Goal: Task Accomplishment & Management: Use online tool/utility

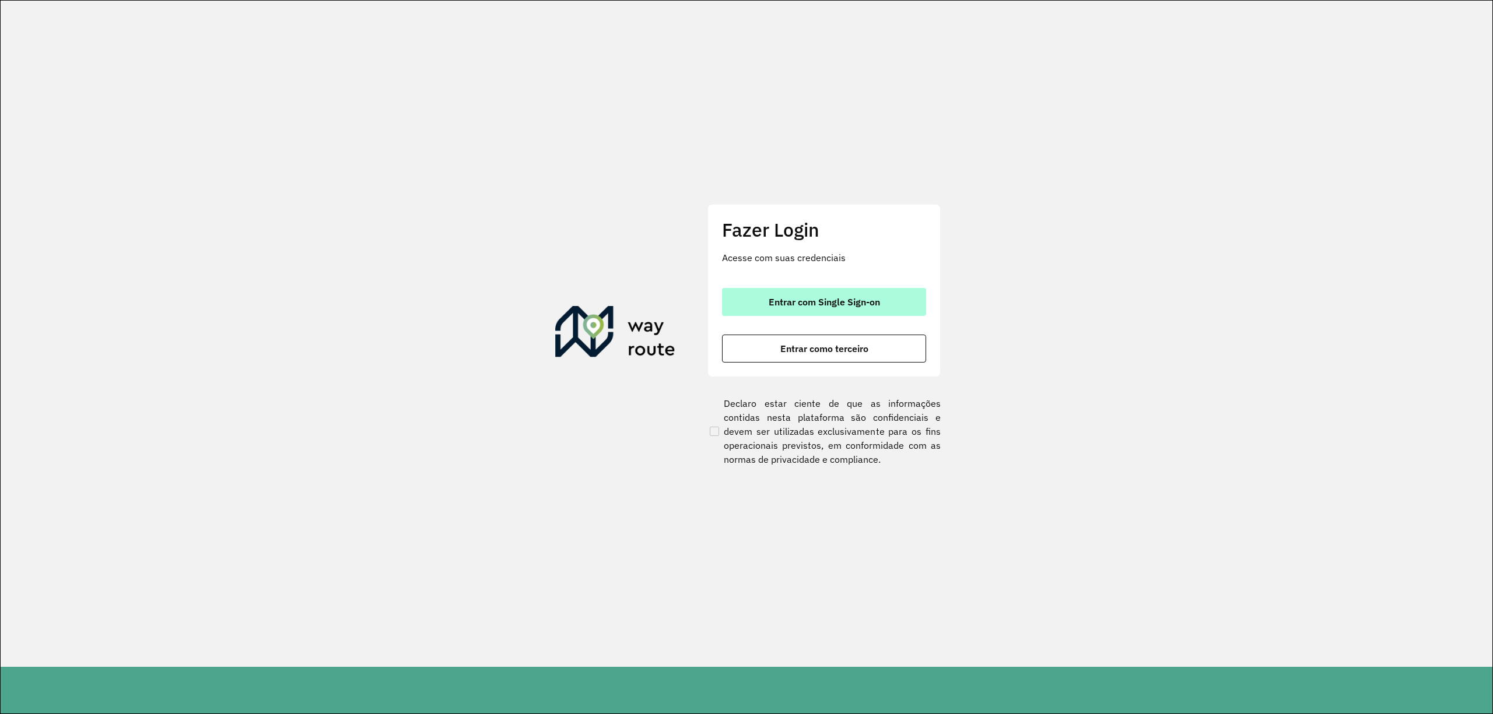
click at [766, 311] on button "Entrar com Single Sign-on" at bounding box center [824, 302] width 204 height 28
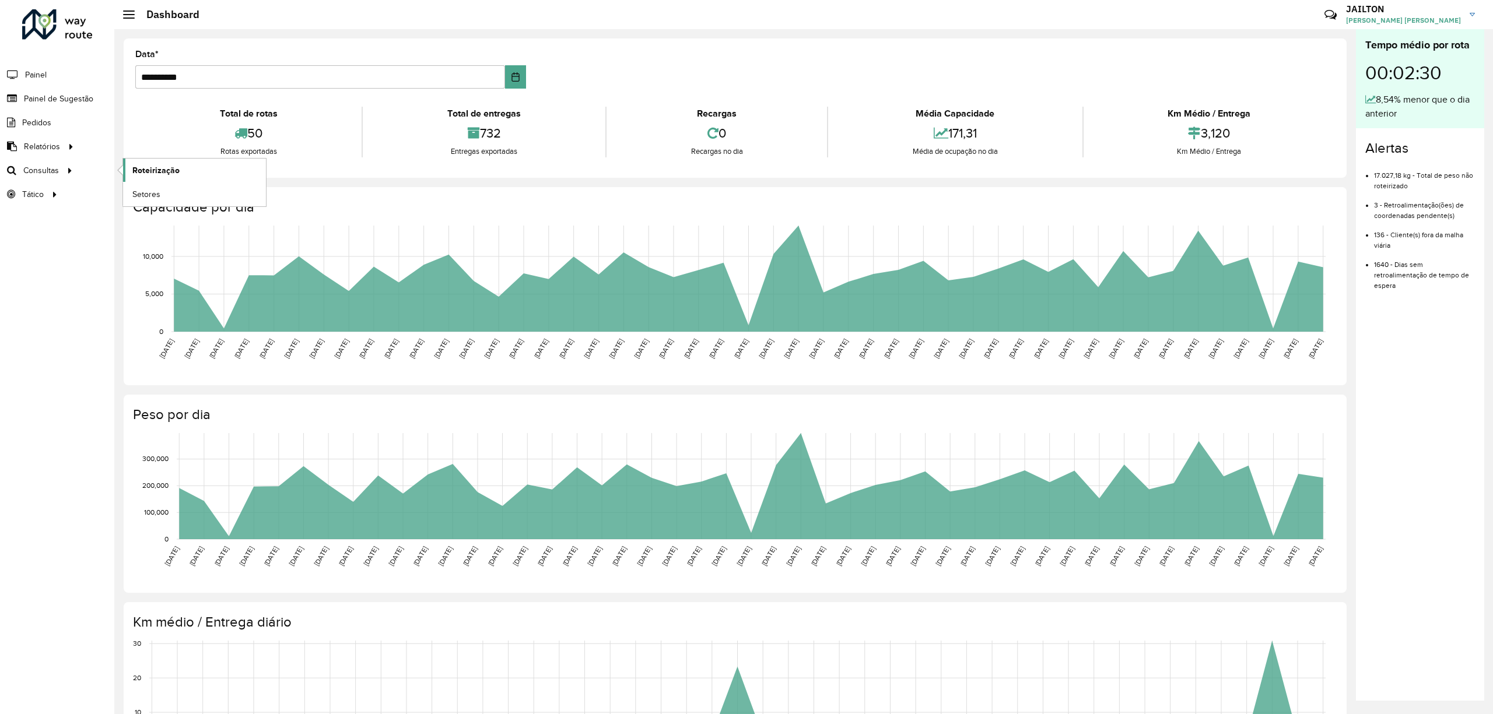
click at [153, 170] on span "Roteirização" at bounding box center [155, 170] width 47 height 12
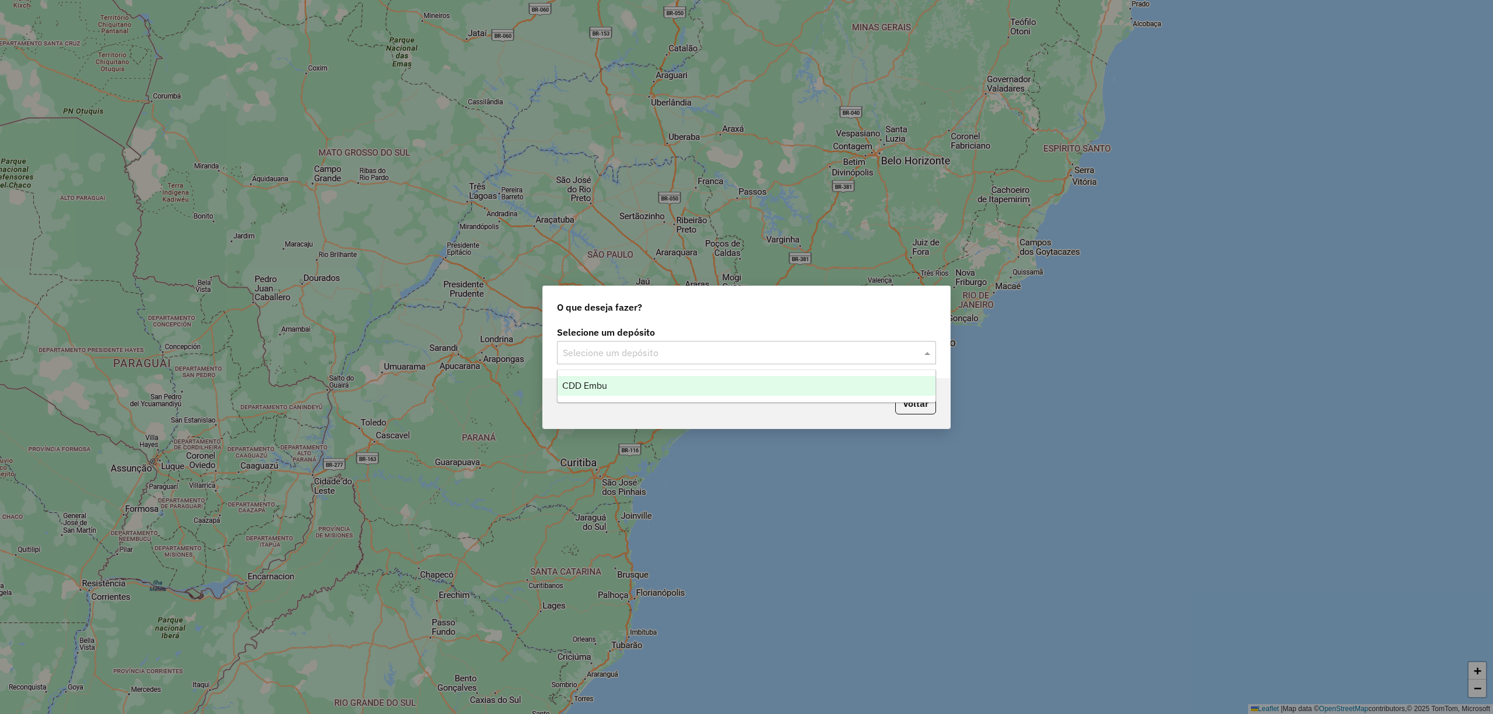
click at [686, 346] on input "text" at bounding box center [735, 353] width 344 height 14
click at [680, 379] on div "CDD Embu" at bounding box center [746, 386] width 377 height 20
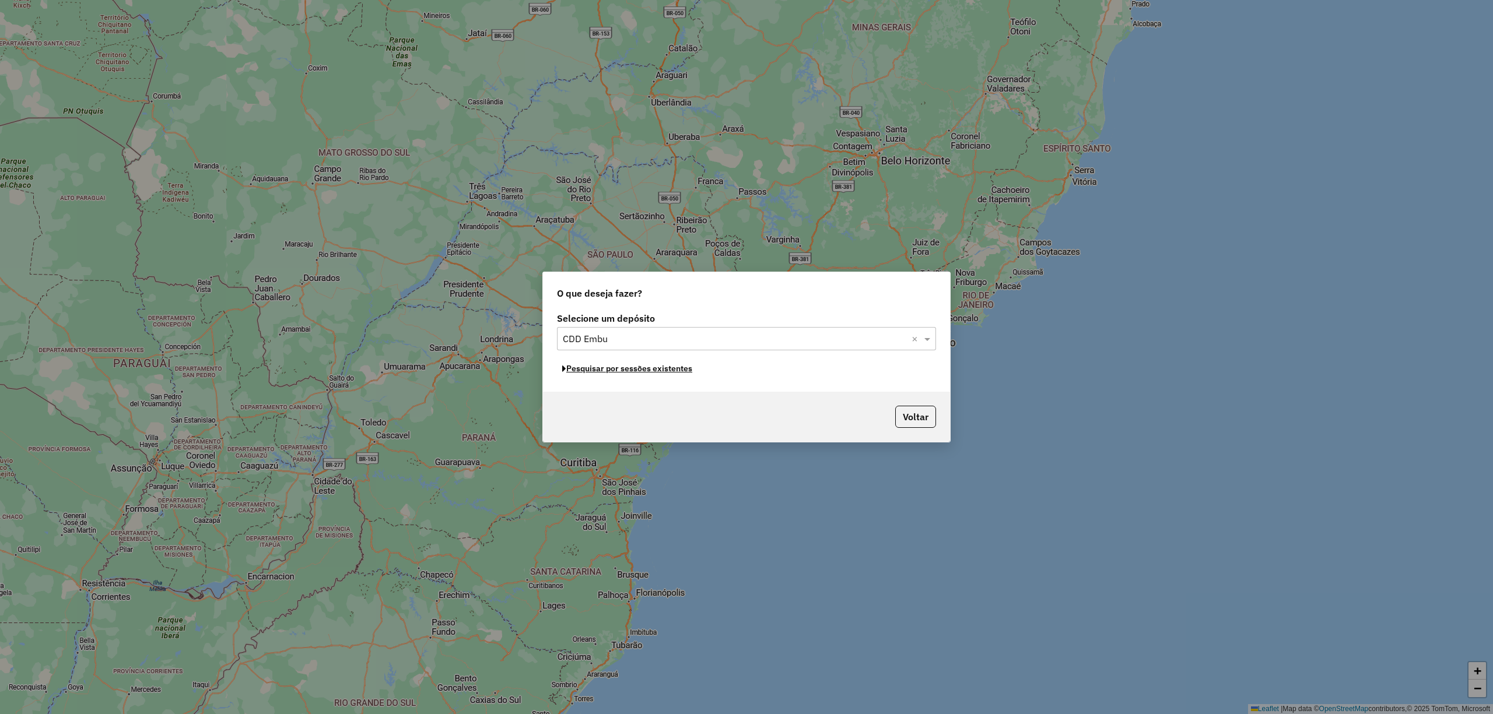
click at [668, 365] on button "Pesquisar por sessões existentes" at bounding box center [627, 369] width 141 height 18
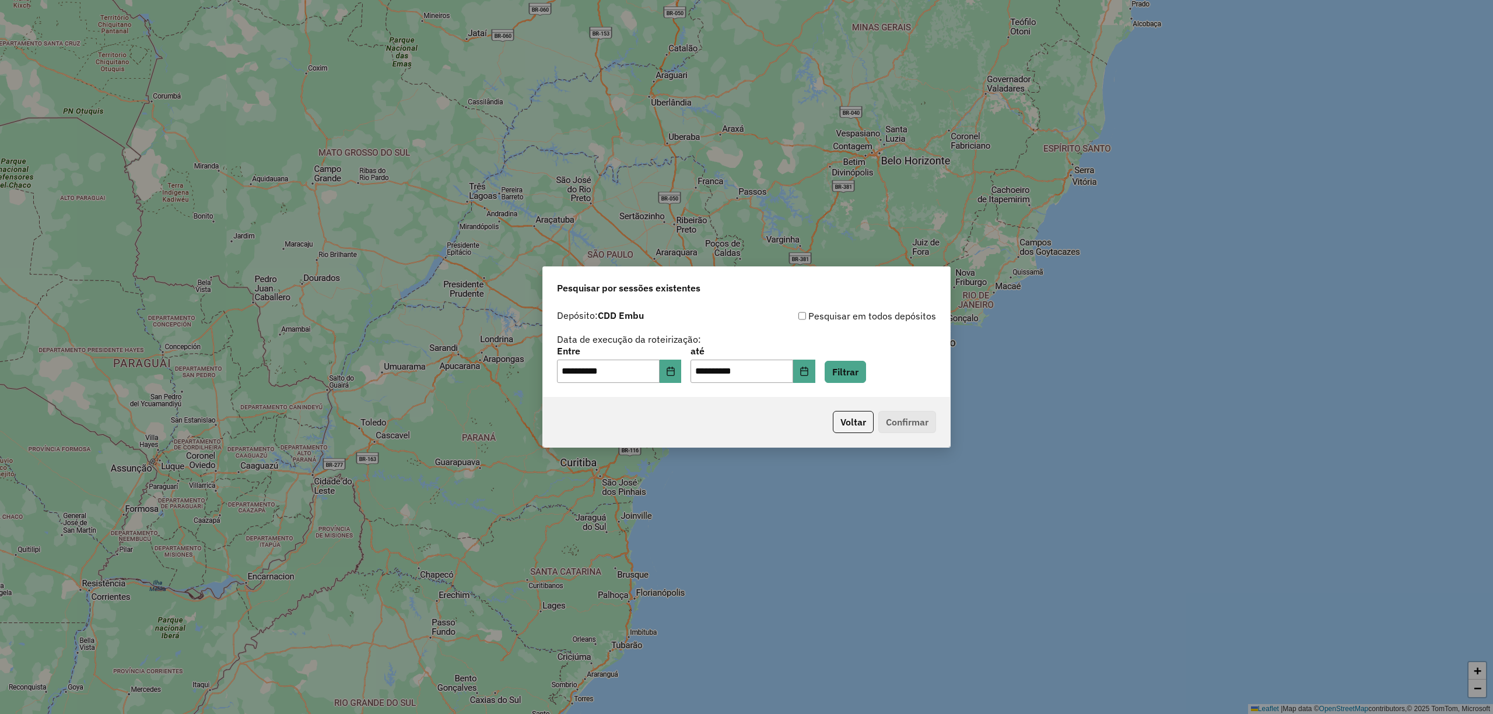
click at [892, 366] on div "**********" at bounding box center [746, 365] width 379 height 36
click at [866, 378] on button "Filtrar" at bounding box center [845, 372] width 41 height 22
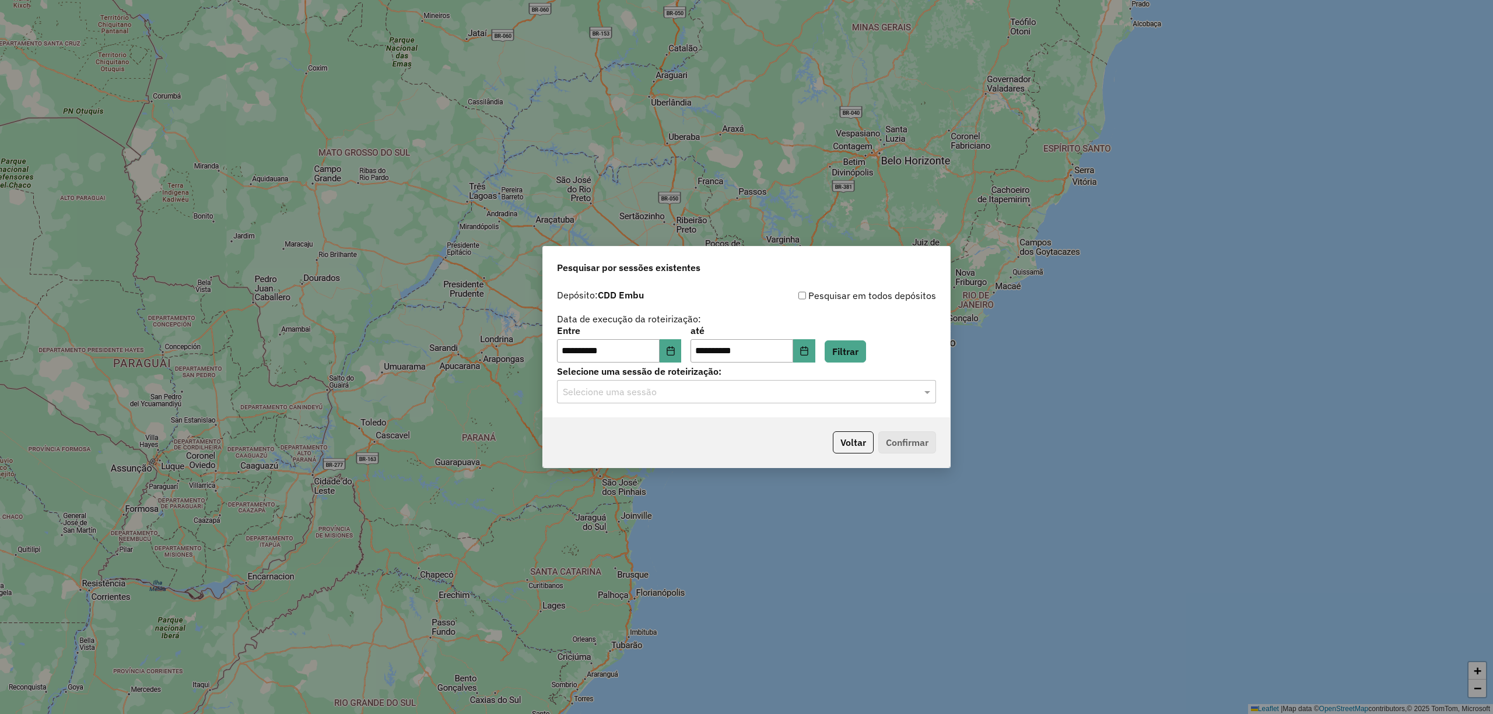
click at [717, 401] on div "Selecione uma sessão" at bounding box center [746, 391] width 379 height 23
click at [744, 432] on div "1281926 - 24/09/2025 21:21" at bounding box center [746, 426] width 377 height 20
click at [924, 434] on button "Confirmar" at bounding box center [907, 443] width 58 height 22
click at [682, 362] on button "Choose Date" at bounding box center [671, 350] width 22 height 23
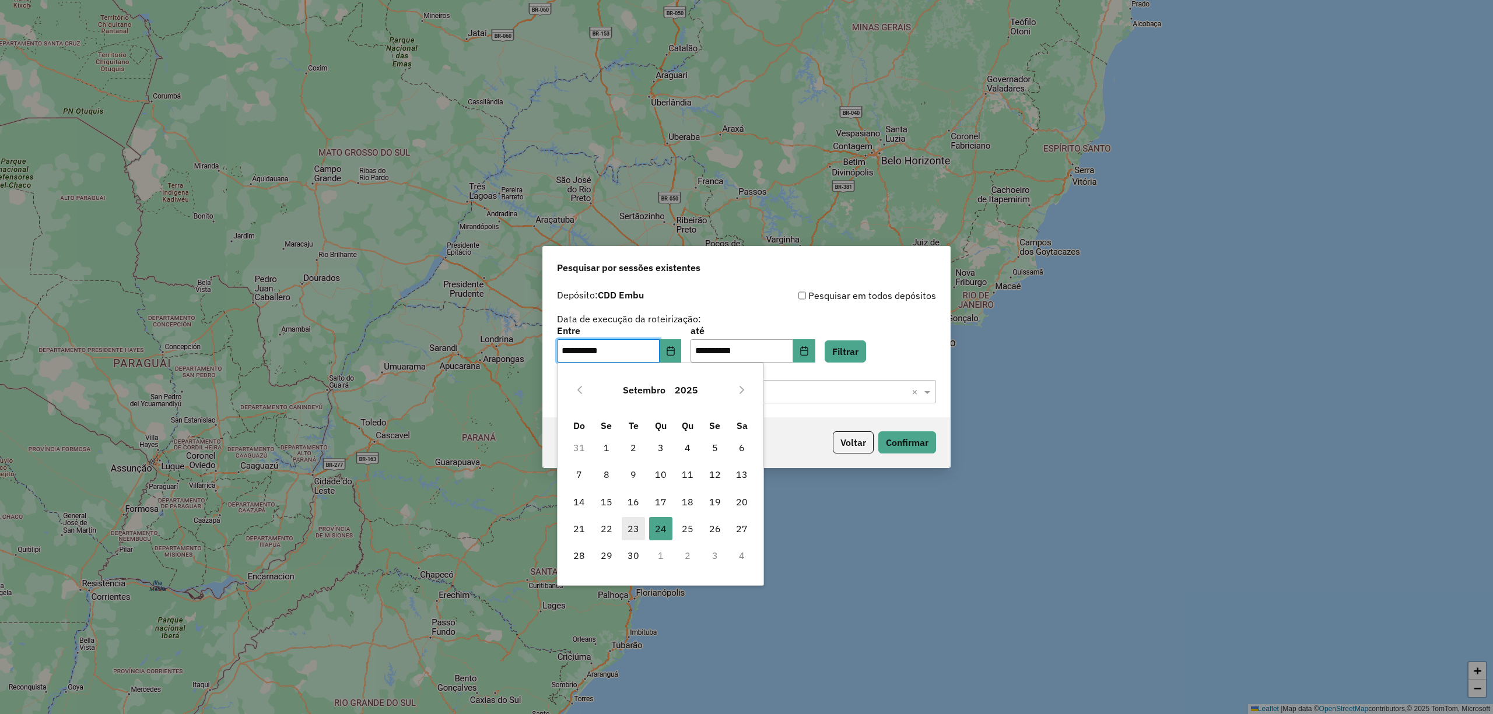
click at [637, 528] on span "23" at bounding box center [633, 528] width 23 height 23
type input "**********"
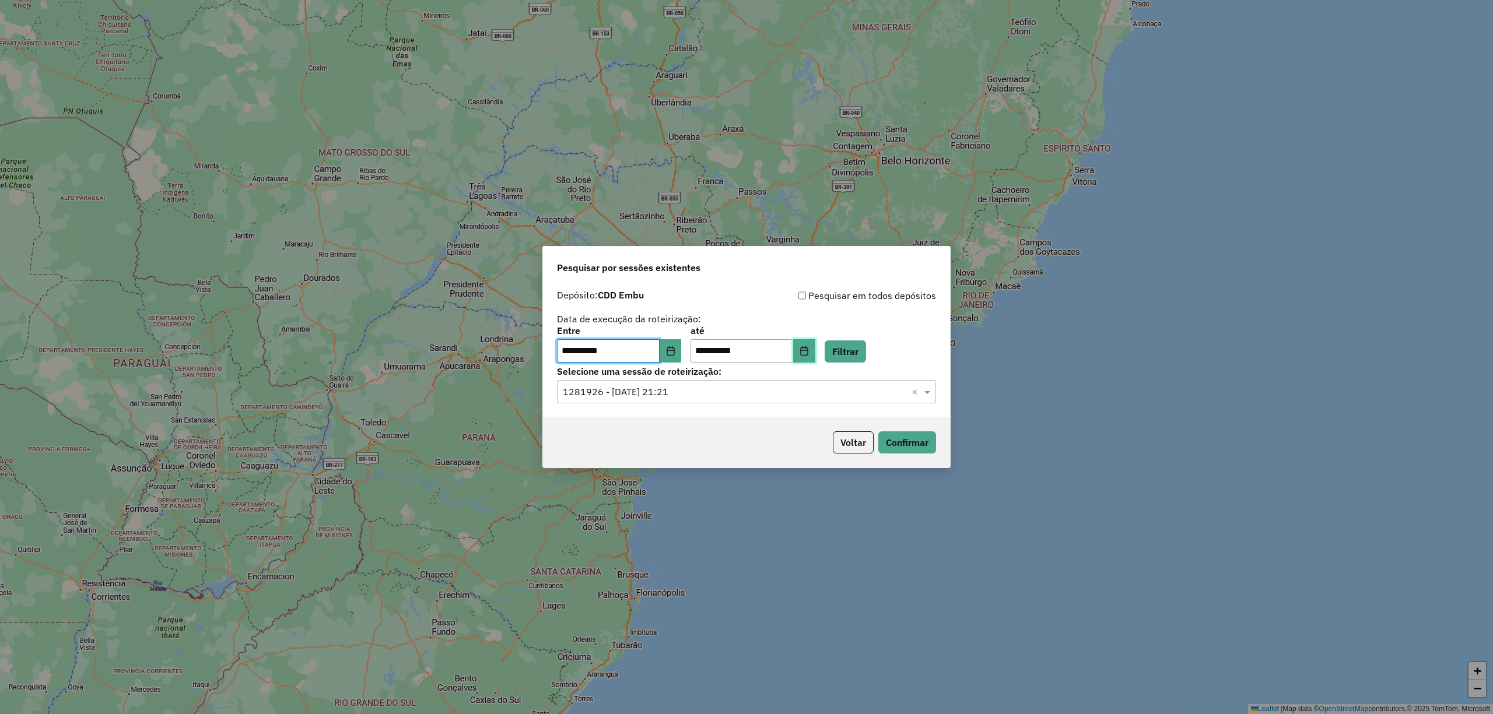
click at [815, 358] on button "Choose Date" at bounding box center [804, 350] width 22 height 23
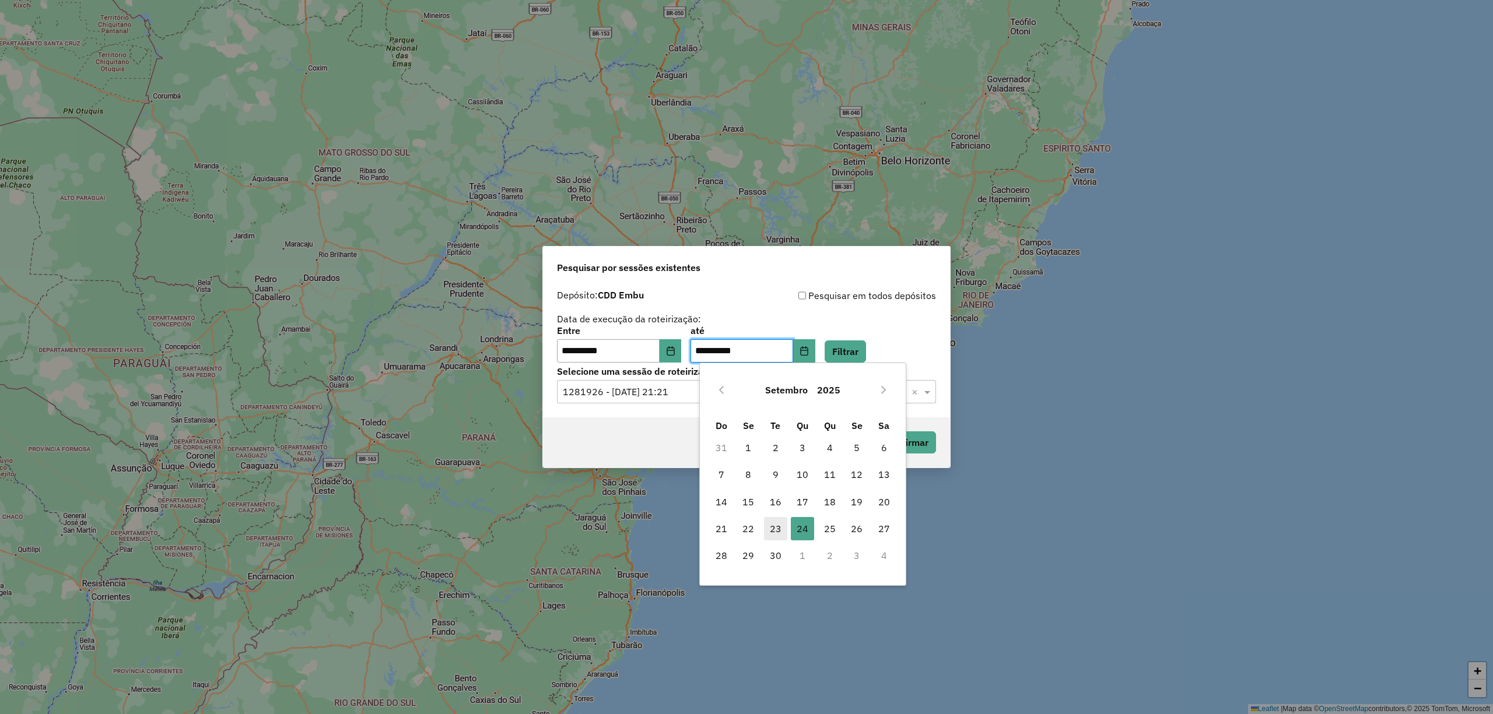
click at [782, 532] on span "23" at bounding box center [775, 528] width 23 height 23
type input "**********"
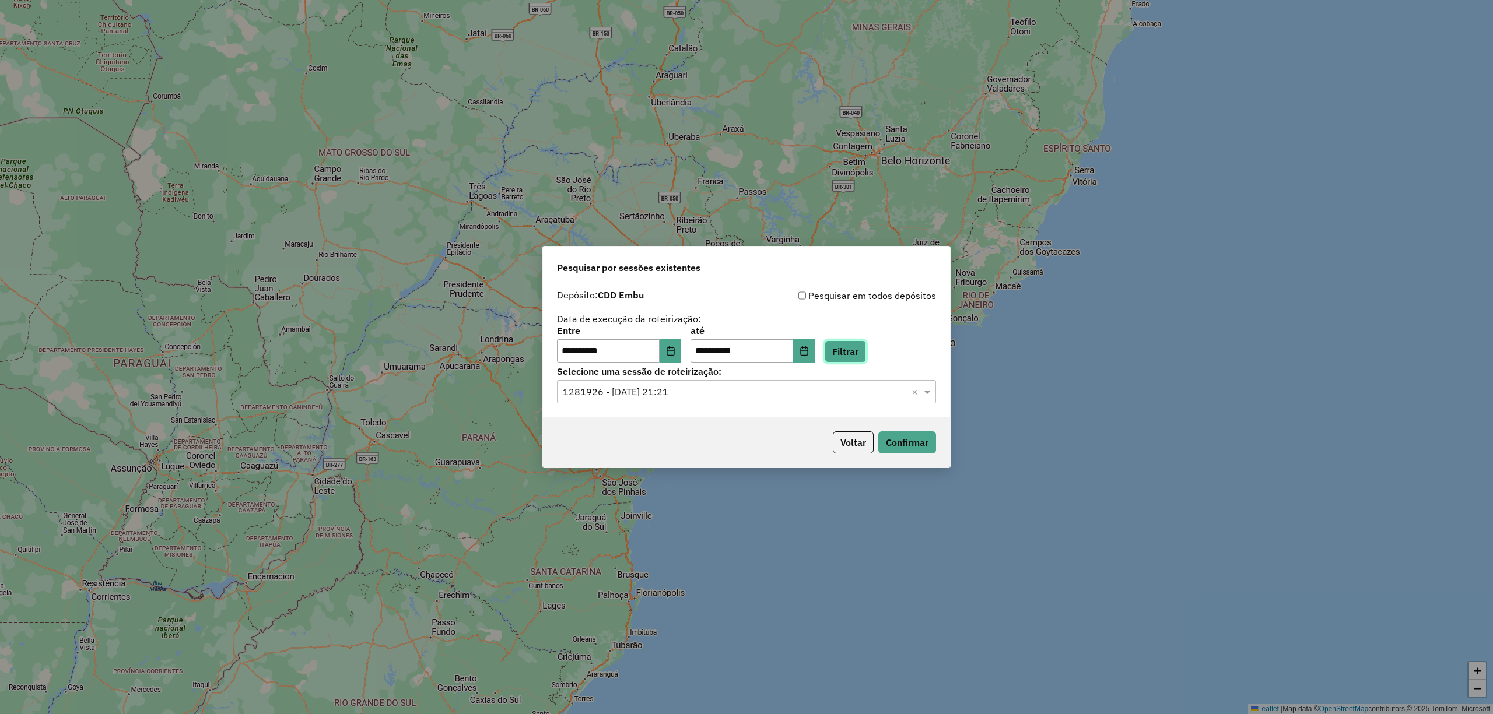
click at [866, 352] on button "Filtrar" at bounding box center [845, 352] width 41 height 22
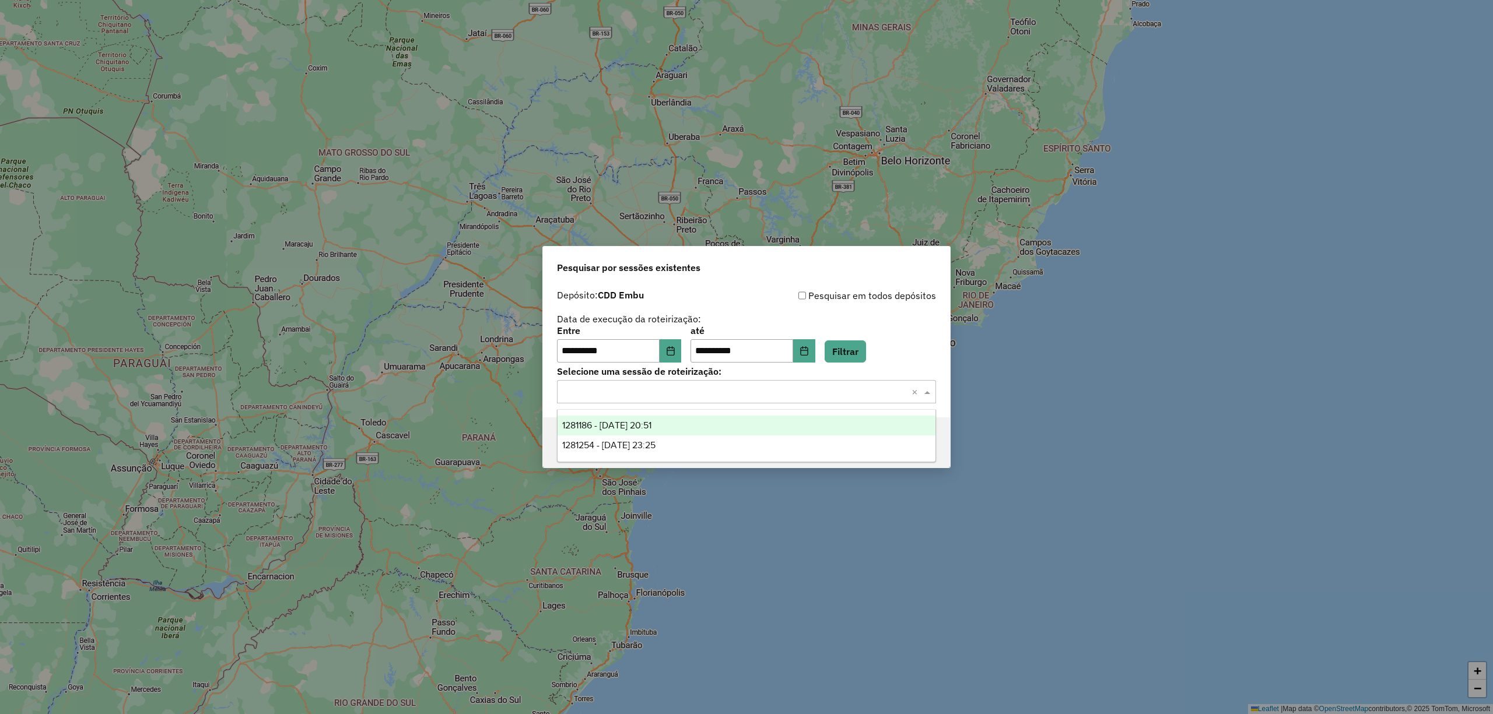
click at [779, 388] on input "text" at bounding box center [735, 393] width 344 height 14
click at [651, 425] on span "1281186 - 23/09/2025 20:51" at bounding box center [606, 425] width 89 height 10
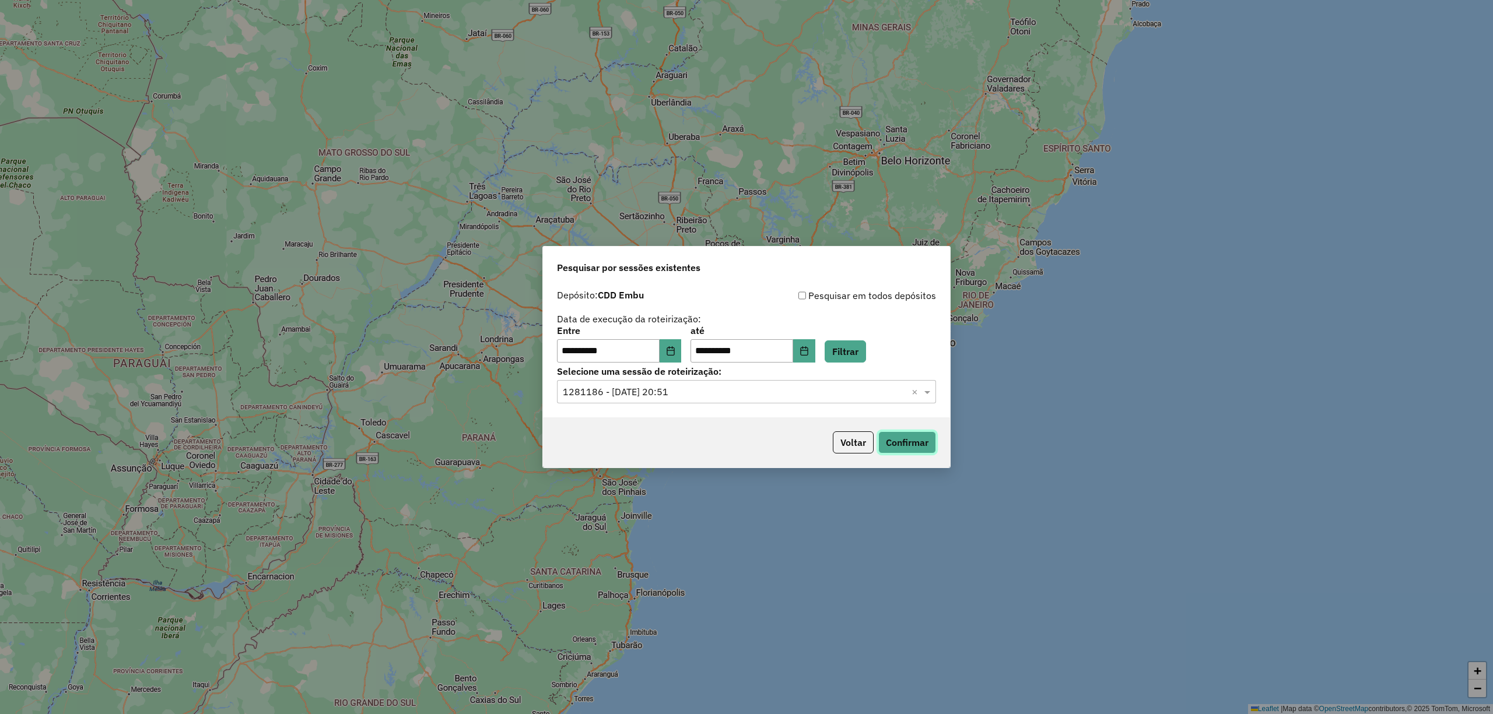
click at [909, 441] on button "Confirmar" at bounding box center [907, 443] width 58 height 22
click at [674, 327] on label "Entre" at bounding box center [619, 331] width 124 height 14
click at [682, 341] on button "Choose Date" at bounding box center [671, 350] width 22 height 23
click at [866, 342] on button "Filtrar" at bounding box center [845, 352] width 41 height 22
drag, startPoint x: 830, startPoint y: 400, endPoint x: 822, endPoint y: 386, distance: 16.7
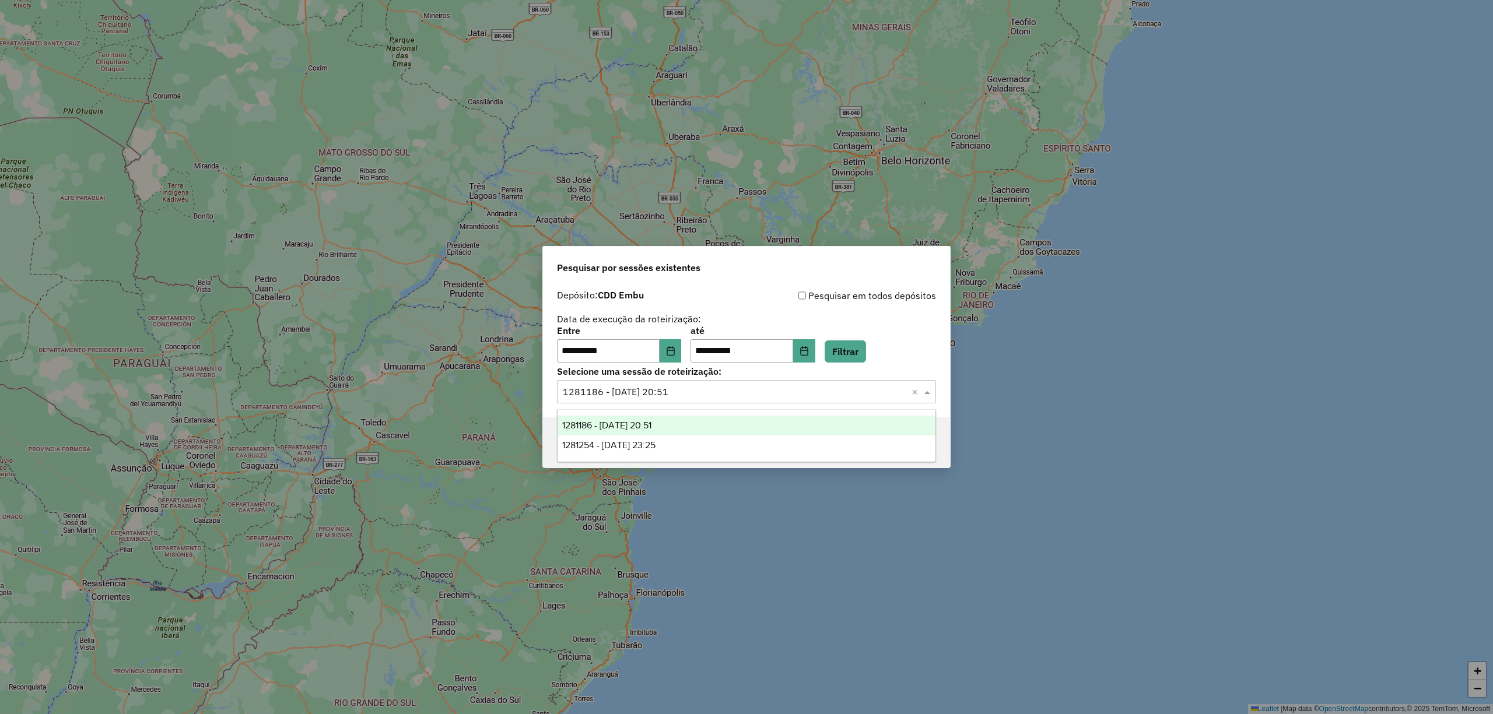
click at [829, 400] on div "Selecione uma sessão × 1281186 - 23/09/2025 20:51 ×" at bounding box center [746, 391] width 379 height 23
click at [709, 425] on div "1281186 - 23/09/2025 20:51" at bounding box center [746, 426] width 377 height 20
click at [931, 455] on div "Voltar Confirmar" at bounding box center [746, 443] width 407 height 50
click at [927, 443] on button "Confirmar" at bounding box center [907, 443] width 58 height 22
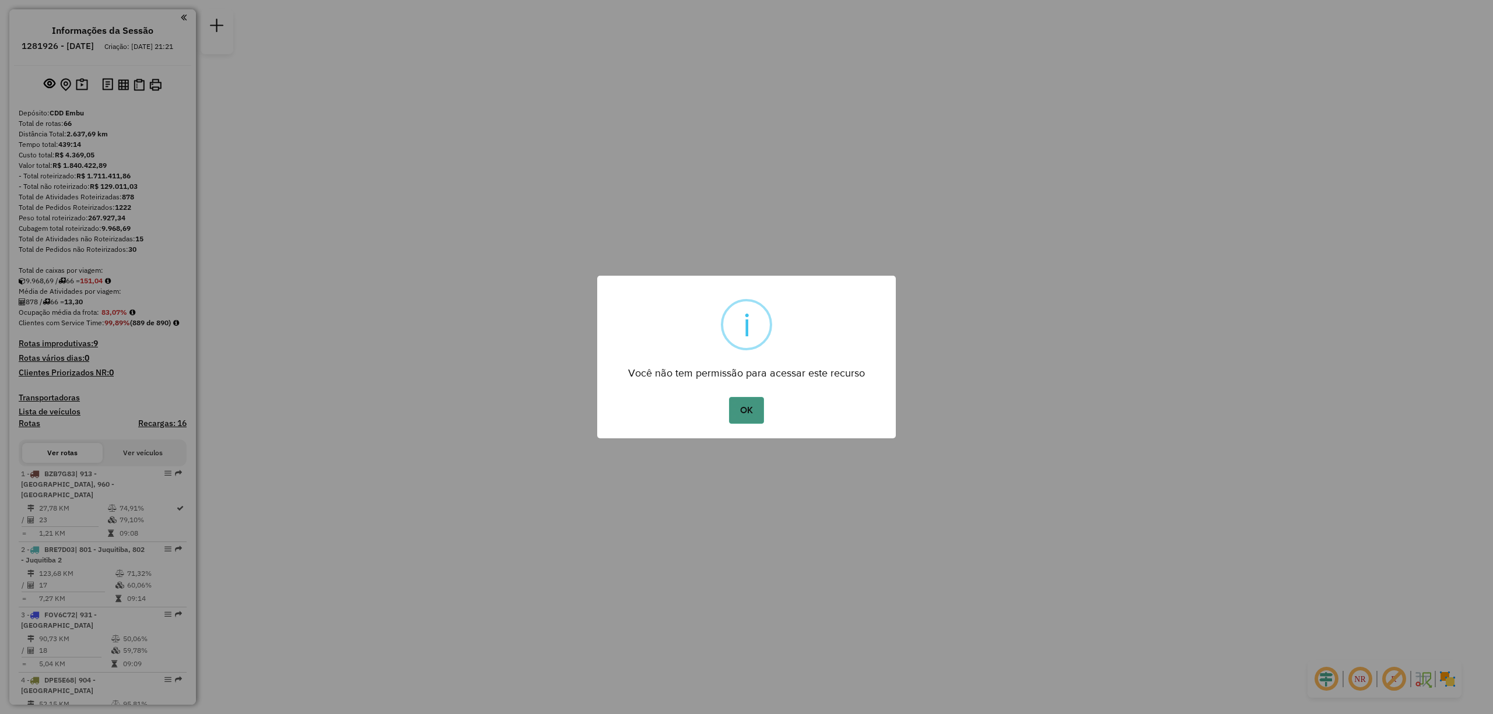
drag, startPoint x: 761, startPoint y: 399, endPoint x: 751, endPoint y: 399, distance: 9.3
click at [754, 399] on button "OK" at bounding box center [746, 410] width 34 height 27
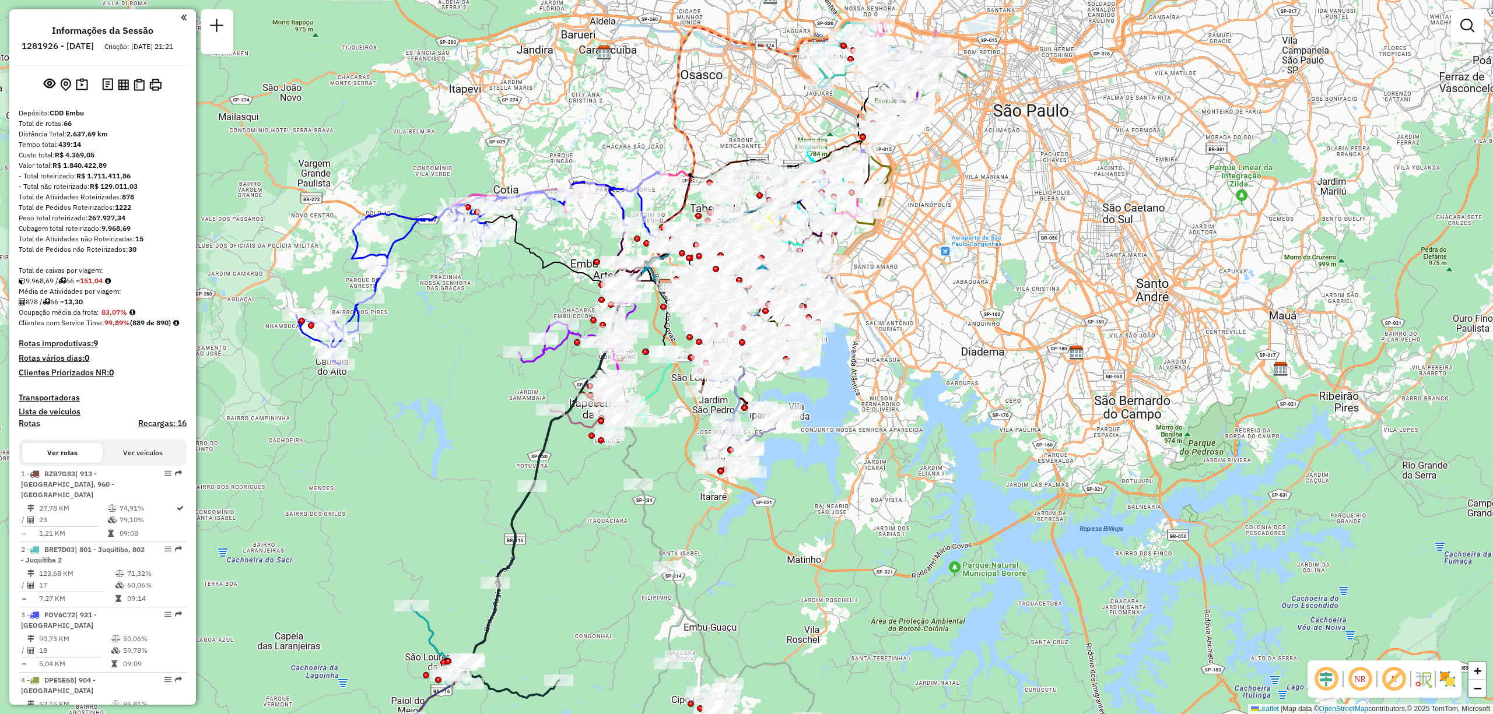
click at [1451, 678] on img at bounding box center [1447, 679] width 19 height 19
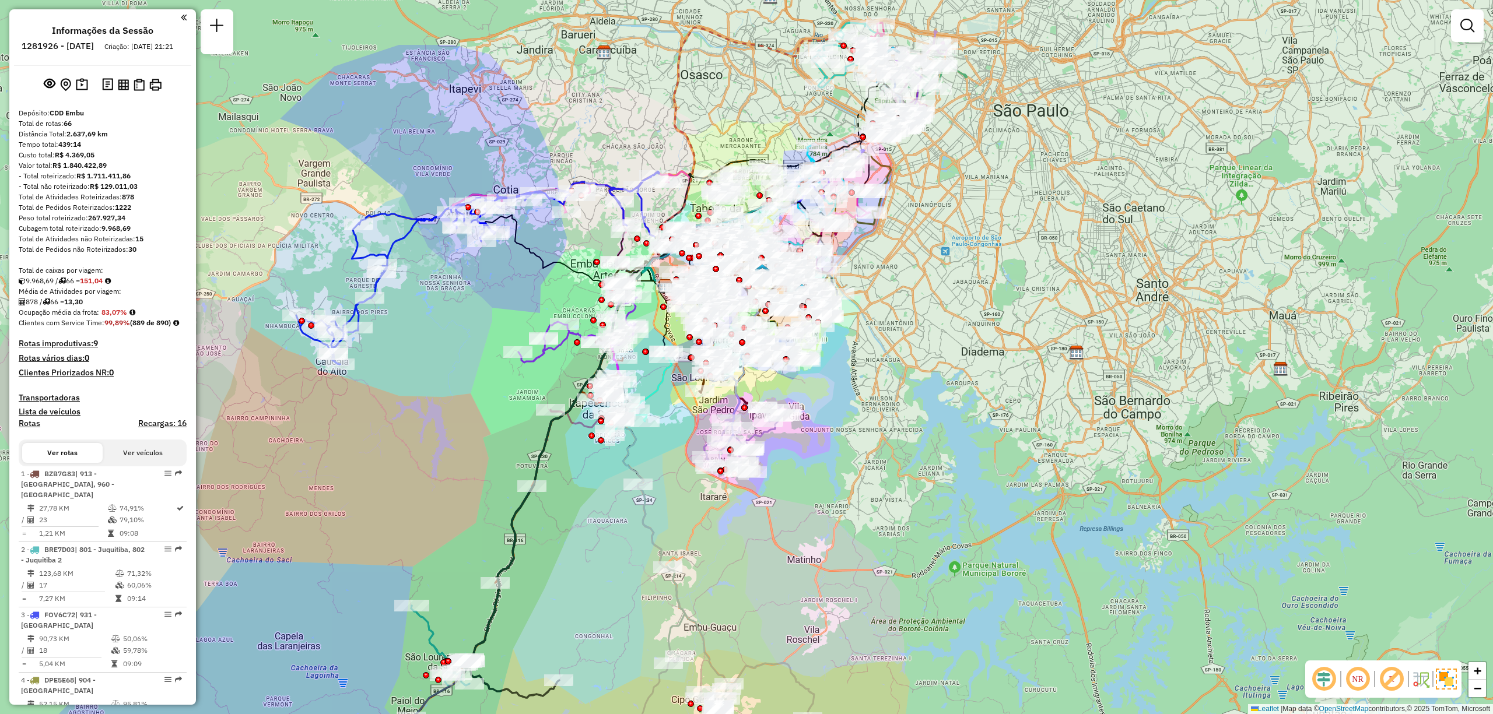
click at [1326, 685] on em at bounding box center [1324, 679] width 28 height 28
click at [1354, 679] on em at bounding box center [1358, 679] width 28 height 28
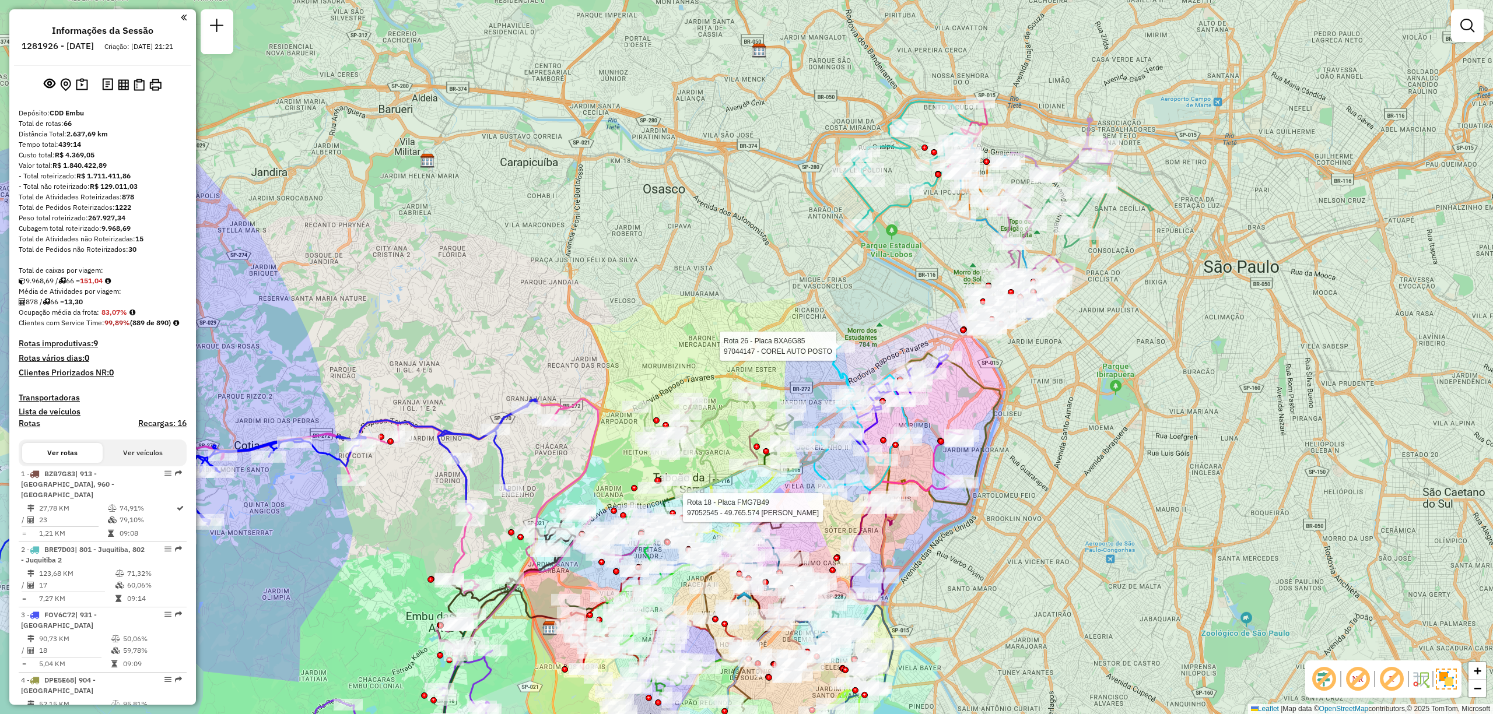
select select "**********"
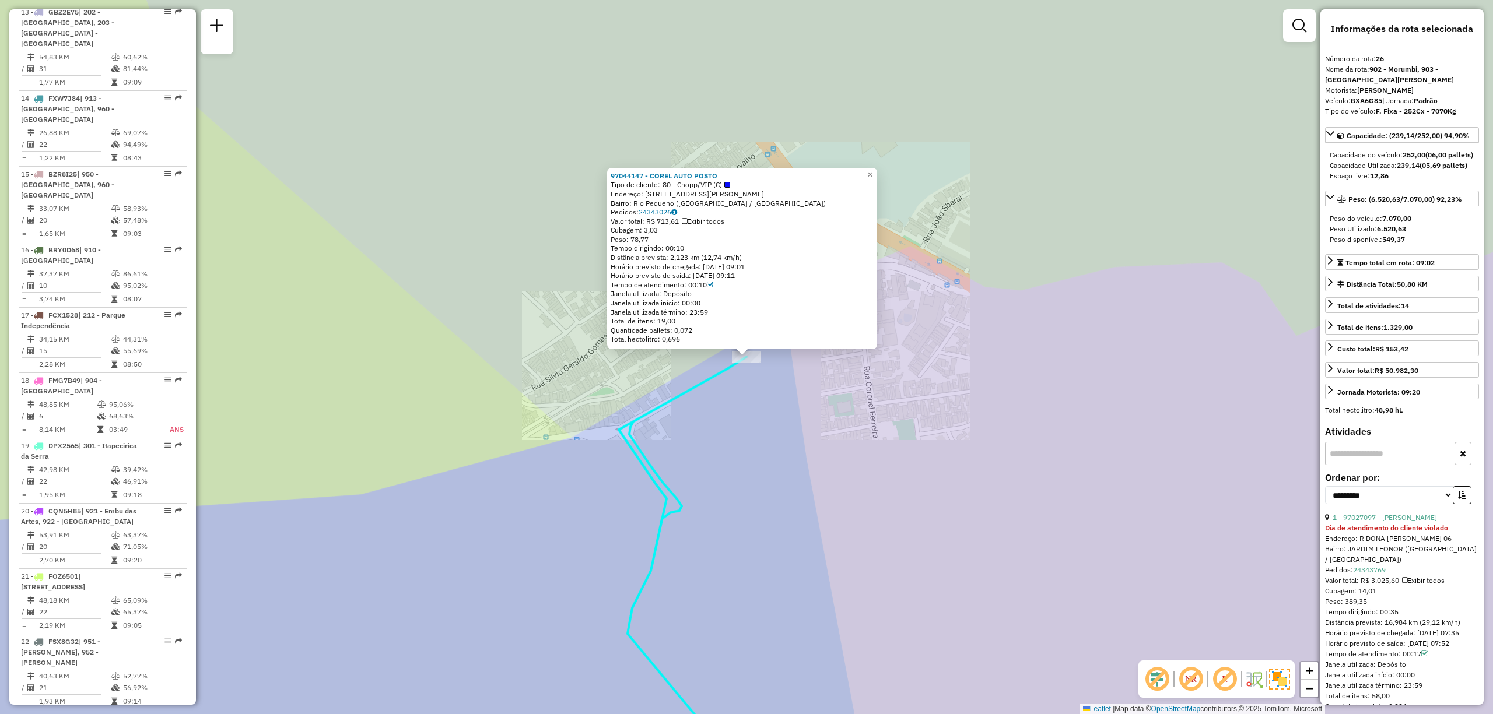
scroll to position [2126, 0]
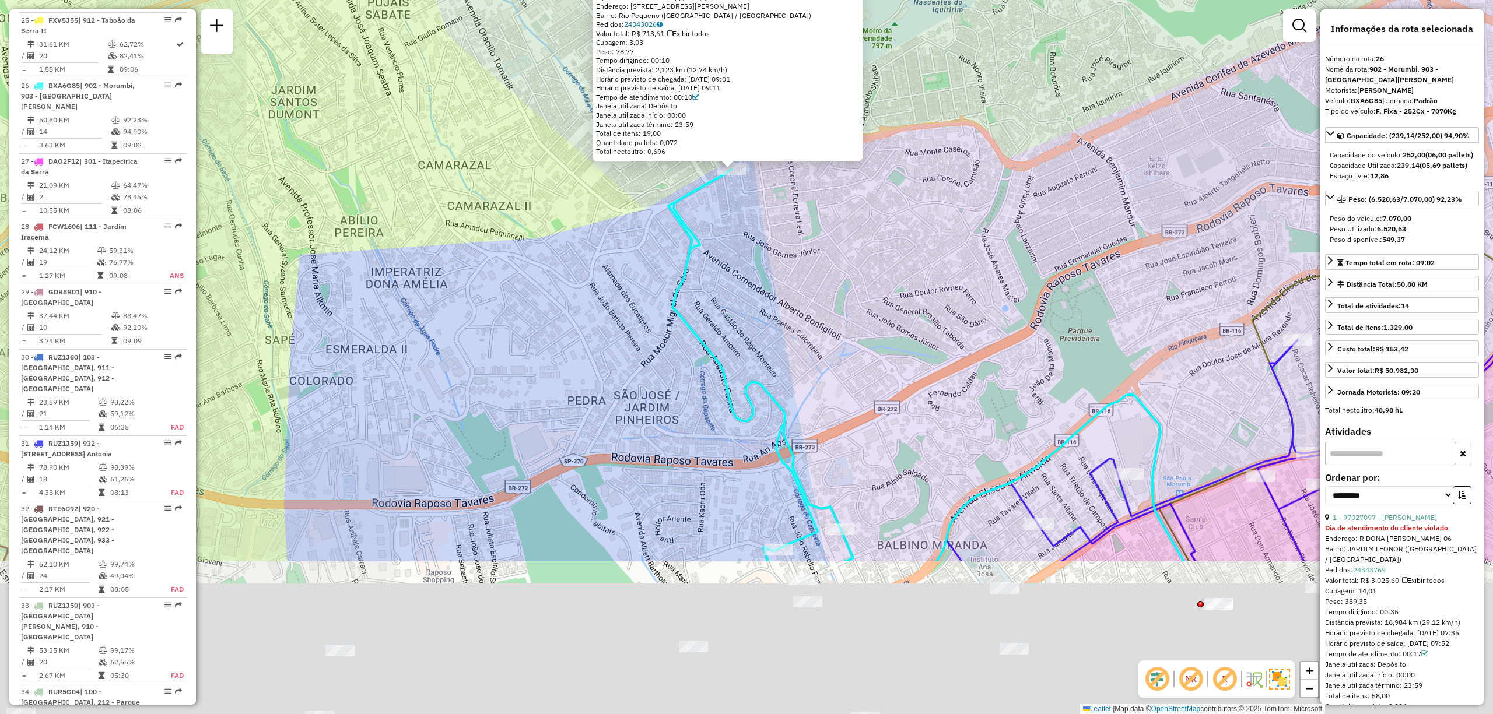
drag, startPoint x: 817, startPoint y: 521, endPoint x: 831, endPoint y: 353, distance: 168.6
click at [775, 281] on div "97044147 - COREL AUTO POSTO Tipo de cliente: 80 - Chopp/VIP (C) Endereço: [STRE…" at bounding box center [746, 357] width 1493 height 714
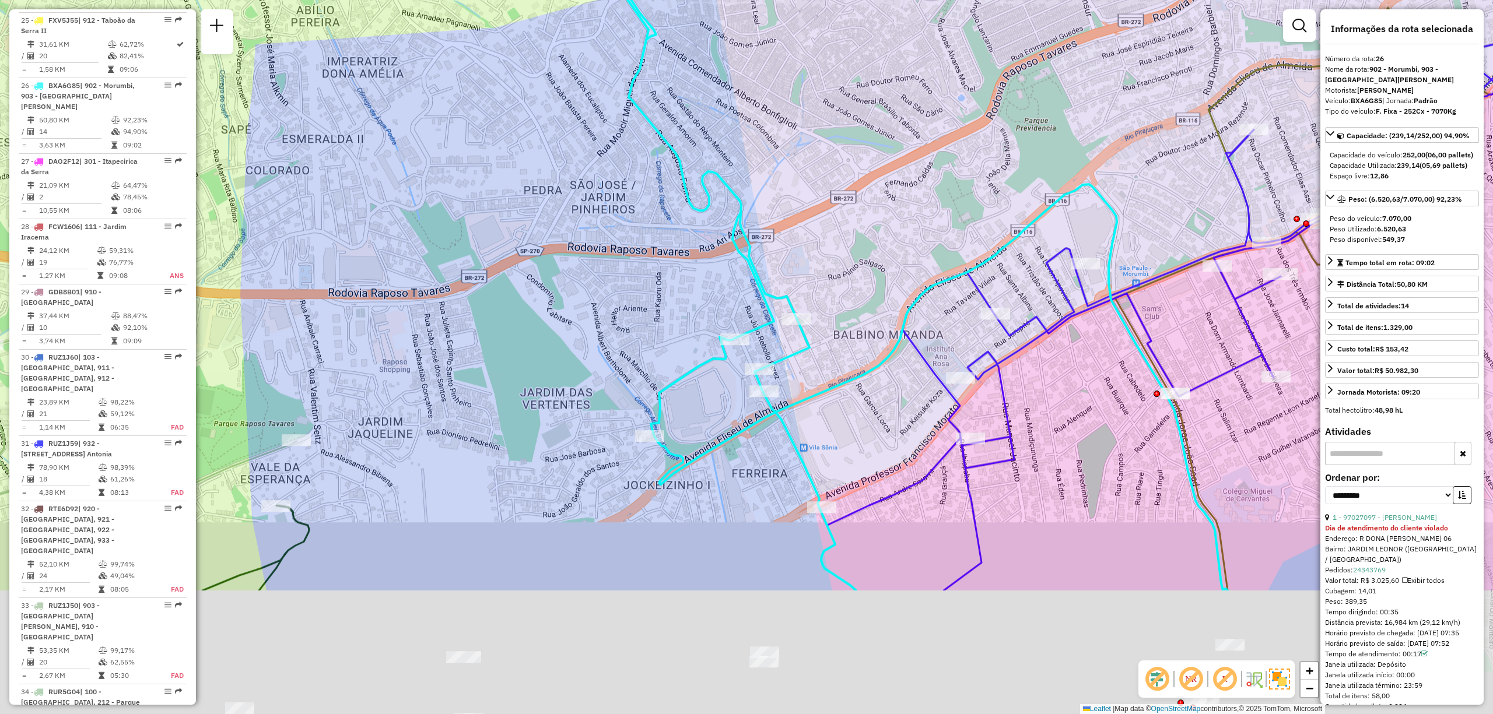
drag, startPoint x: 898, startPoint y: 598, endPoint x: 860, endPoint y: 422, distance: 179.7
click at [860, 422] on div "97044147 - COREL AUTO POSTO Tipo de cliente: 80 - Chopp/VIP (C) Endereço: [STRE…" at bounding box center [746, 357] width 1493 height 714
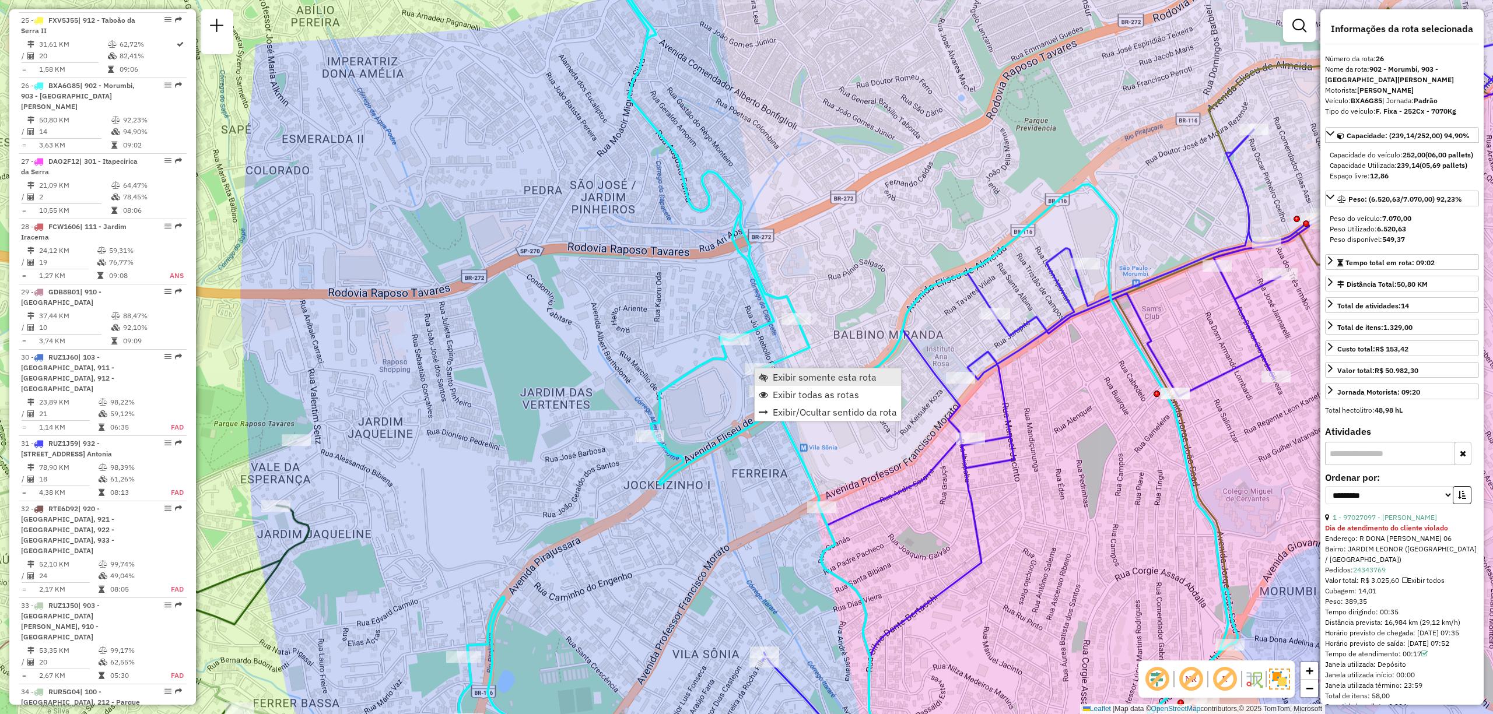
click at [782, 384] on link "Exibir somente esta rota" at bounding box center [828, 377] width 146 height 17
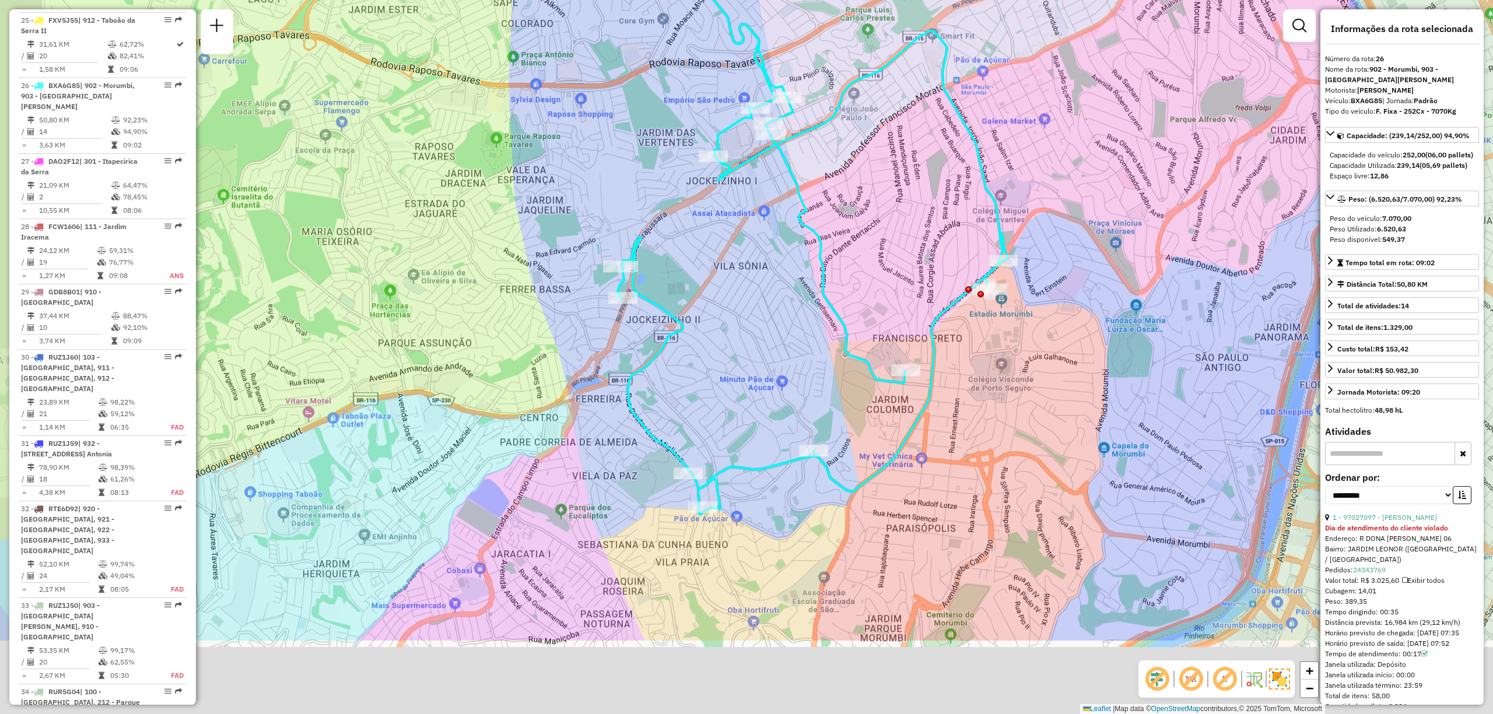
drag, startPoint x: 975, startPoint y: 449, endPoint x: 1040, endPoint y: 304, distance: 158.7
click at [1040, 304] on div "Janela de atendimento Grade de atendimento Capacidade Transportadoras Veículos …" at bounding box center [746, 357] width 1493 height 714
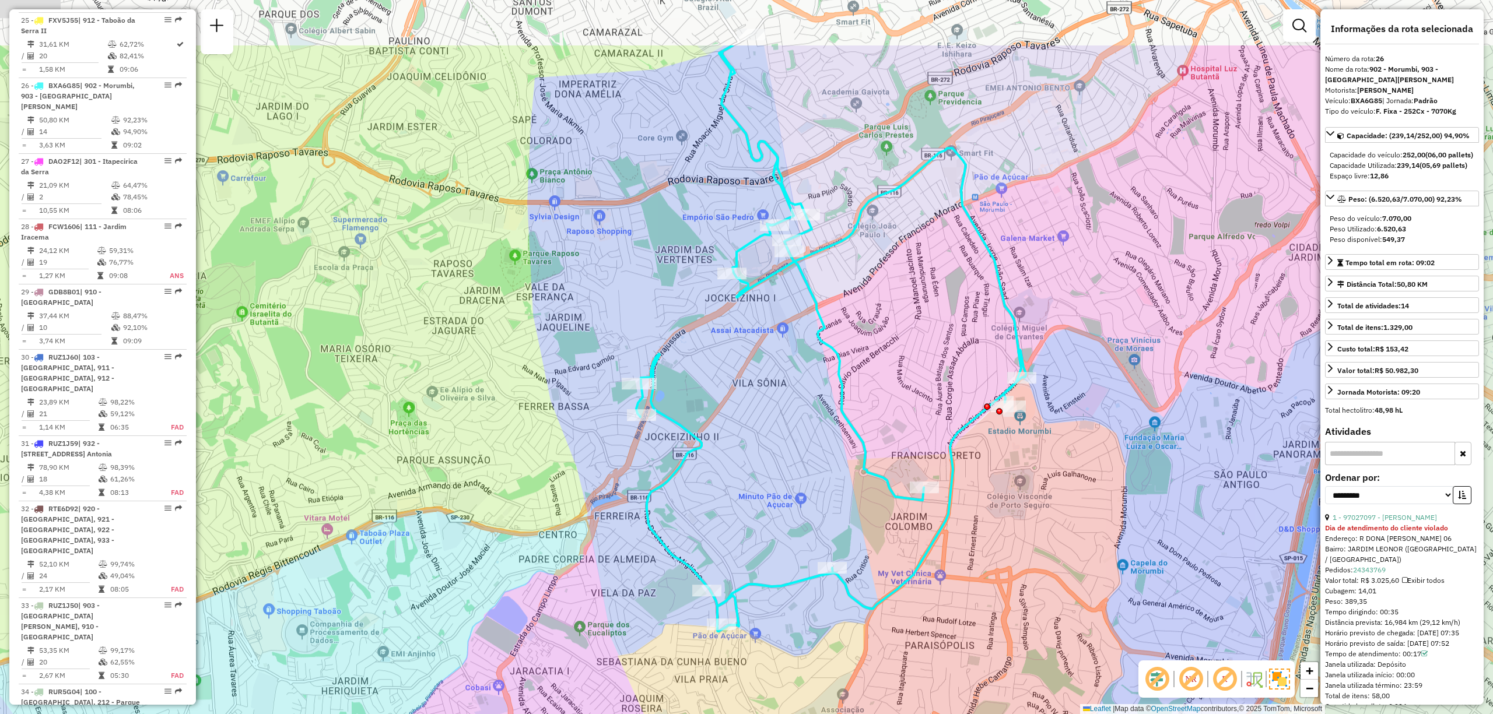
drag, startPoint x: 929, startPoint y: 205, endPoint x: 948, endPoint y: 323, distance: 118.7
click at [948, 323] on div "Janela de atendimento Grade de atendimento Capacidade Transportadoras Veículos …" at bounding box center [746, 357] width 1493 height 714
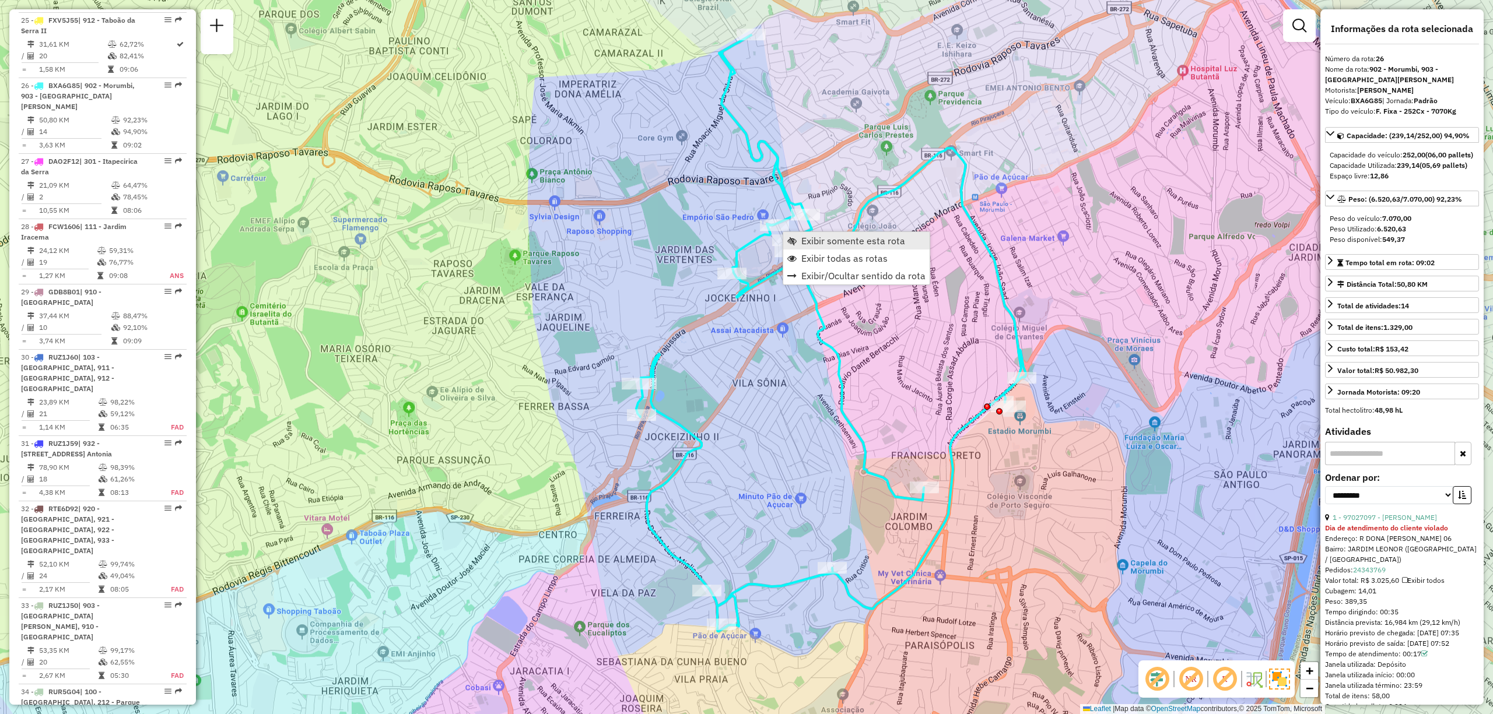
click at [886, 240] on span "Exibir somente esta rota" at bounding box center [853, 240] width 104 height 9
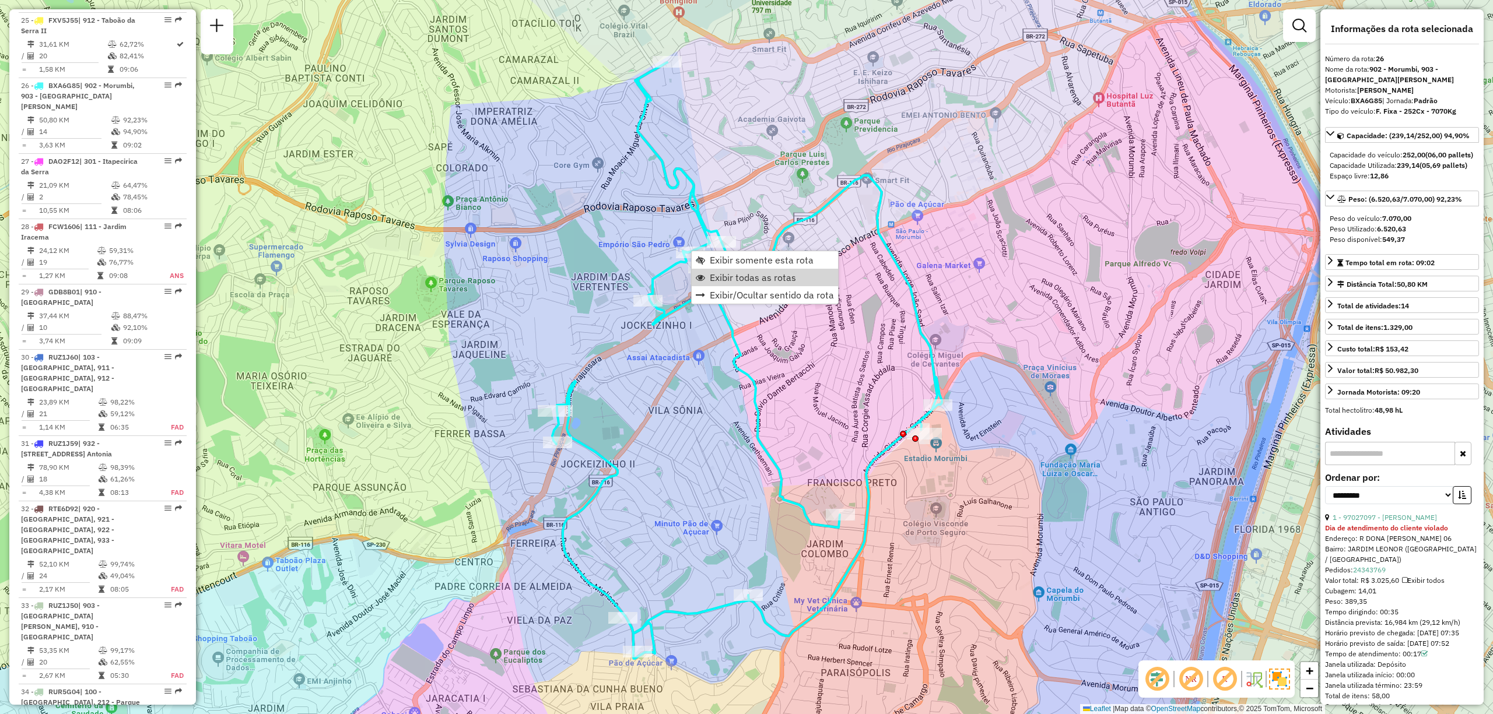
click at [742, 278] on span "Exibir todas as rotas" at bounding box center [753, 277] width 86 height 9
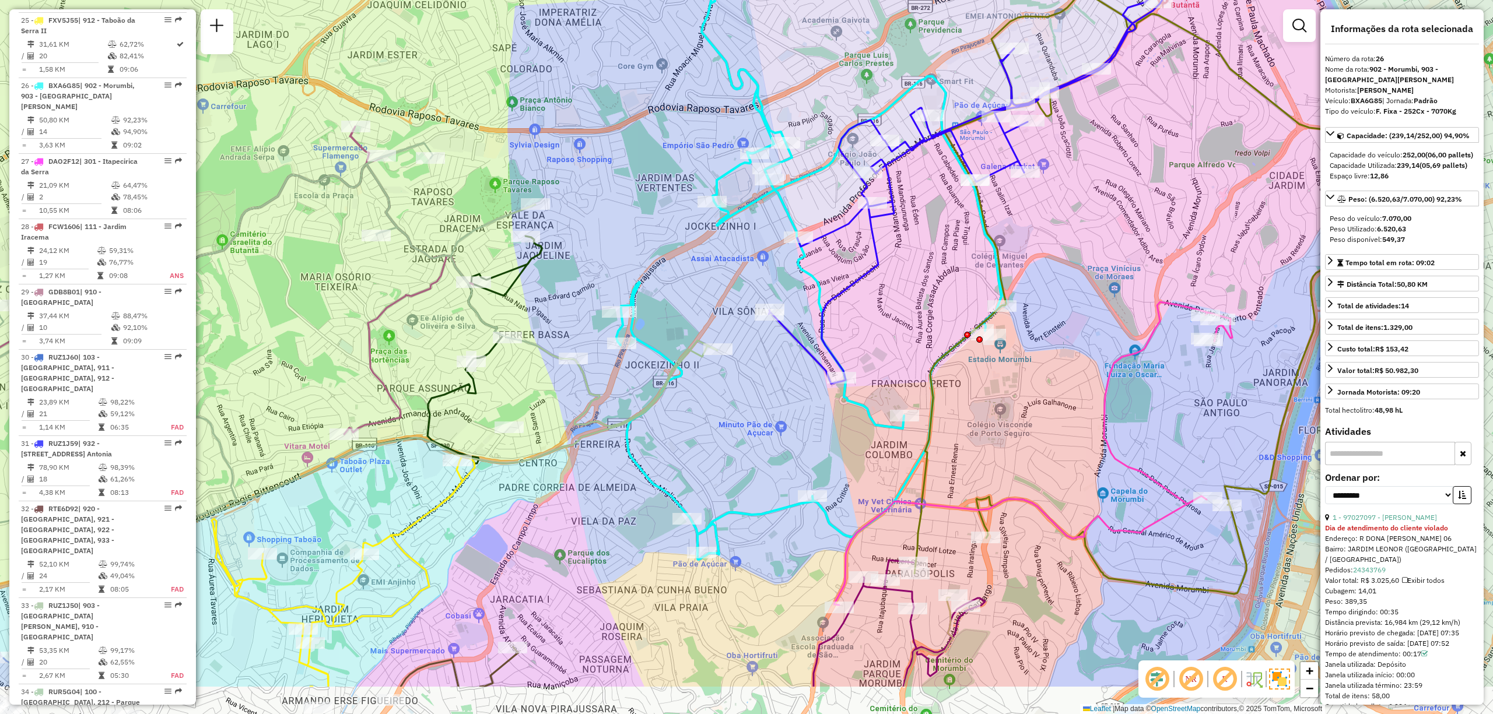
drag, startPoint x: 659, startPoint y: 330, endPoint x: 684, endPoint y: 269, distance: 65.4
click at [684, 269] on div "Janela de atendimento Grade de atendimento Capacidade Transportadoras Veículos …" at bounding box center [746, 357] width 1493 height 714
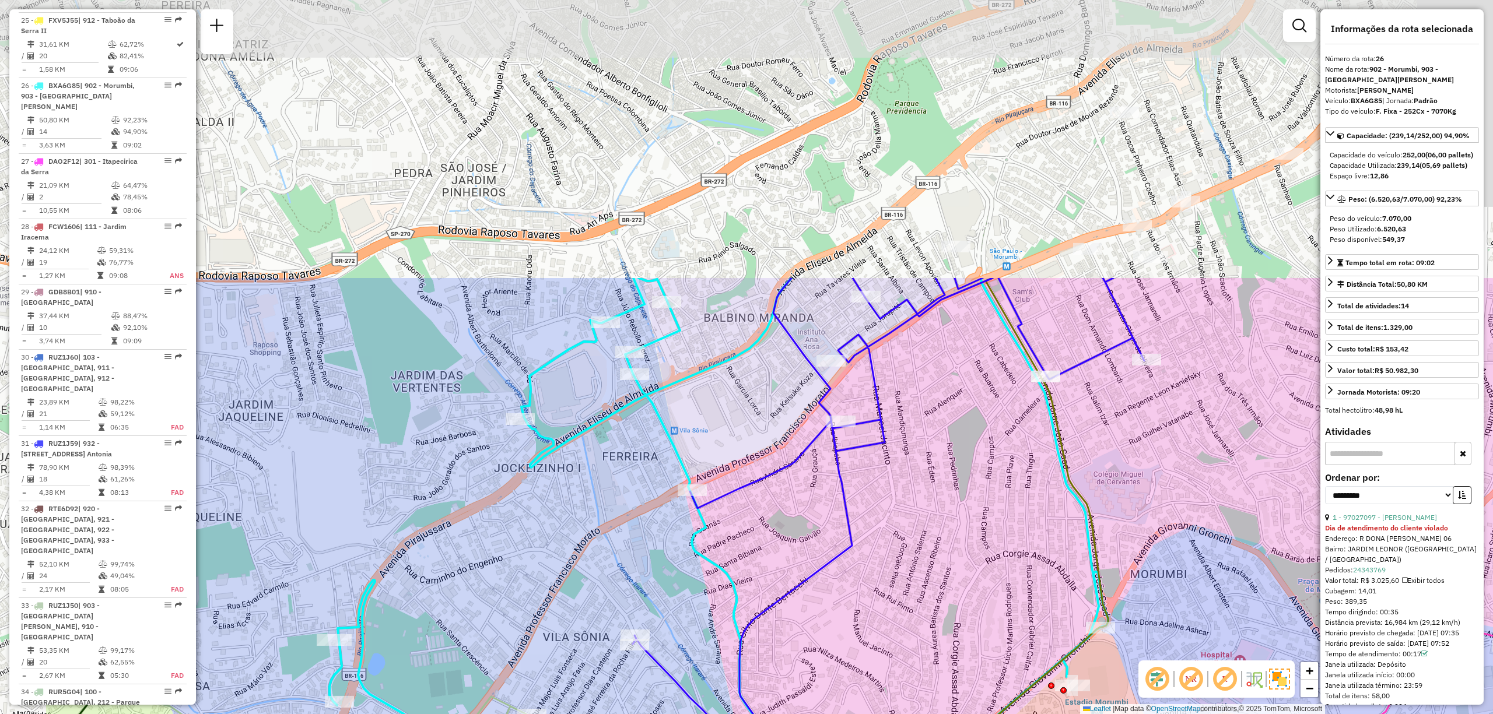
drag, startPoint x: 766, startPoint y: 296, endPoint x: 897, endPoint y: 520, distance: 259.6
click at [896, 542] on div "Janela de atendimento Grade de atendimento Capacidade Transportadoras Veículos …" at bounding box center [746, 357] width 1493 height 714
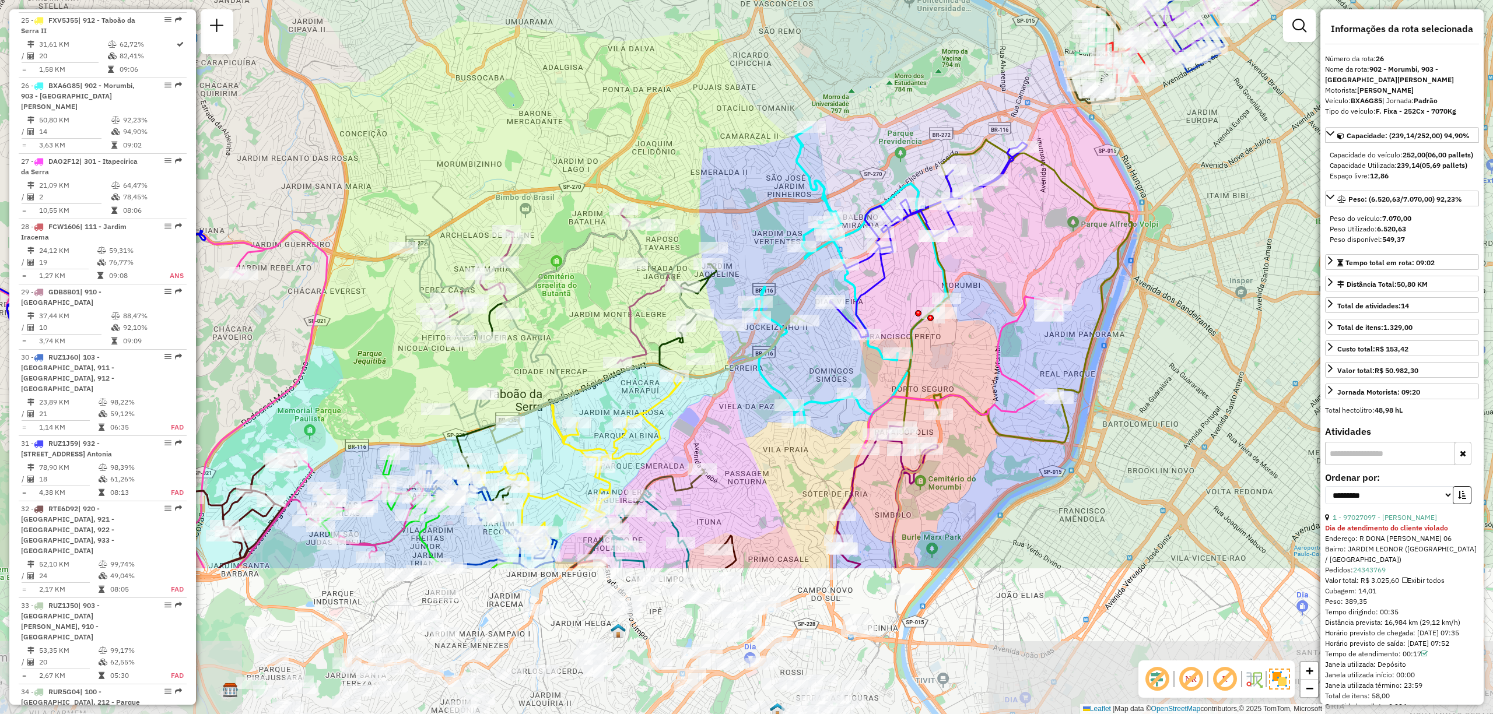
drag, startPoint x: 904, startPoint y: 407, endPoint x: 892, endPoint y: 314, distance: 93.5
click at [899, 294] on div "Janela de atendimento Grade de atendimento Capacidade Transportadoras Veículos …" at bounding box center [746, 357] width 1493 height 714
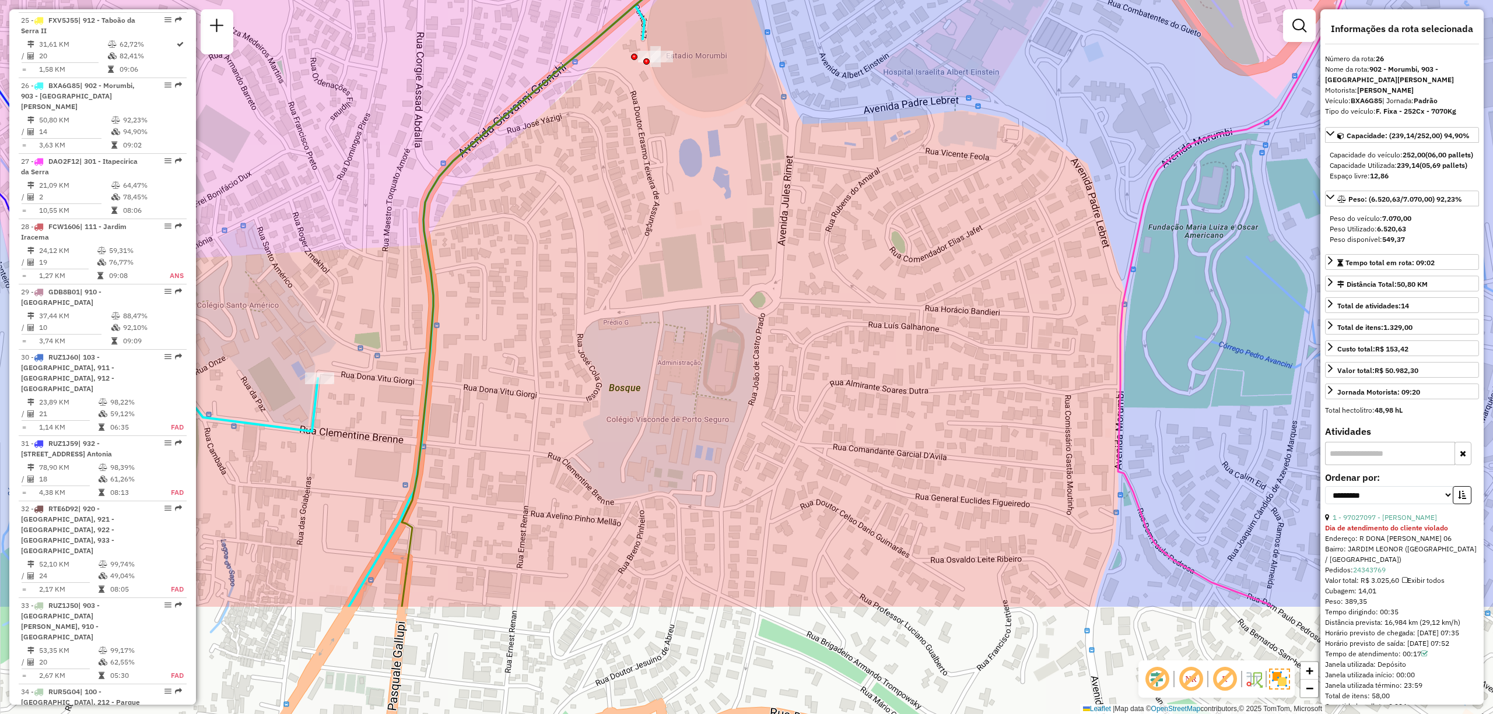
drag, startPoint x: 763, startPoint y: 278, endPoint x: 828, endPoint y: 99, distance: 190.6
click at [828, 99] on div "Rota 35 - Placa BZF5F89 97033544 - ZE SOLUCOES TECN COM Rota 35 - Placa BZF5F89…" at bounding box center [746, 357] width 1493 height 714
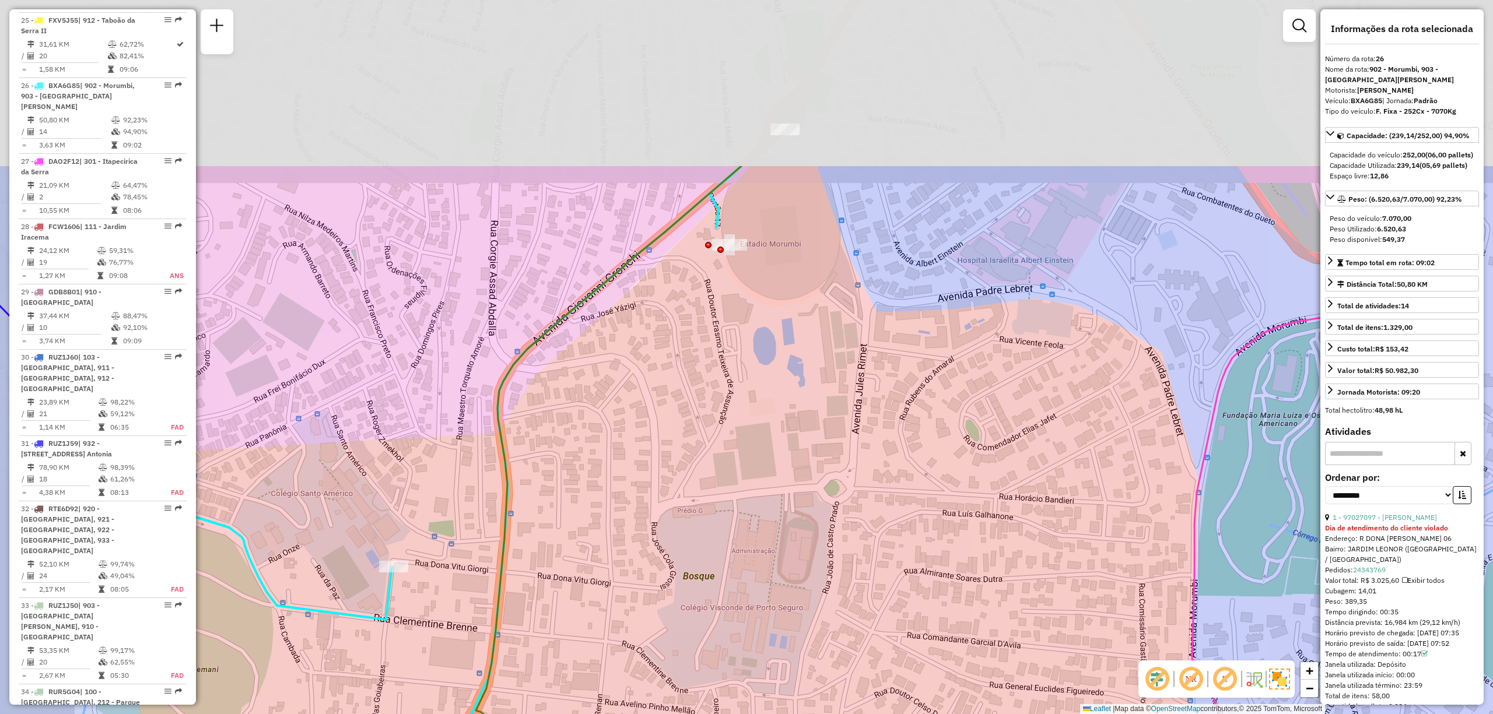
drag, startPoint x: 628, startPoint y: 124, endPoint x: 776, endPoint y: 400, distance: 312.3
click at [776, 400] on div "Rota 35 - Placa BZF5F89 97033544 - ZE SOLUCOES TECN COM Rota 35 - Placa BZF5F89…" at bounding box center [746, 357] width 1493 height 714
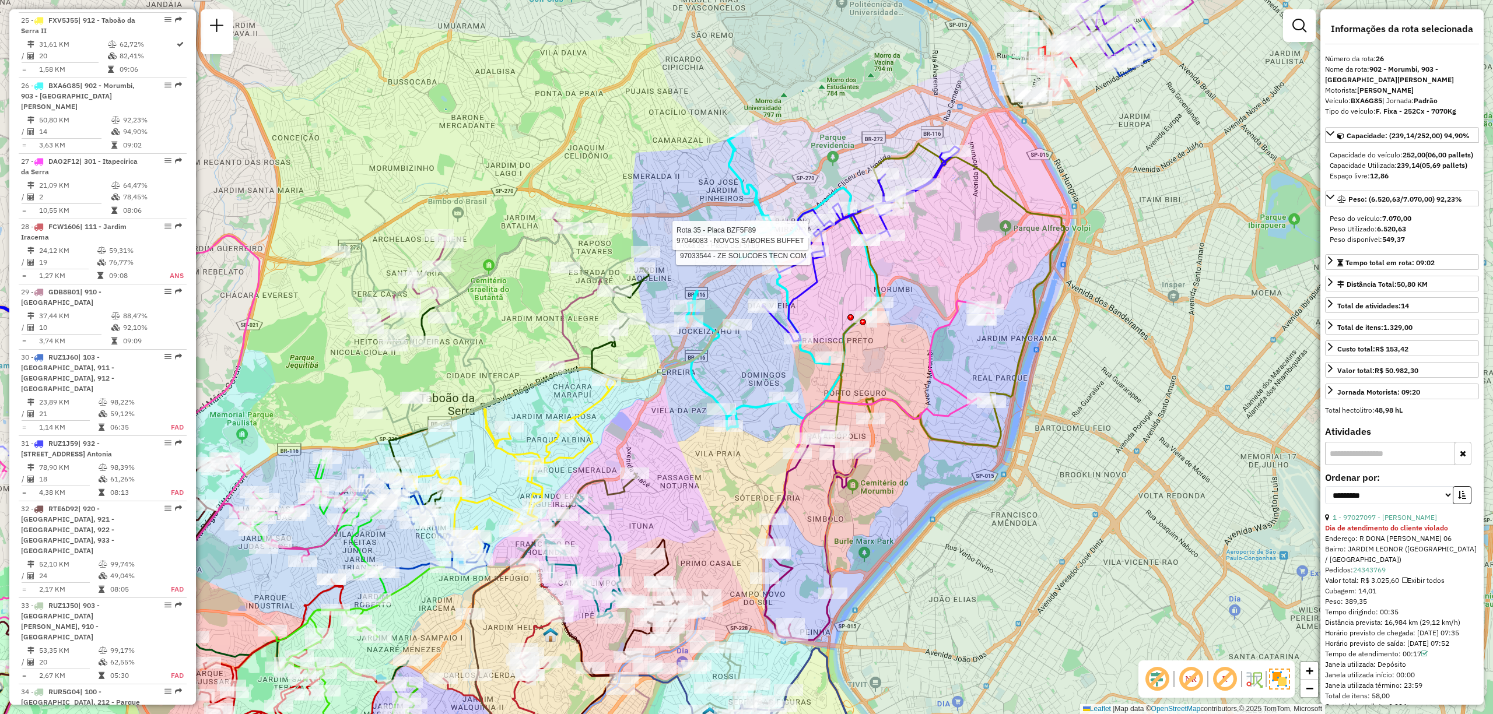
click at [796, 136] on div "Rota 35 - Placa BZF5F89 97033544 - ZE SOLUCOES TECN COM Rota 35 - Placa BZF5F89…" at bounding box center [746, 357] width 1493 height 714
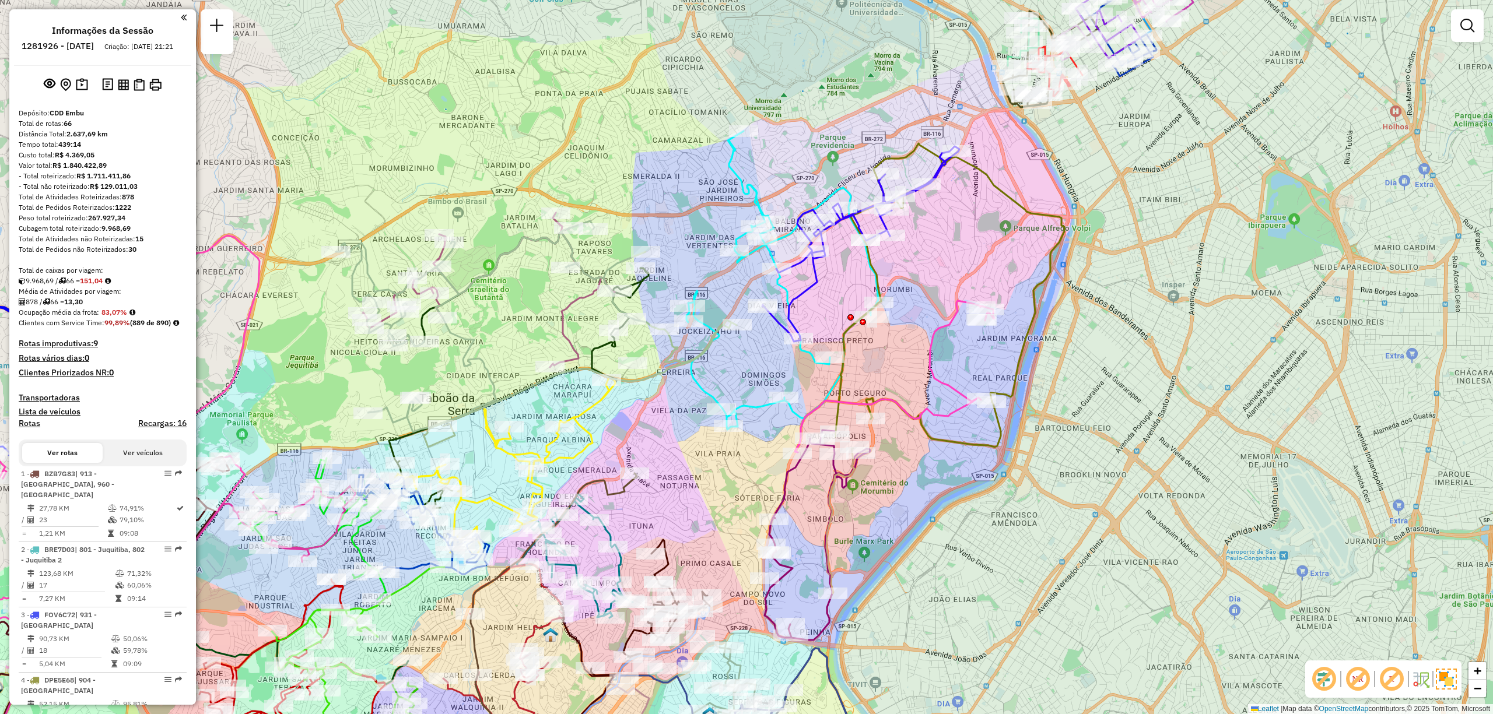
scroll to position [1786, 0]
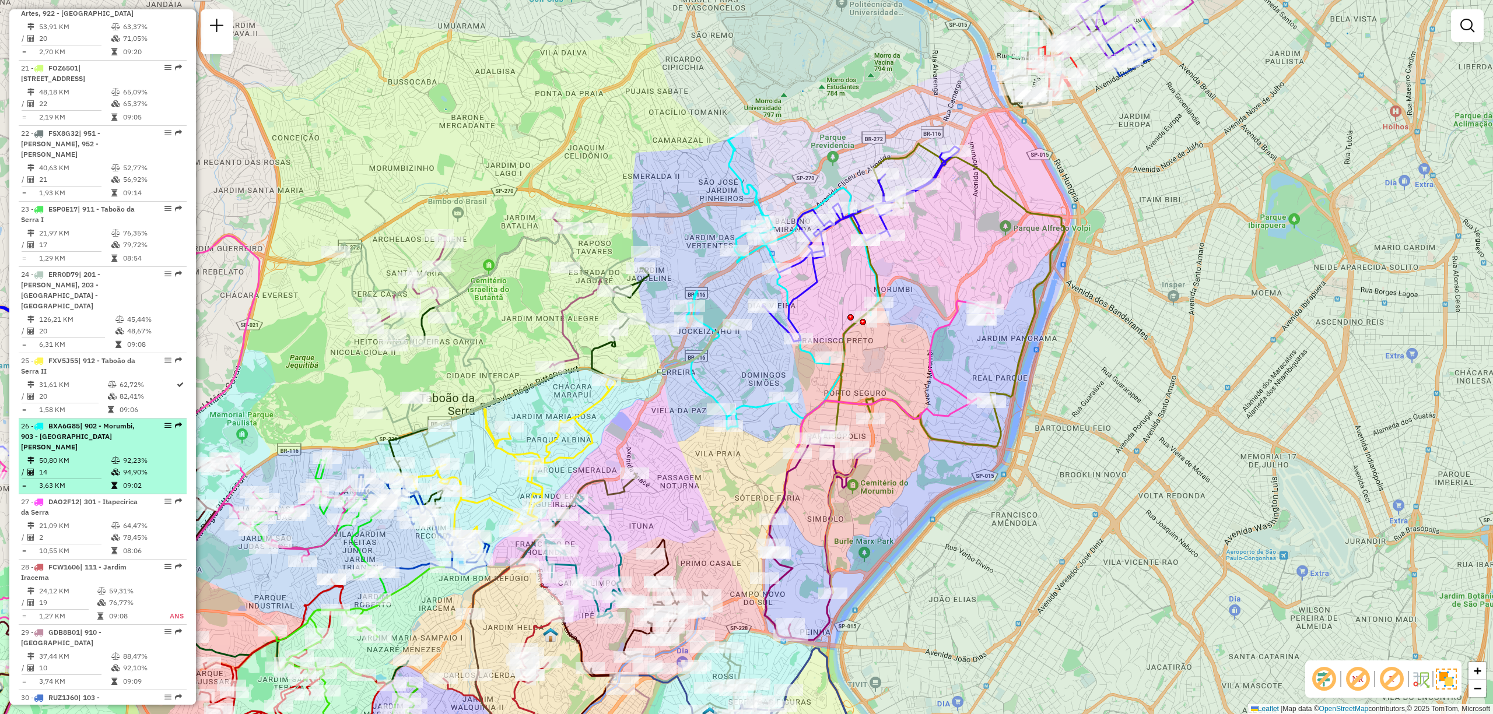
select select "**********"
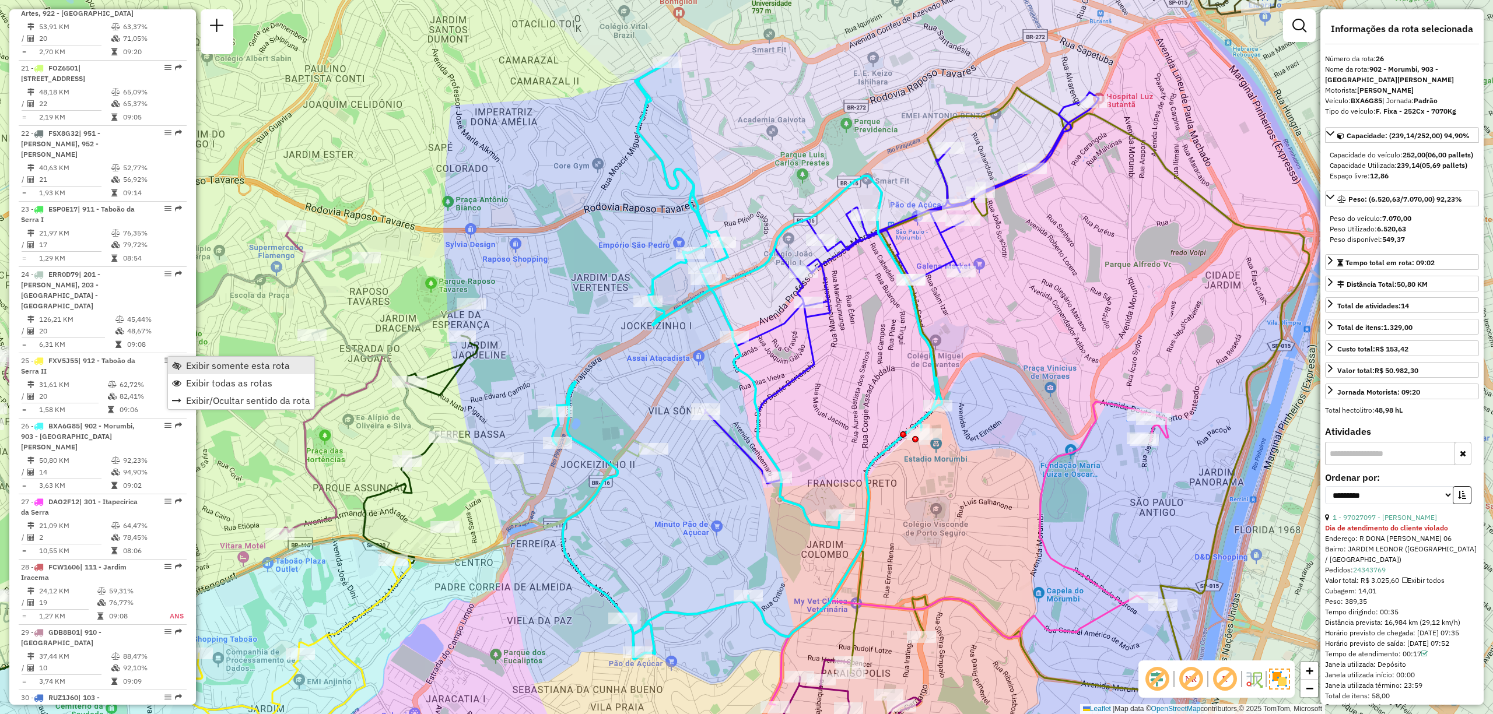
click at [216, 370] on span "Exibir somente esta rota" at bounding box center [238, 365] width 104 height 9
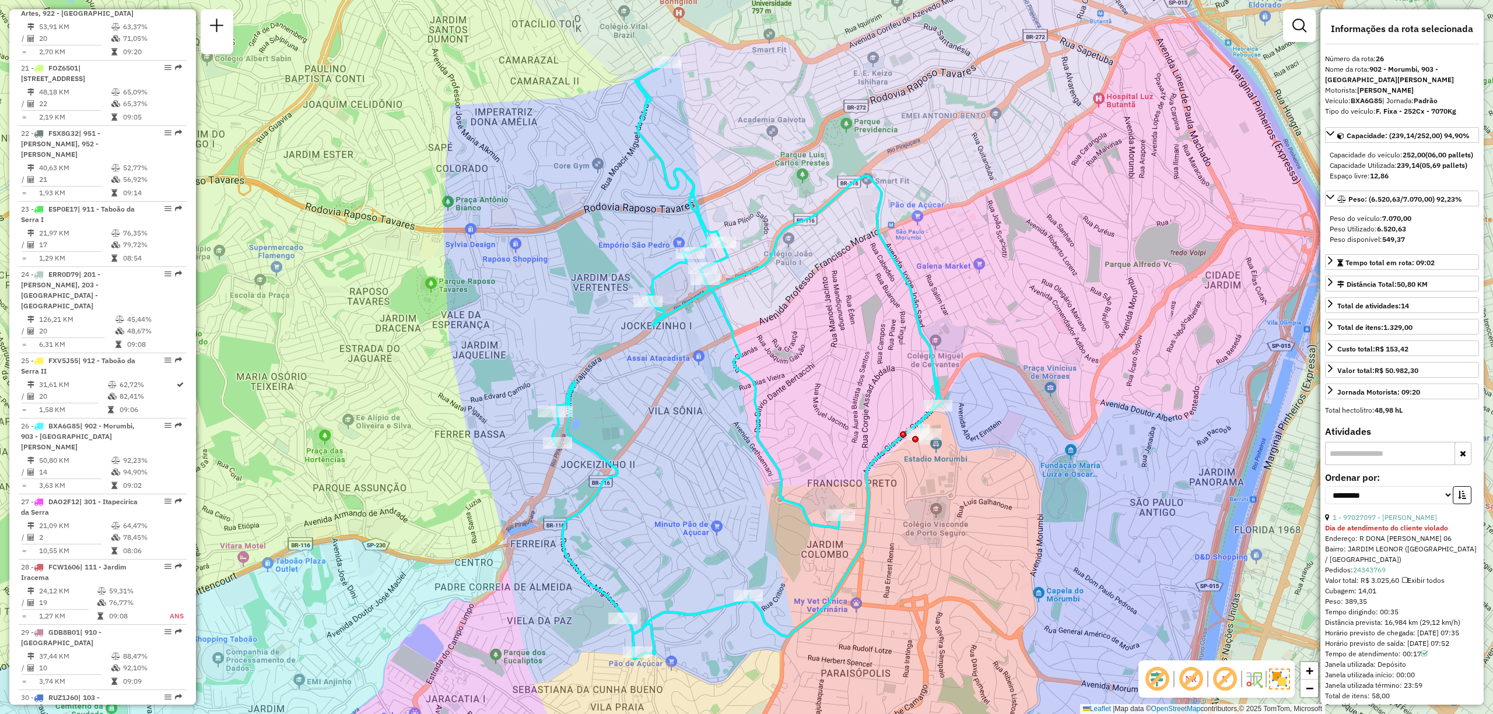
click at [1226, 689] on em at bounding box center [1225, 679] width 28 height 28
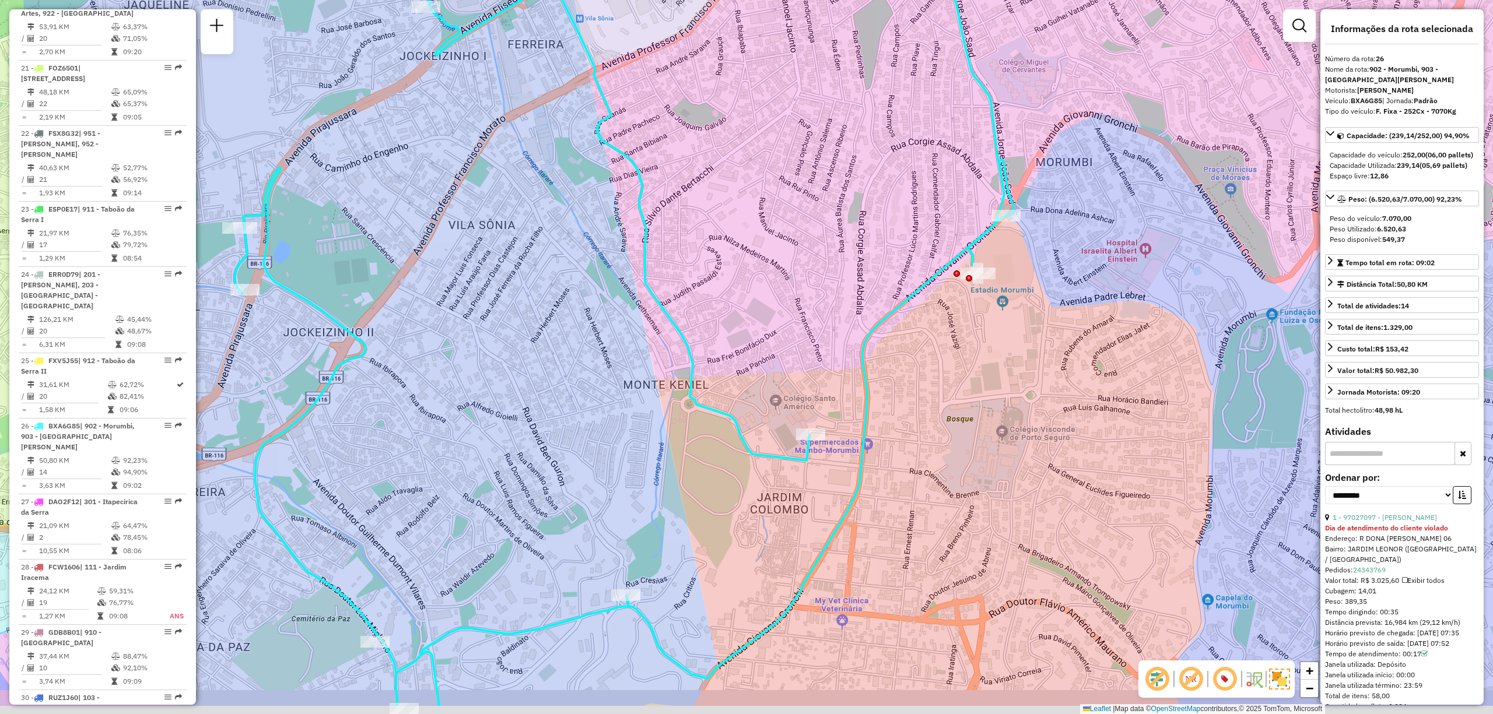
drag, startPoint x: 836, startPoint y: 538, endPoint x: 836, endPoint y: 460, distance: 78.2
click at [836, 460] on div "Janela de atendimento Grade de atendimento Capacidade Transportadoras Veículos …" at bounding box center [746, 357] width 1493 height 714
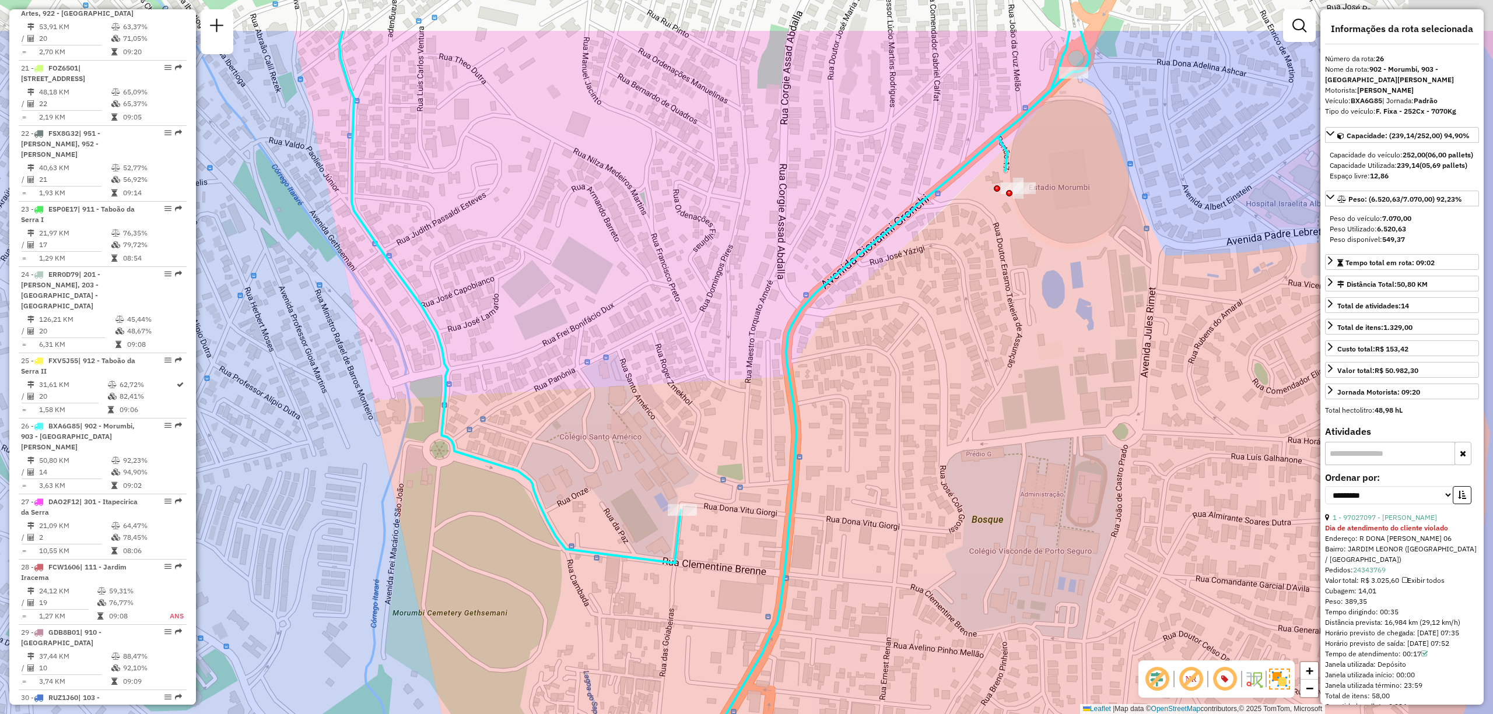
drag, startPoint x: 975, startPoint y: 318, endPoint x: 942, endPoint y: 351, distance: 46.6
click at [955, 331] on div "Janela de atendimento Grade de atendimento Capacidade Transportadoras Veículos …" at bounding box center [746, 357] width 1493 height 714
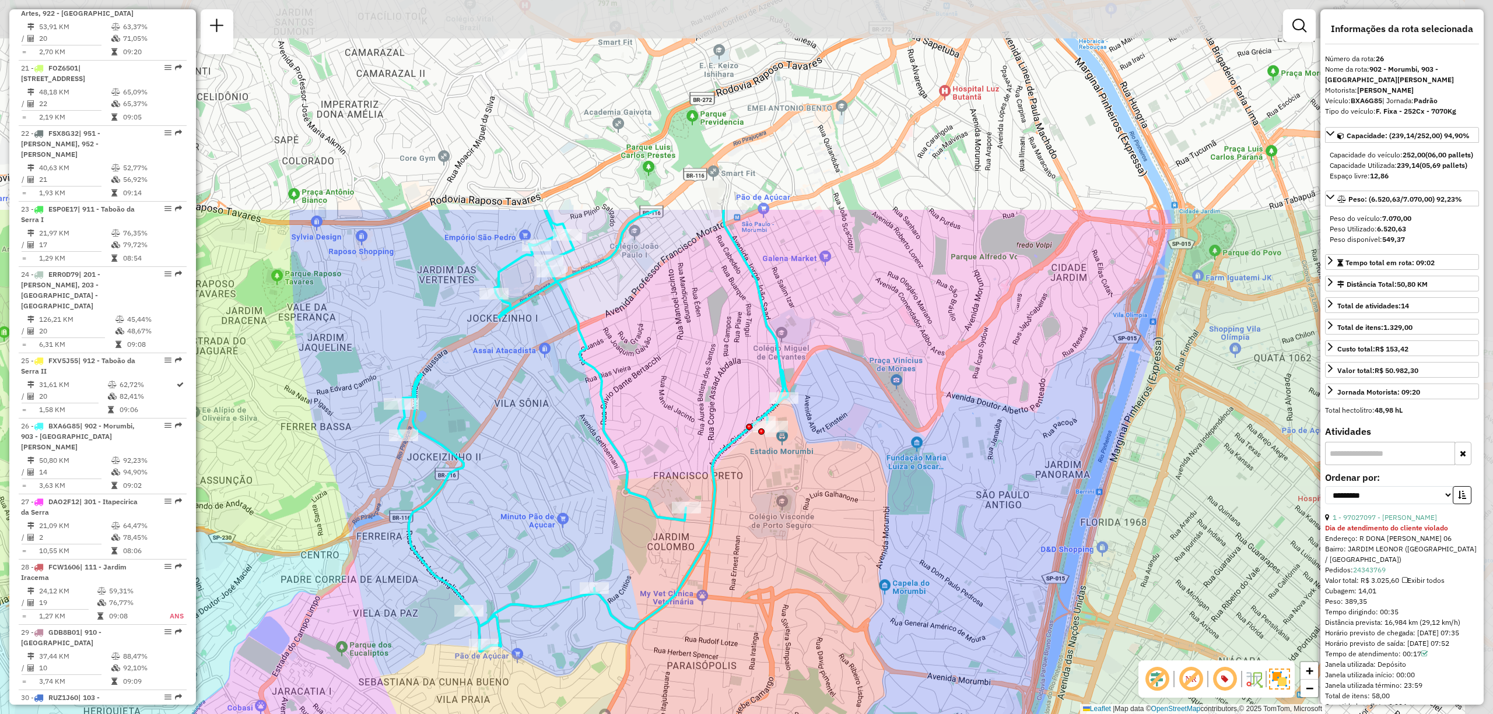
drag, startPoint x: 1119, startPoint y: 178, endPoint x: 800, endPoint y: 430, distance: 406.1
click at [800, 430] on div "Janela de atendimento Grade de atendimento Capacidade Transportadoras Veículos …" at bounding box center [746, 357] width 1493 height 714
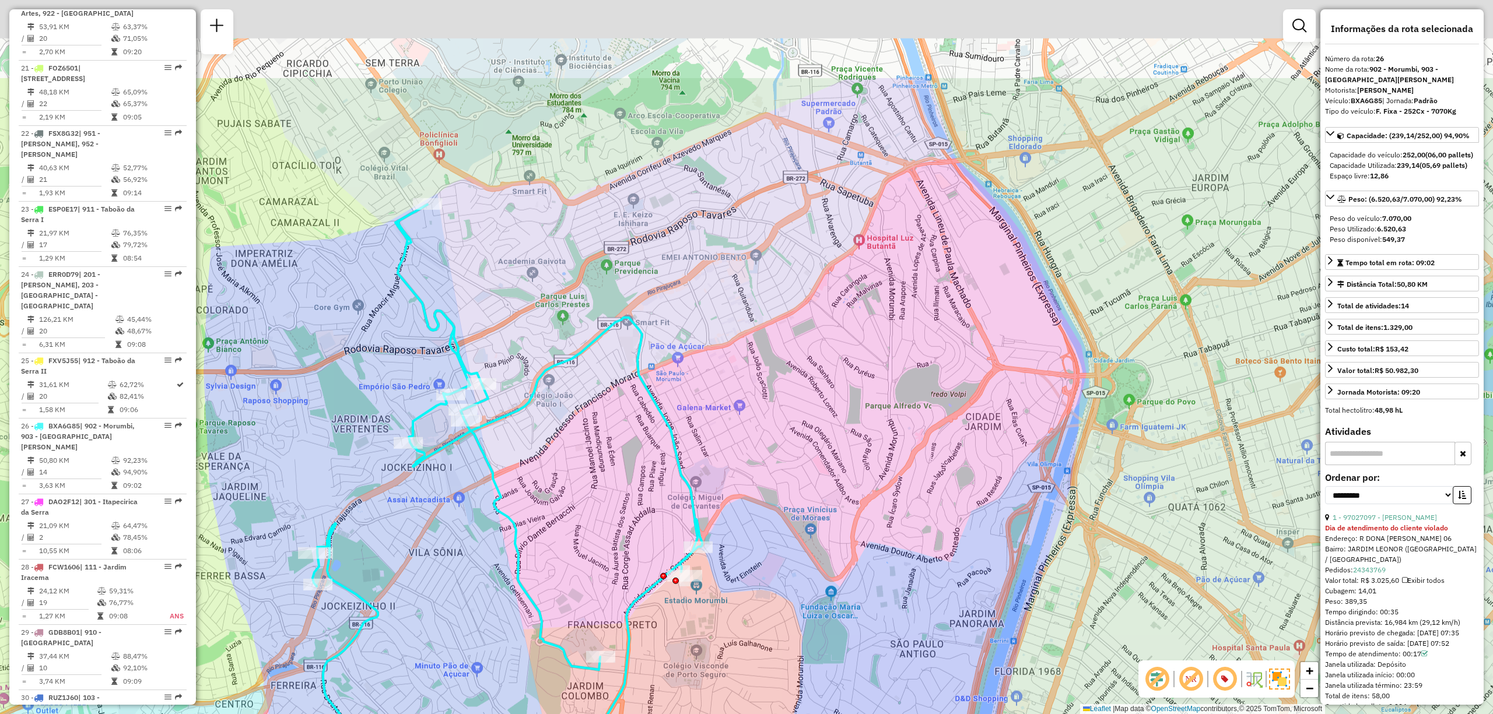
drag, startPoint x: 1075, startPoint y: 273, endPoint x: 998, endPoint y: 429, distance: 174.2
click at [999, 428] on div "Janela de atendimento Grade de atendimento Capacidade Transportadoras Veículos …" at bounding box center [746, 357] width 1493 height 714
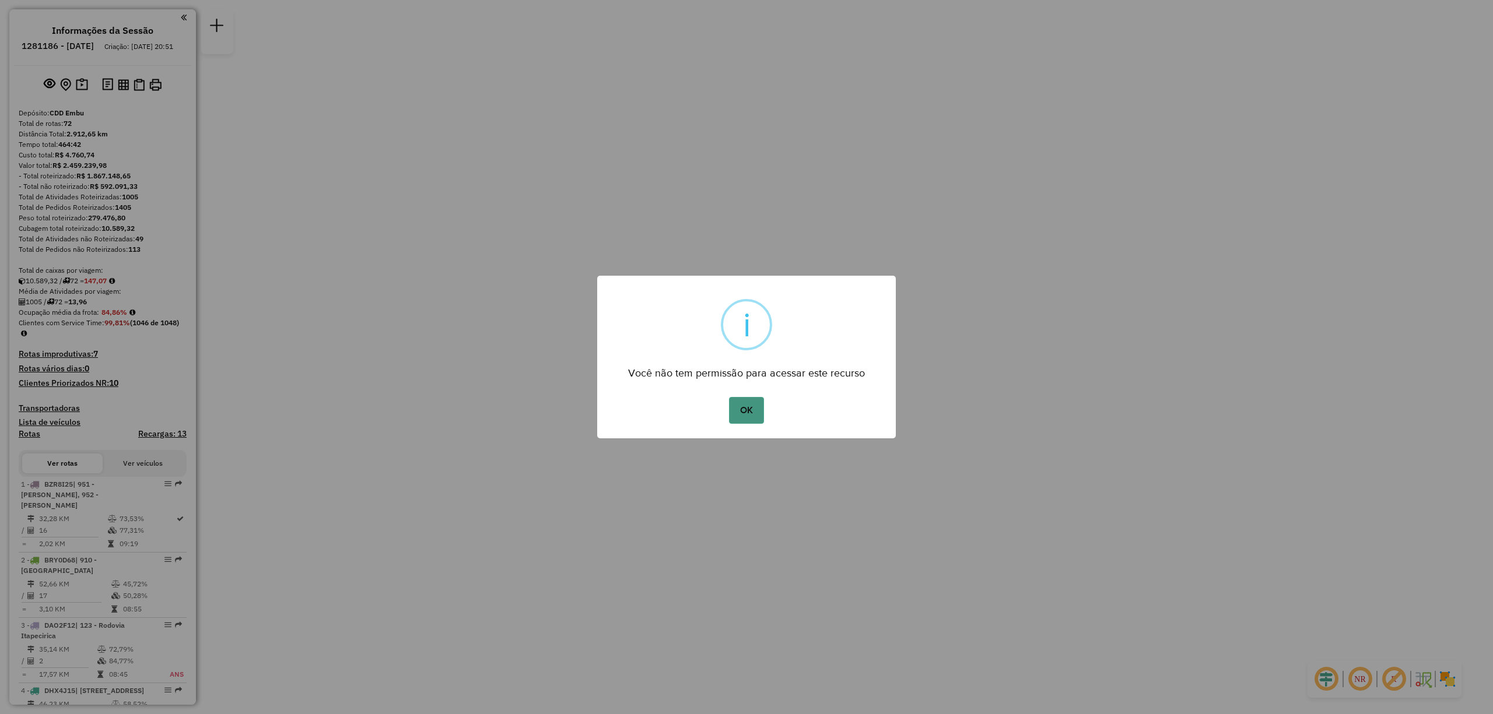
click at [751, 409] on button "OK" at bounding box center [746, 410] width 34 height 27
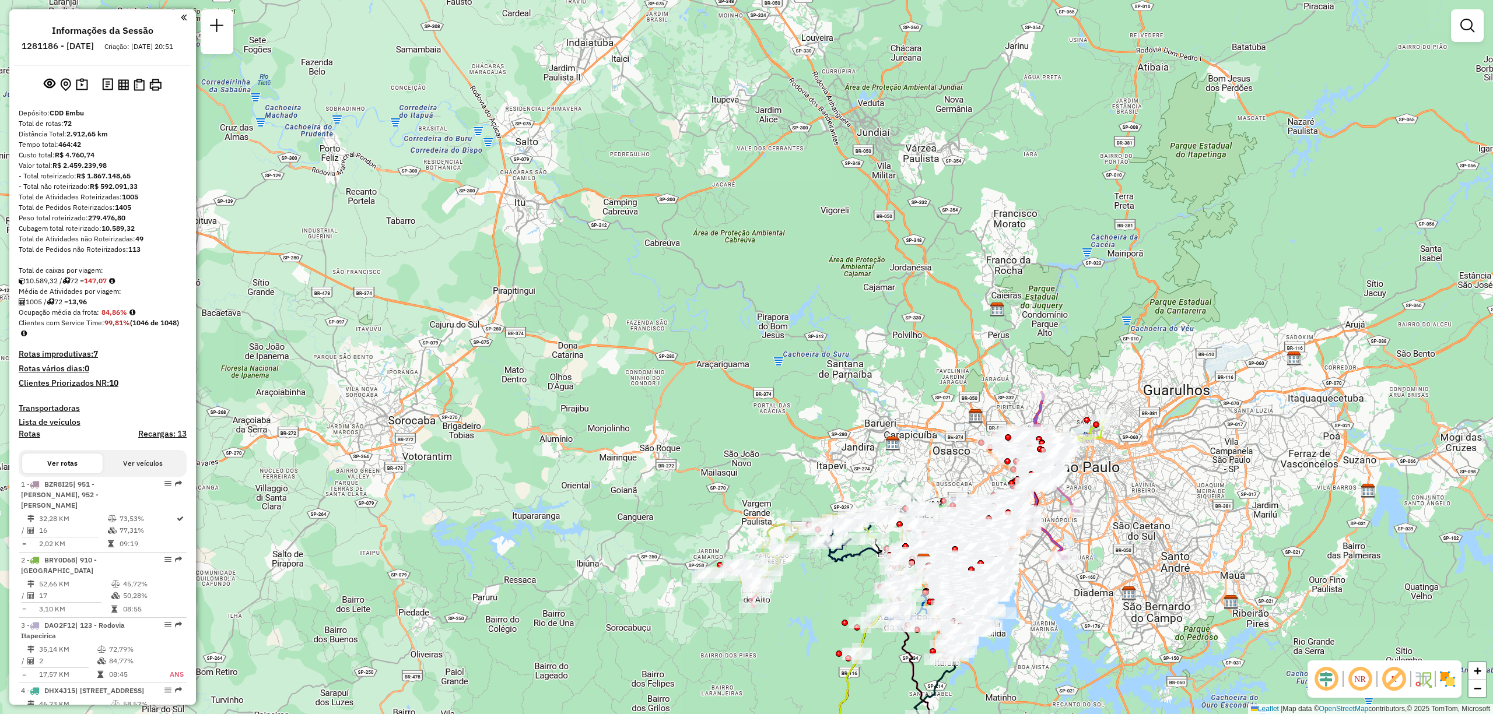
click at [1446, 677] on img at bounding box center [1447, 679] width 19 height 19
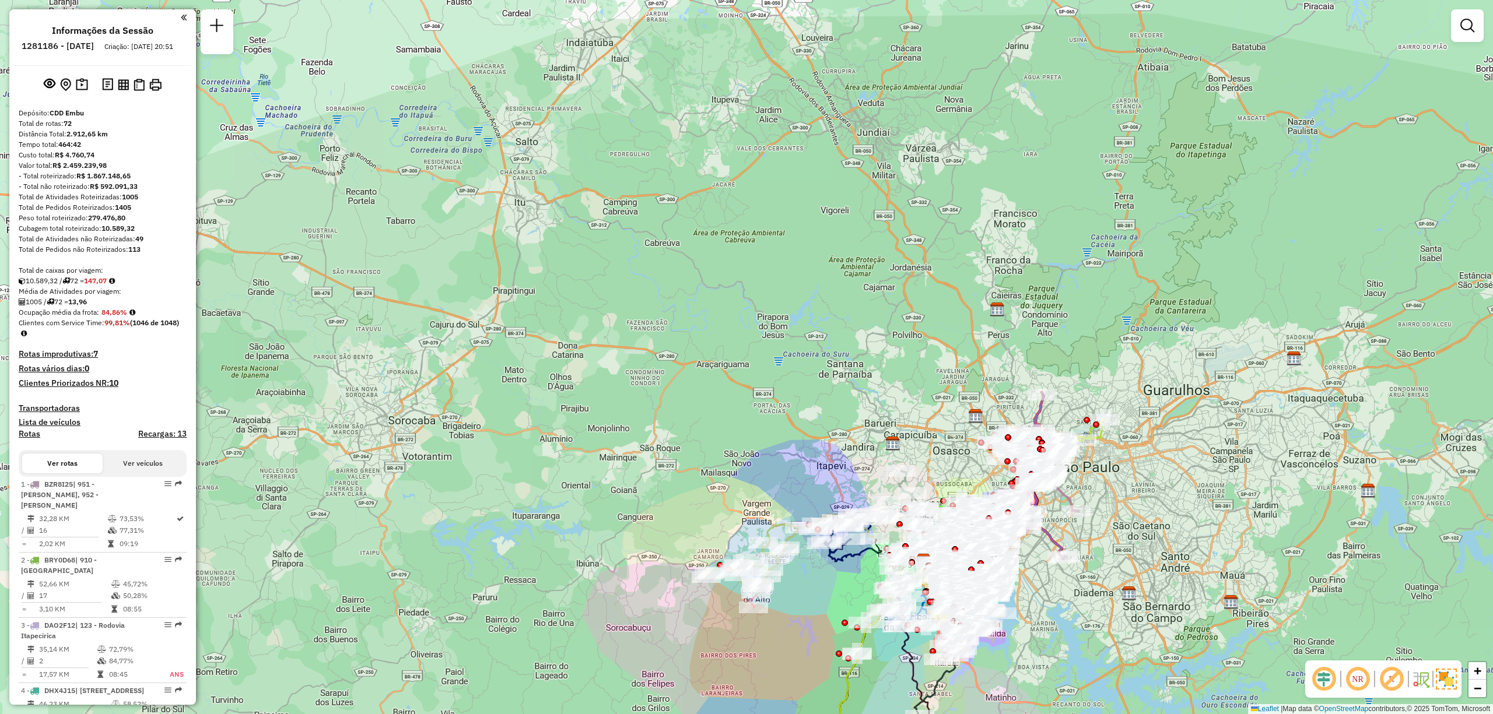
click at [1361, 674] on em at bounding box center [1358, 679] width 28 height 28
click at [1390, 682] on em at bounding box center [1392, 679] width 28 height 28
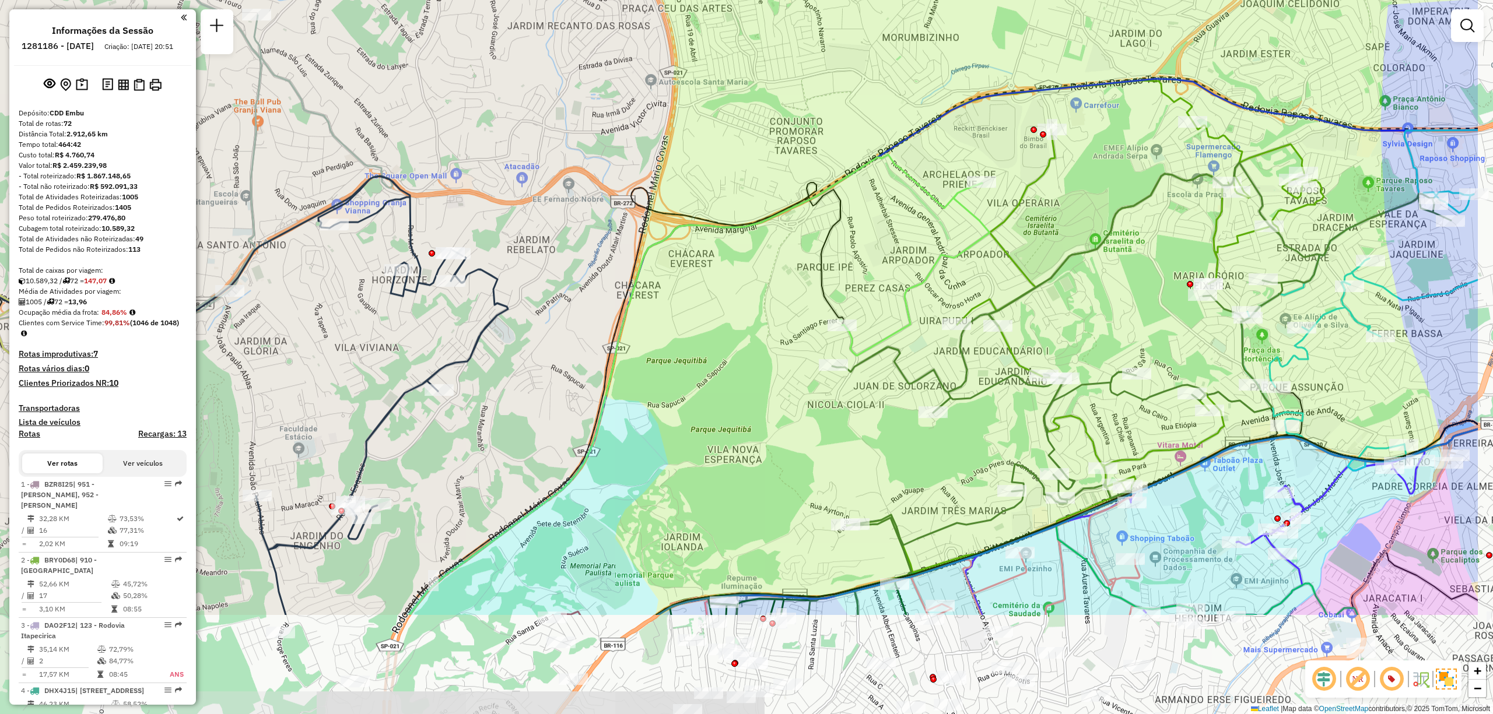
drag, startPoint x: 994, startPoint y: 367, endPoint x: 821, endPoint y: 197, distance: 242.1
click at [821, 197] on icon at bounding box center [695, 385] width 573 height 461
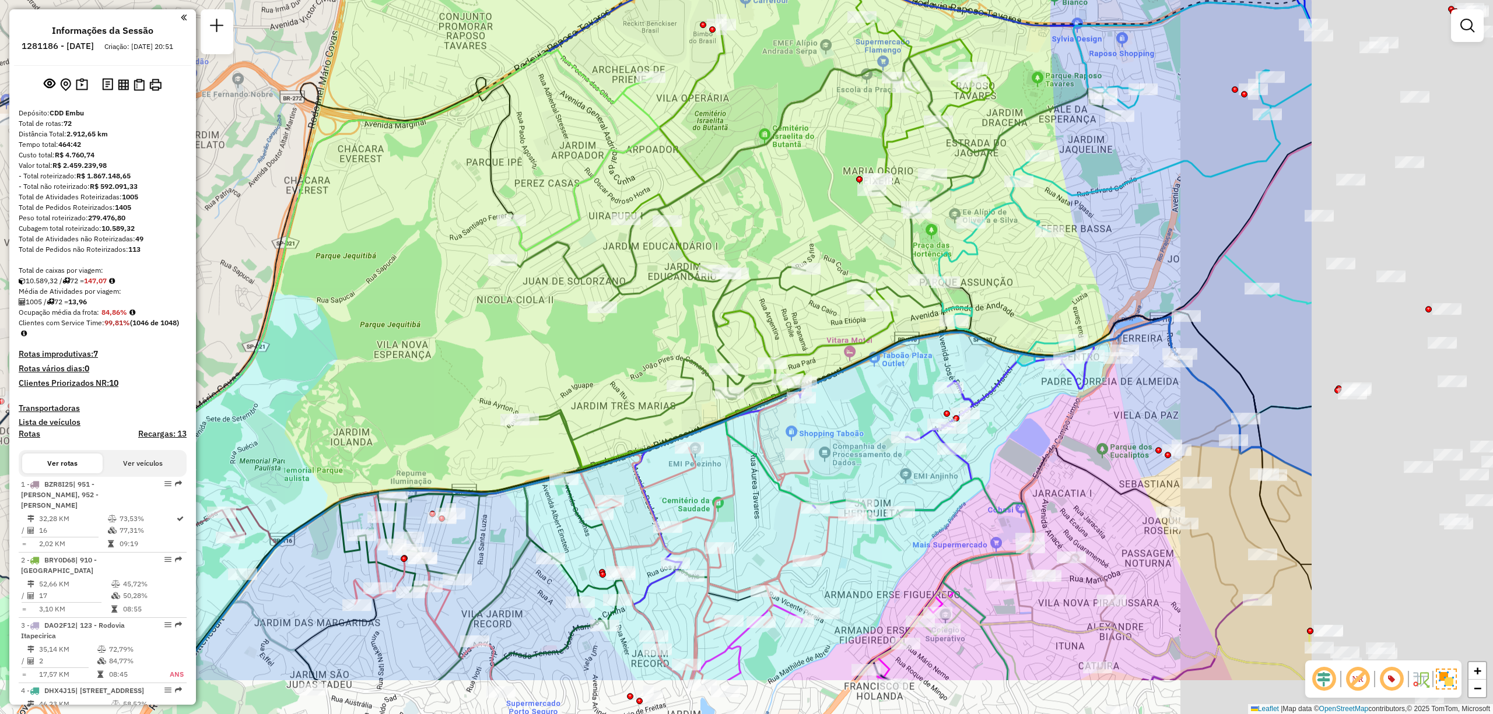
drag, startPoint x: 1204, startPoint y: 441, endPoint x: 875, endPoint y: 336, distance: 345.3
click at [875, 336] on icon at bounding box center [754, 246] width 477 height 460
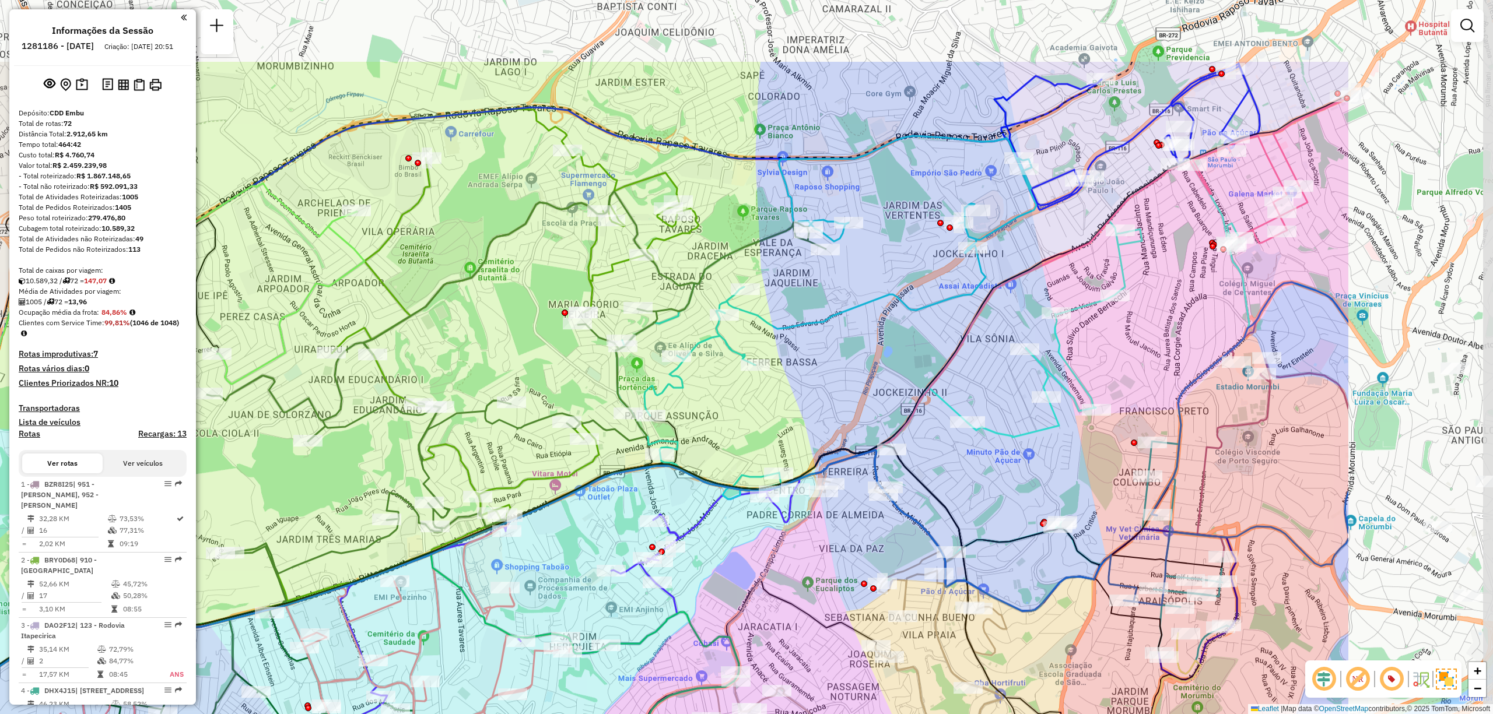
drag, startPoint x: 1214, startPoint y: 237, endPoint x: 986, endPoint y: 365, distance: 261.4
click at [986, 365] on div "Janela de atendimento Grade de atendimento Capacidade Transportadoras Veículos …" at bounding box center [746, 357] width 1493 height 714
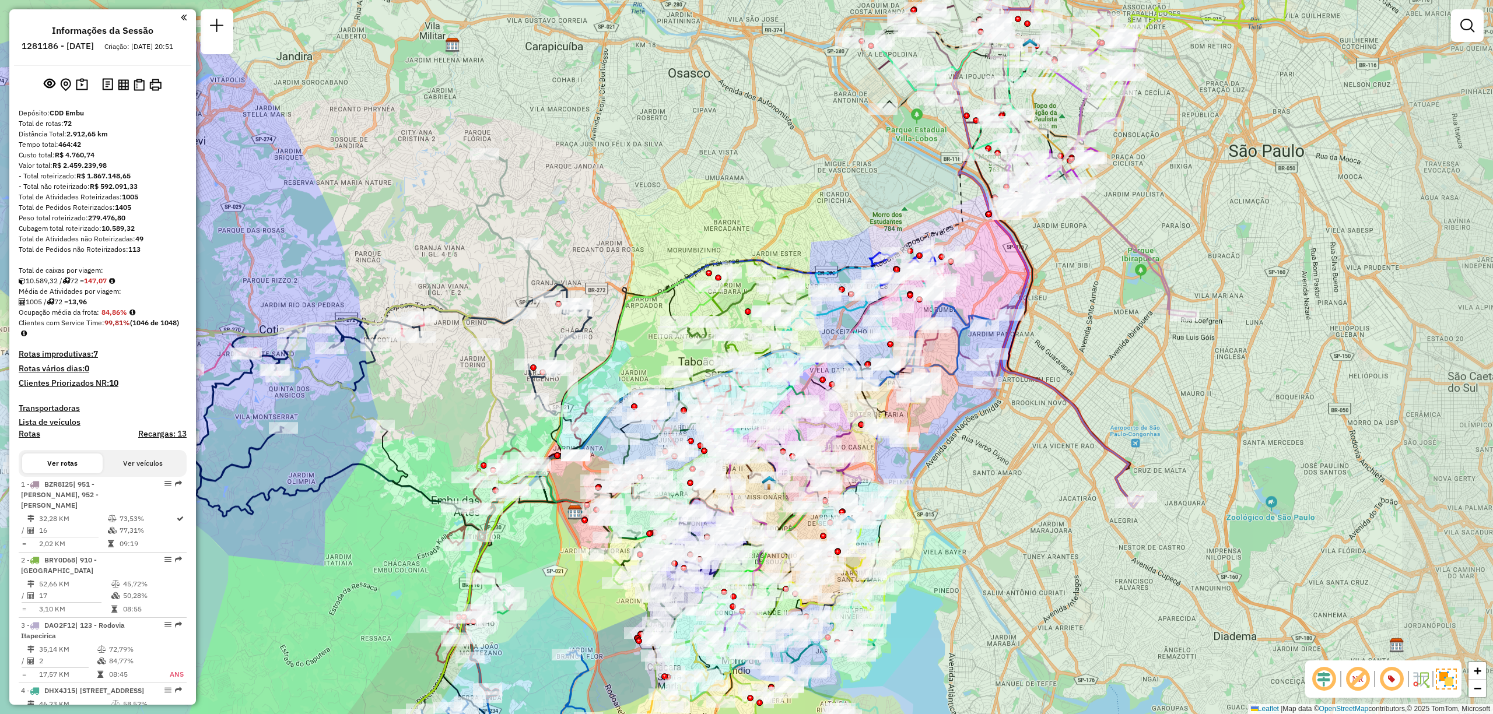
drag, startPoint x: 1160, startPoint y: 458, endPoint x: 1067, endPoint y: 418, distance: 101.6
click at [1070, 418] on div "Janela de atendimento Grade de atendimento Capacidade Transportadoras Veículos …" at bounding box center [746, 357] width 1493 height 714
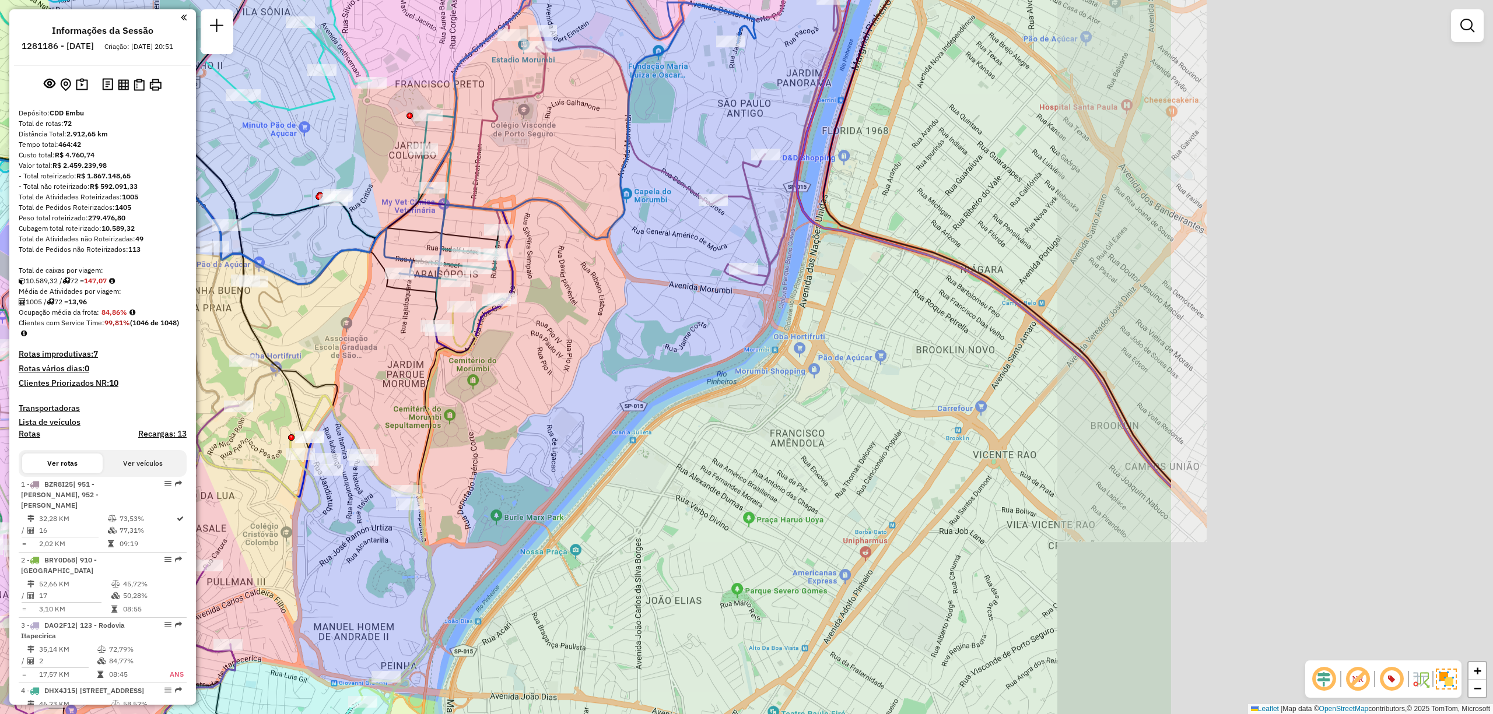
drag, startPoint x: 1220, startPoint y: 351, endPoint x: 740, endPoint y: 356, distance: 480.6
click at [740, 355] on div "Janela de atendimento Grade de atendimento Capacidade Transportadoras Veículos …" at bounding box center [746, 357] width 1493 height 714
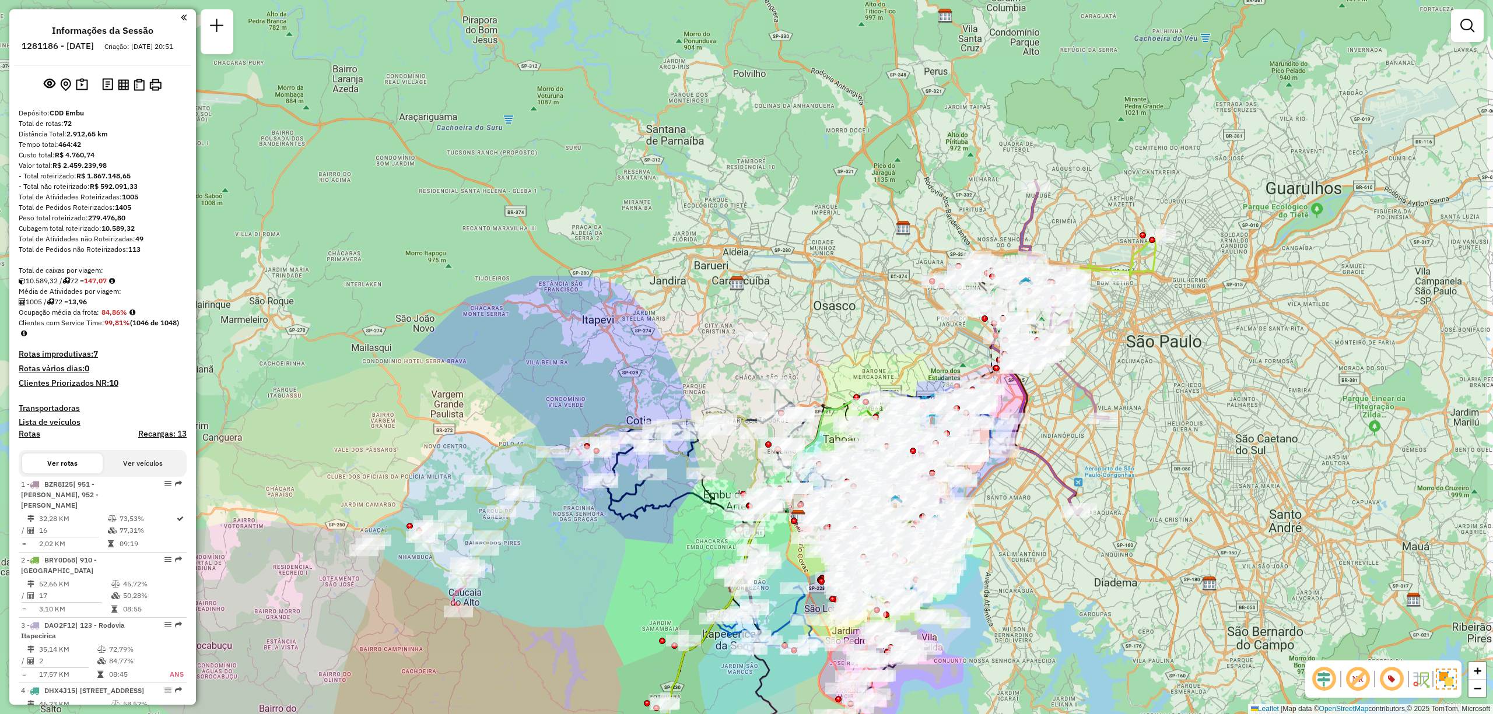
drag, startPoint x: 1178, startPoint y: 222, endPoint x: 1023, endPoint y: 245, distance: 156.9
click at [1023, 245] on icon at bounding box center [1034, 348] width 95 height 334
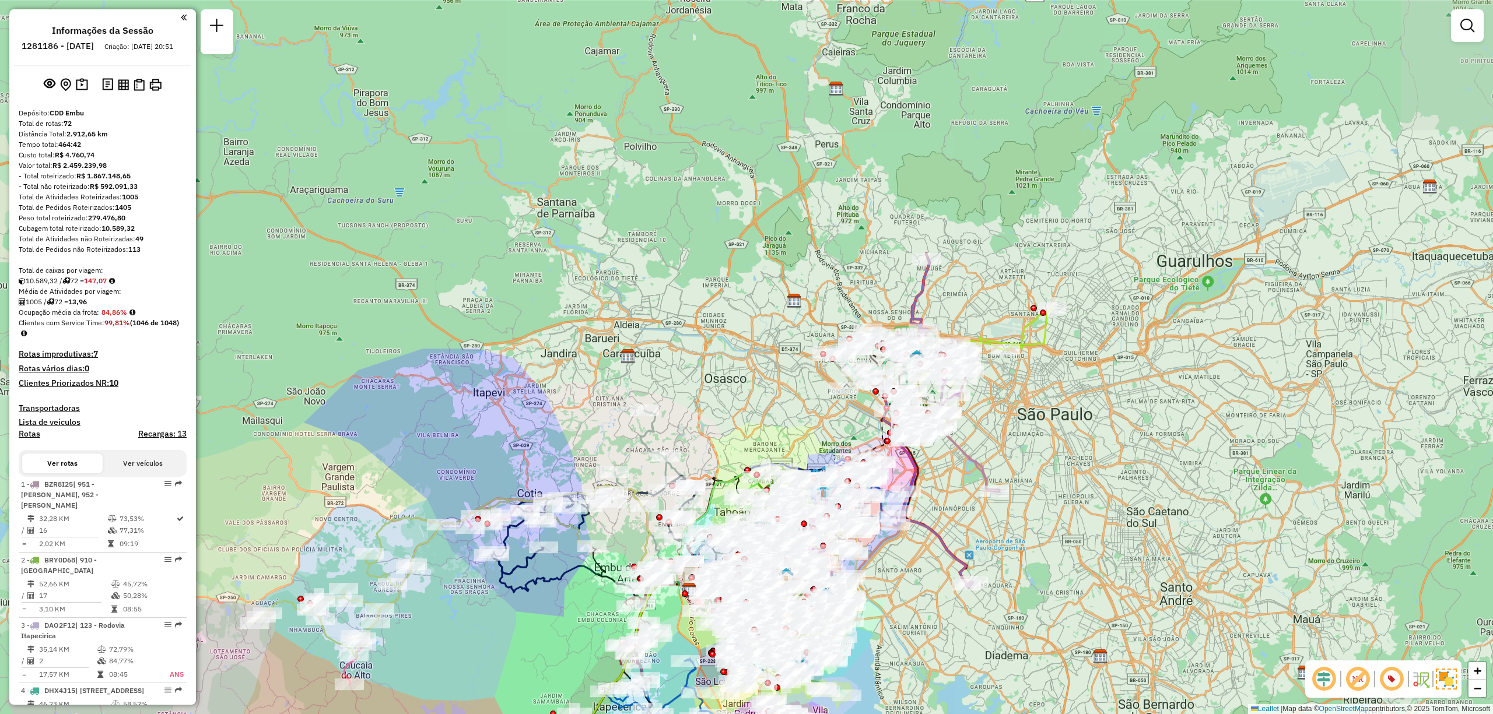
drag, startPoint x: 1046, startPoint y: 380, endPoint x: 1049, endPoint y: 338, distance: 42.1
click at [1161, 294] on div "Janela de atendimento Grade de atendimento Capacidade Transportadoras Veículos …" at bounding box center [746, 357] width 1493 height 714
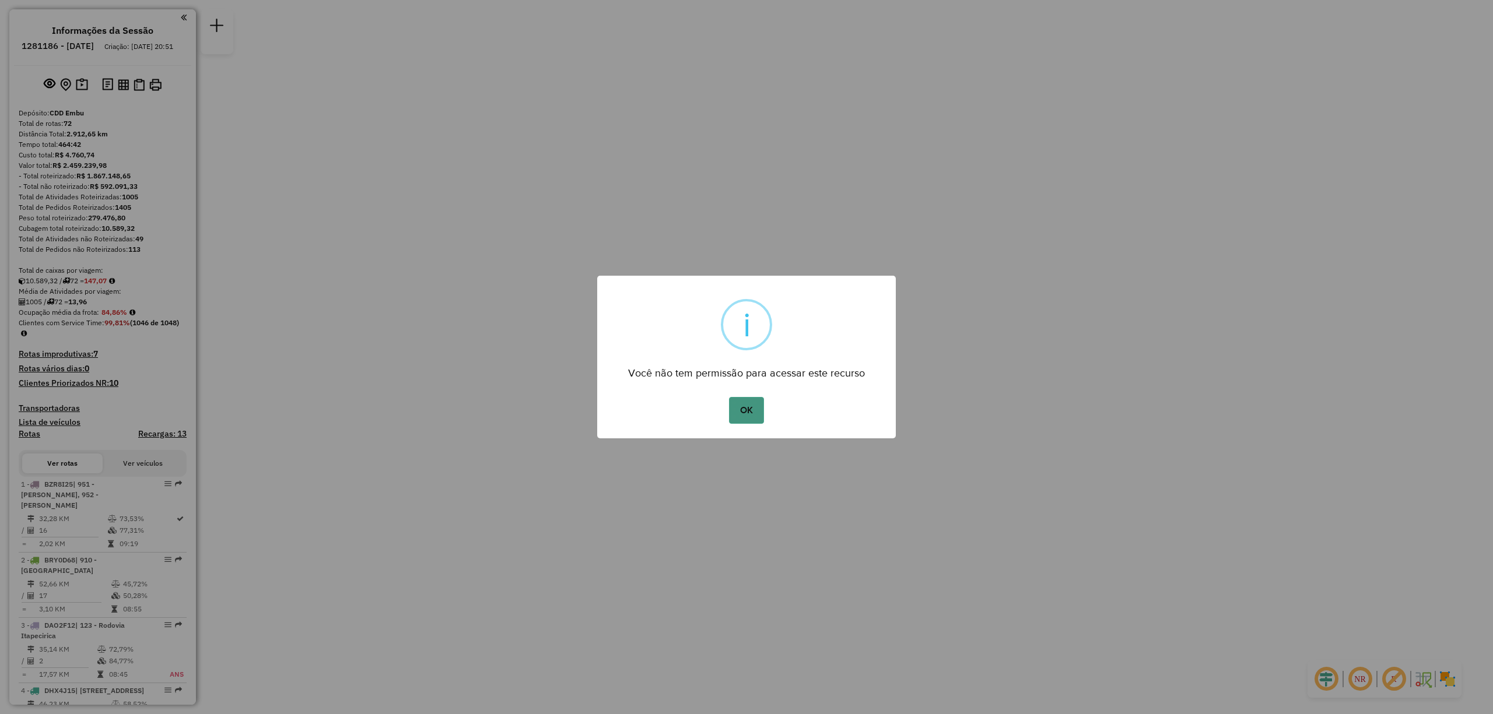
click at [763, 397] on button "OK" at bounding box center [746, 410] width 34 height 27
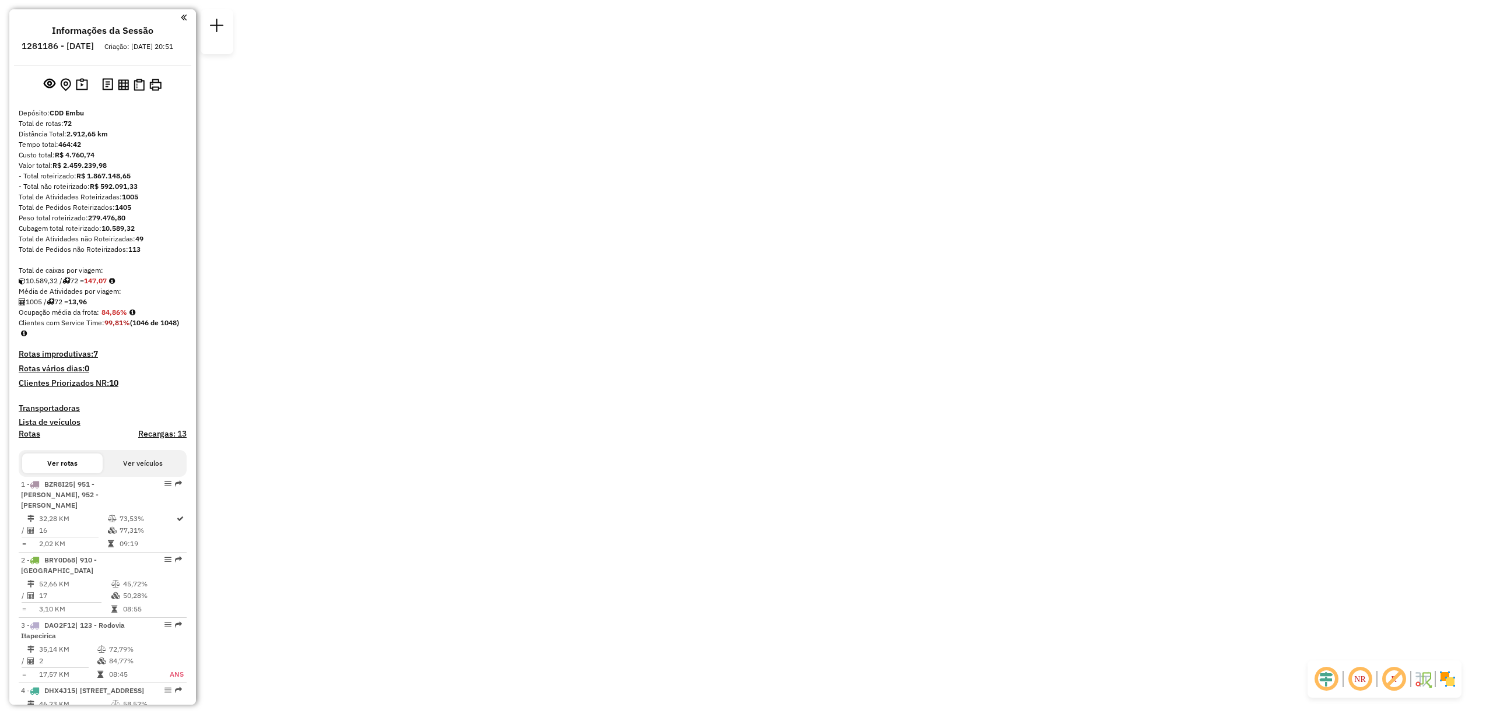
click at [749, 401] on div "× i Você não tem permissão para acessar este recurso OK No Cancel" at bounding box center [746, 357] width 1493 height 714
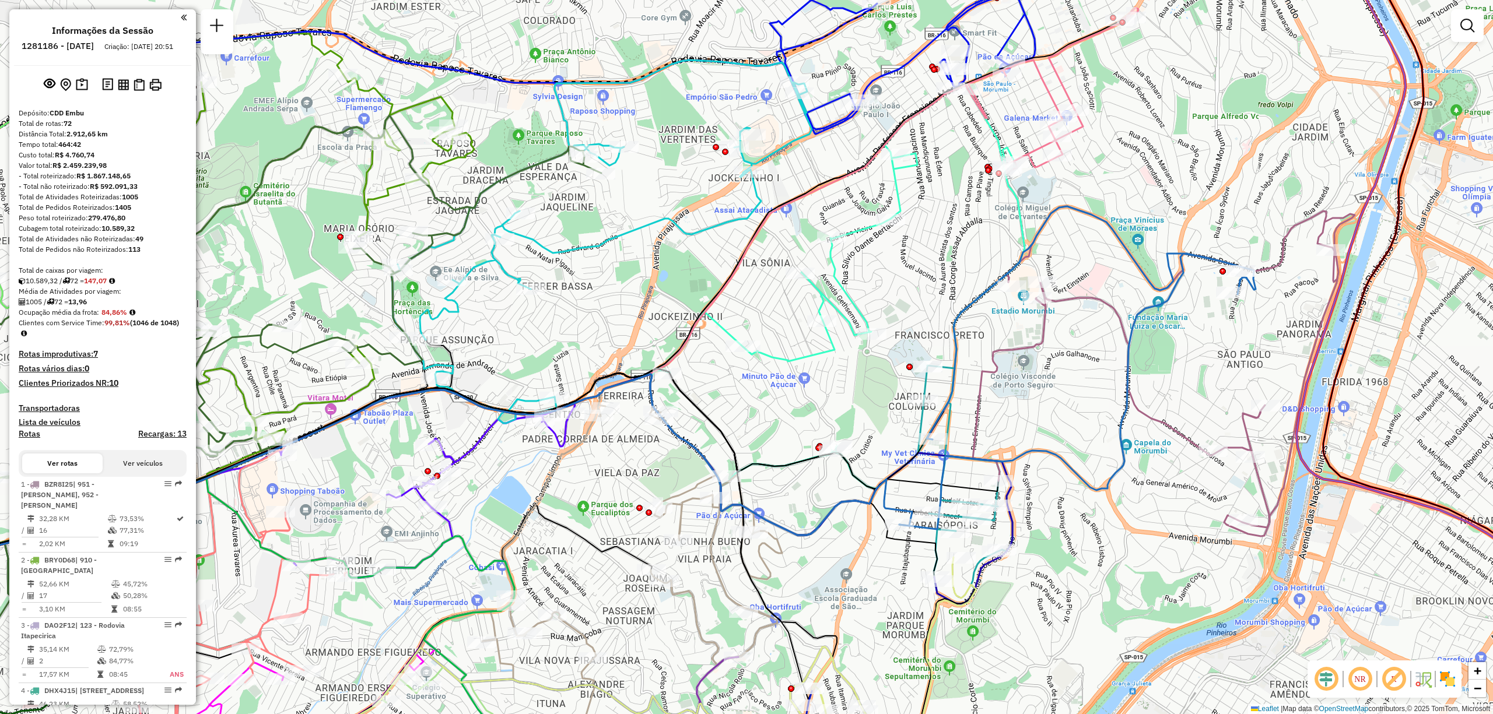
click at [1449, 678] on img at bounding box center [1447, 679] width 19 height 19
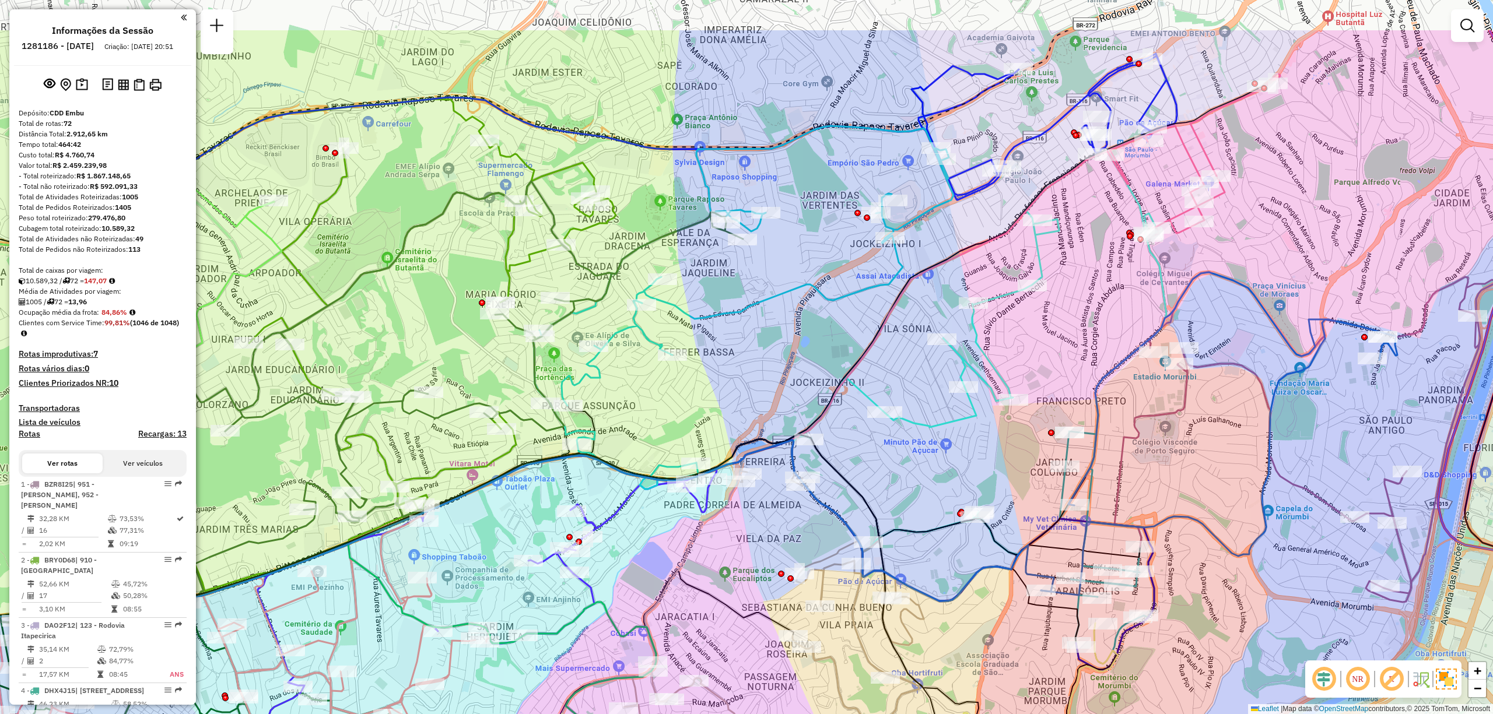
drag, startPoint x: 875, startPoint y: 185, endPoint x: 910, endPoint y: 287, distance: 107.3
click at [910, 287] on icon at bounding box center [498, 419] width 1224 height 536
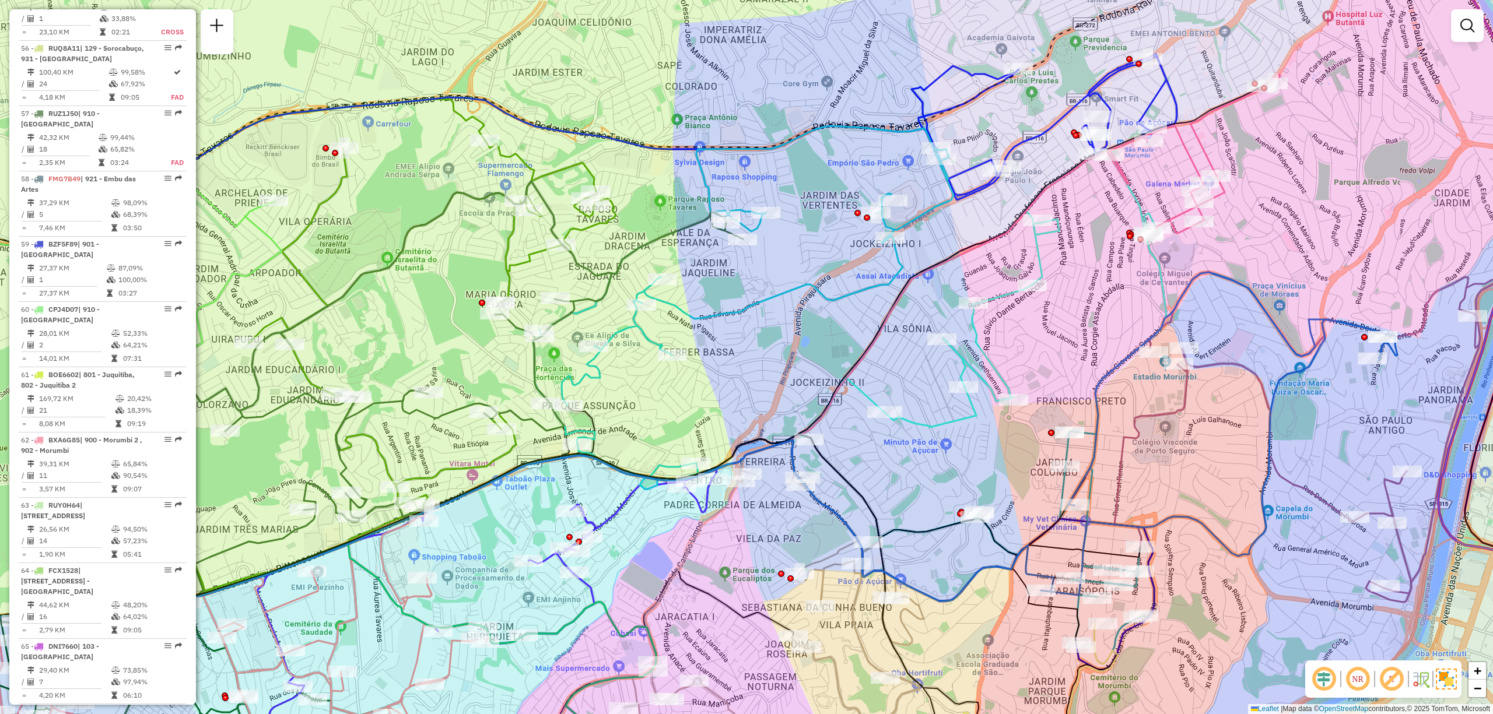
scroll to position [1241, 0]
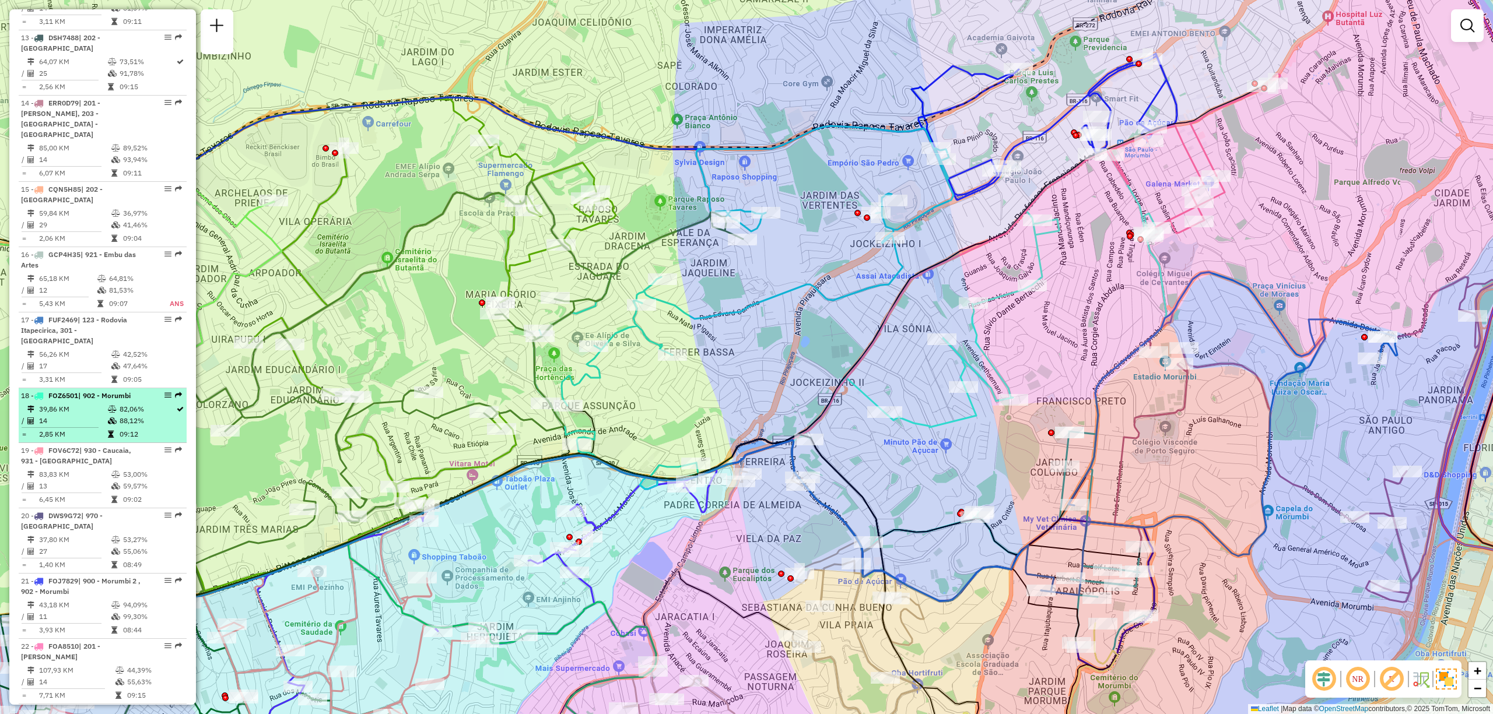
select select "**********"
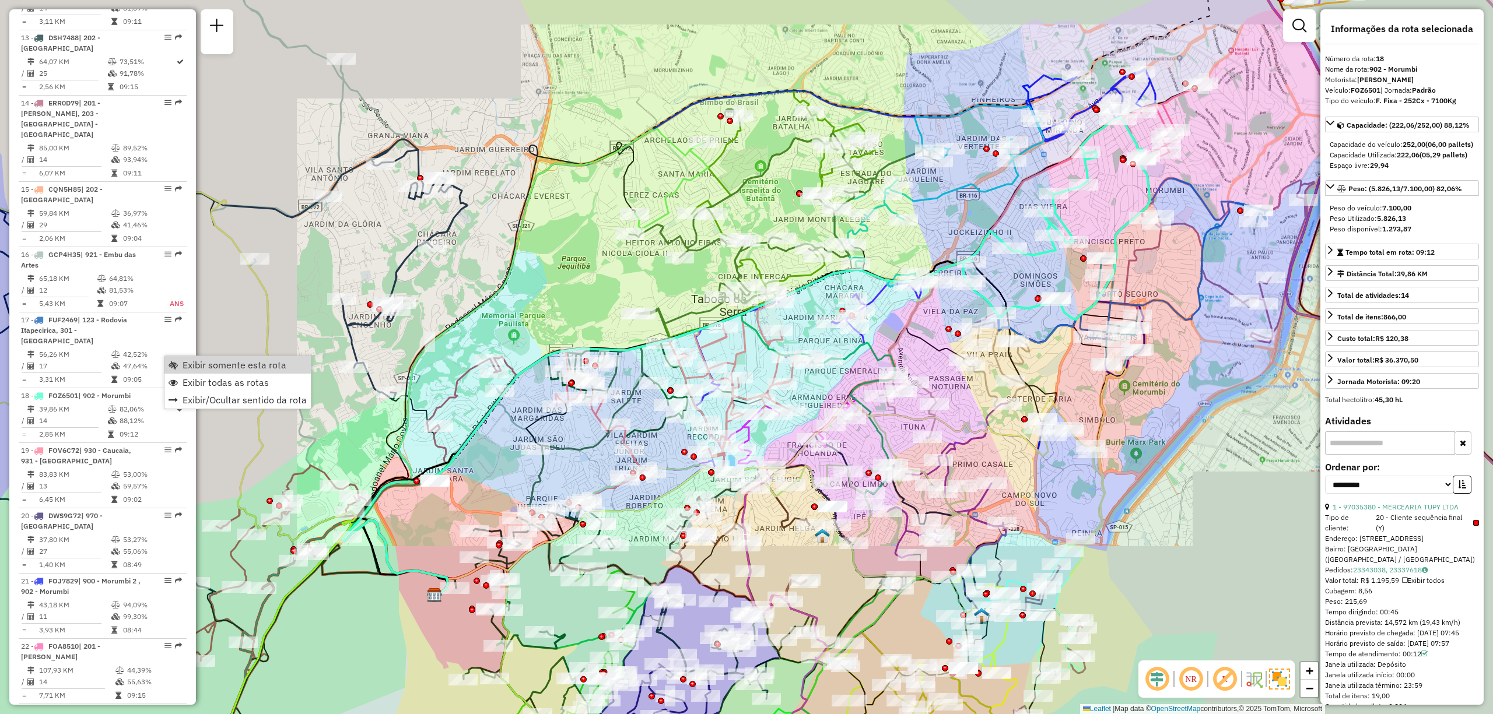
click at [192, 369] on span "Exibir somente esta rota" at bounding box center [235, 364] width 104 height 9
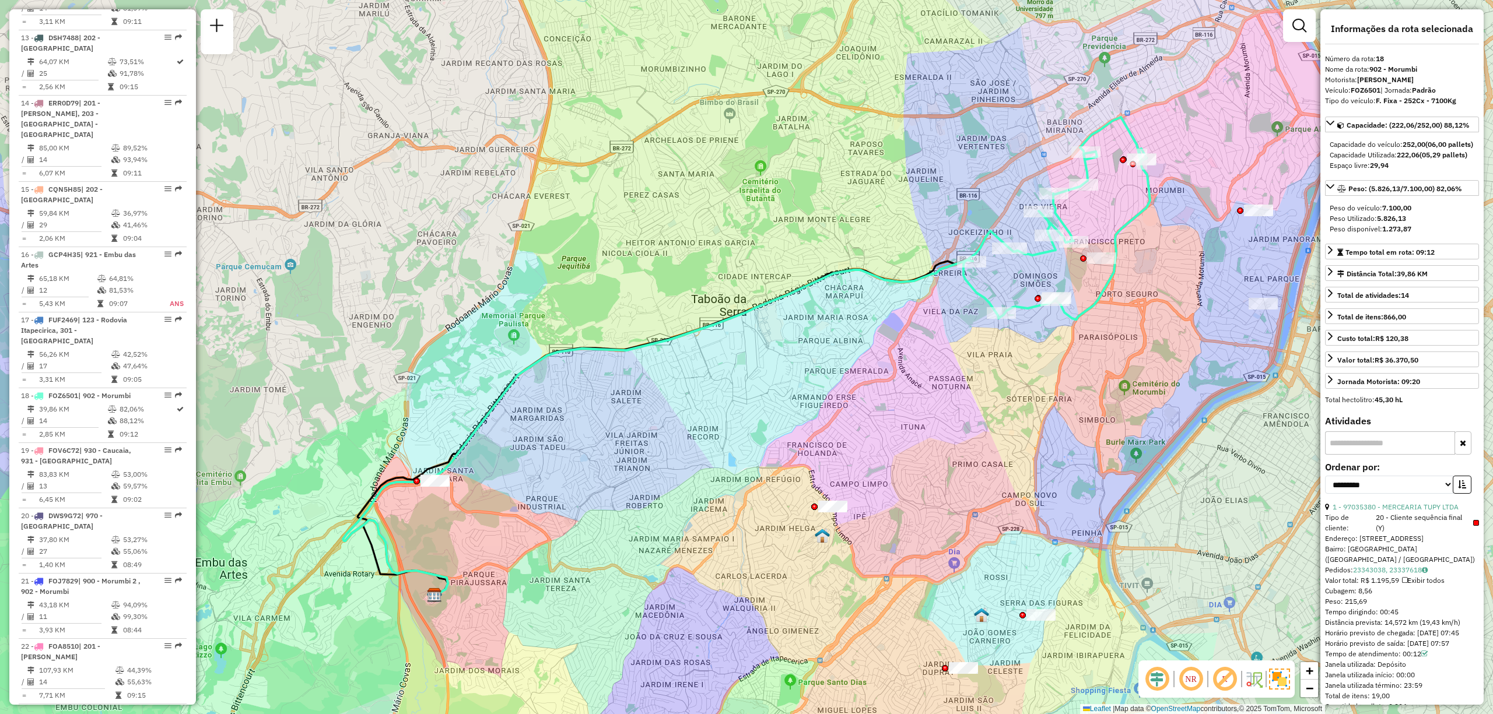
click at [1162, 679] on em at bounding box center [1157, 679] width 28 height 28
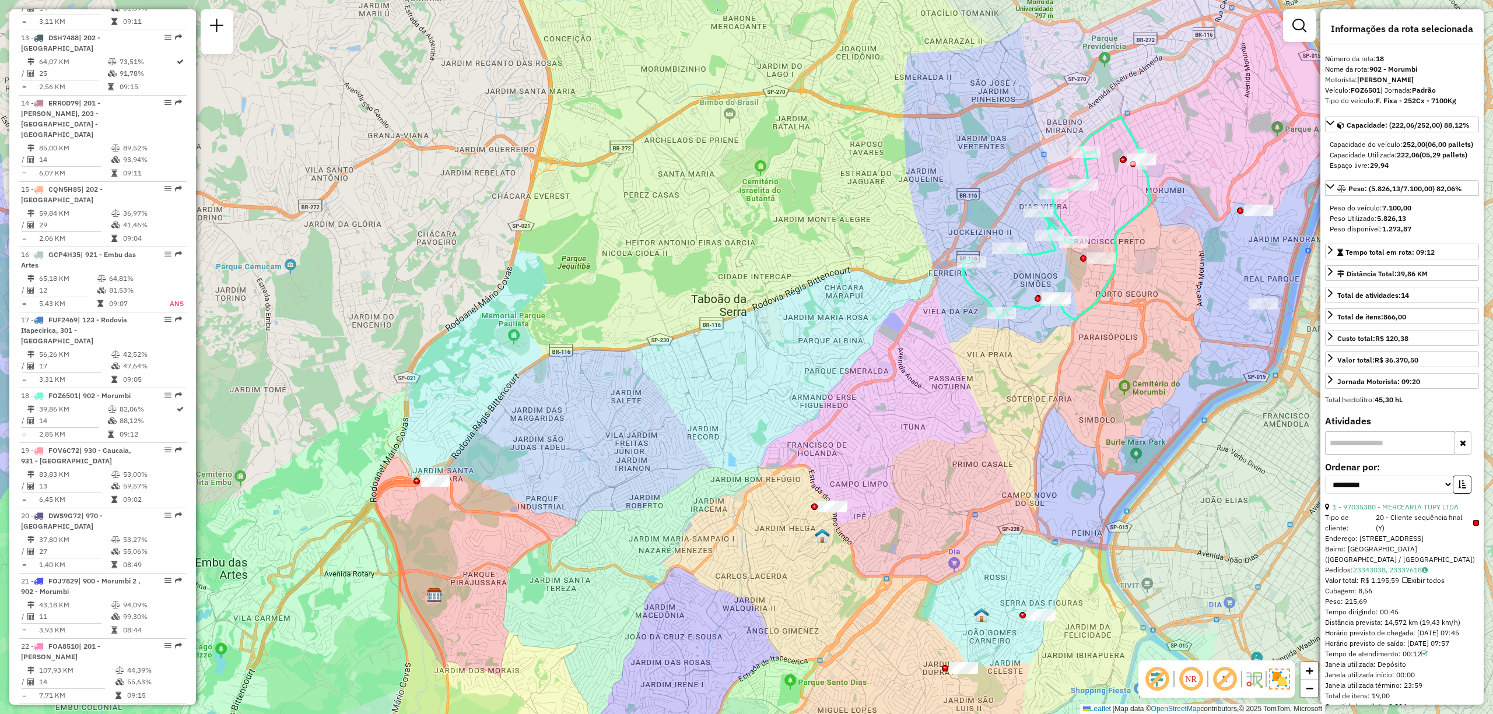
click at [1190, 677] on em at bounding box center [1191, 679] width 28 height 28
click at [1221, 686] on em at bounding box center [1225, 679] width 28 height 28
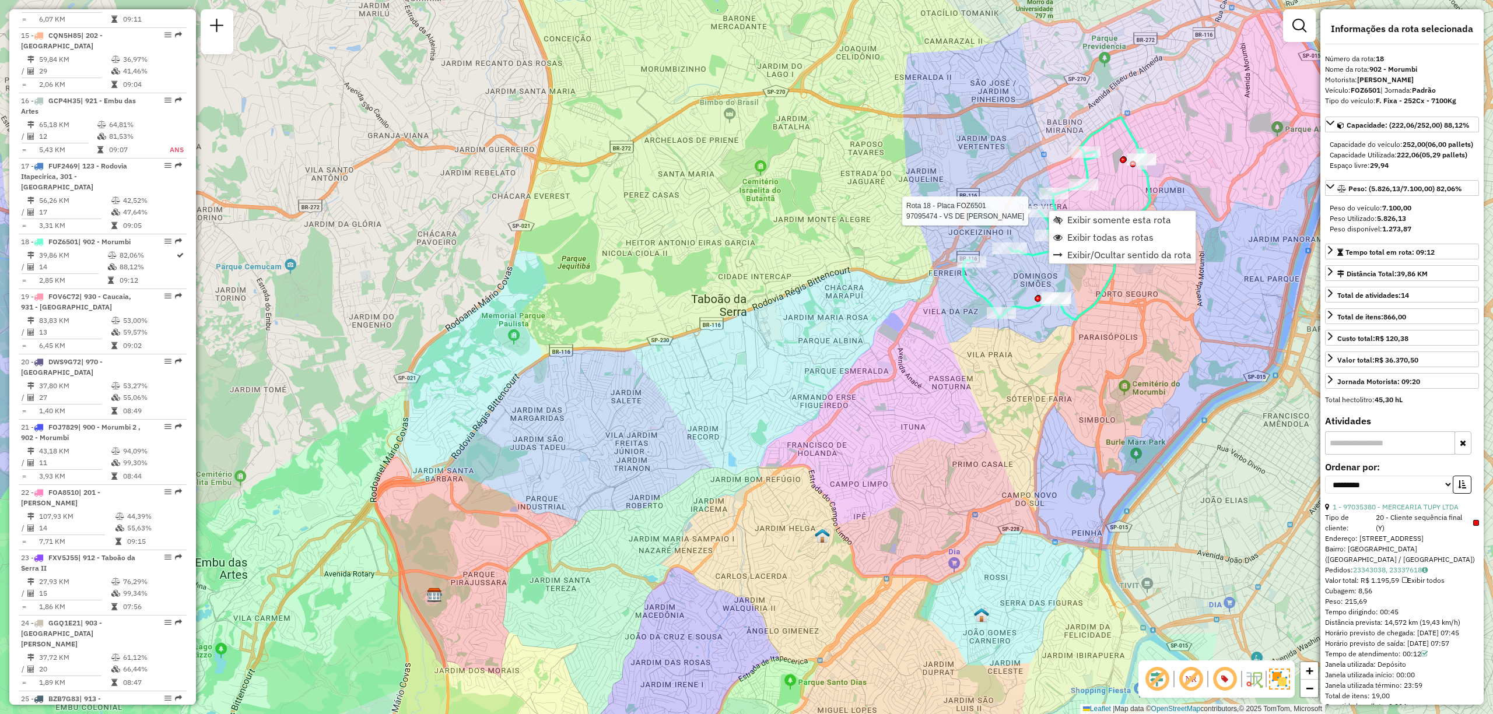
scroll to position [1581, 0]
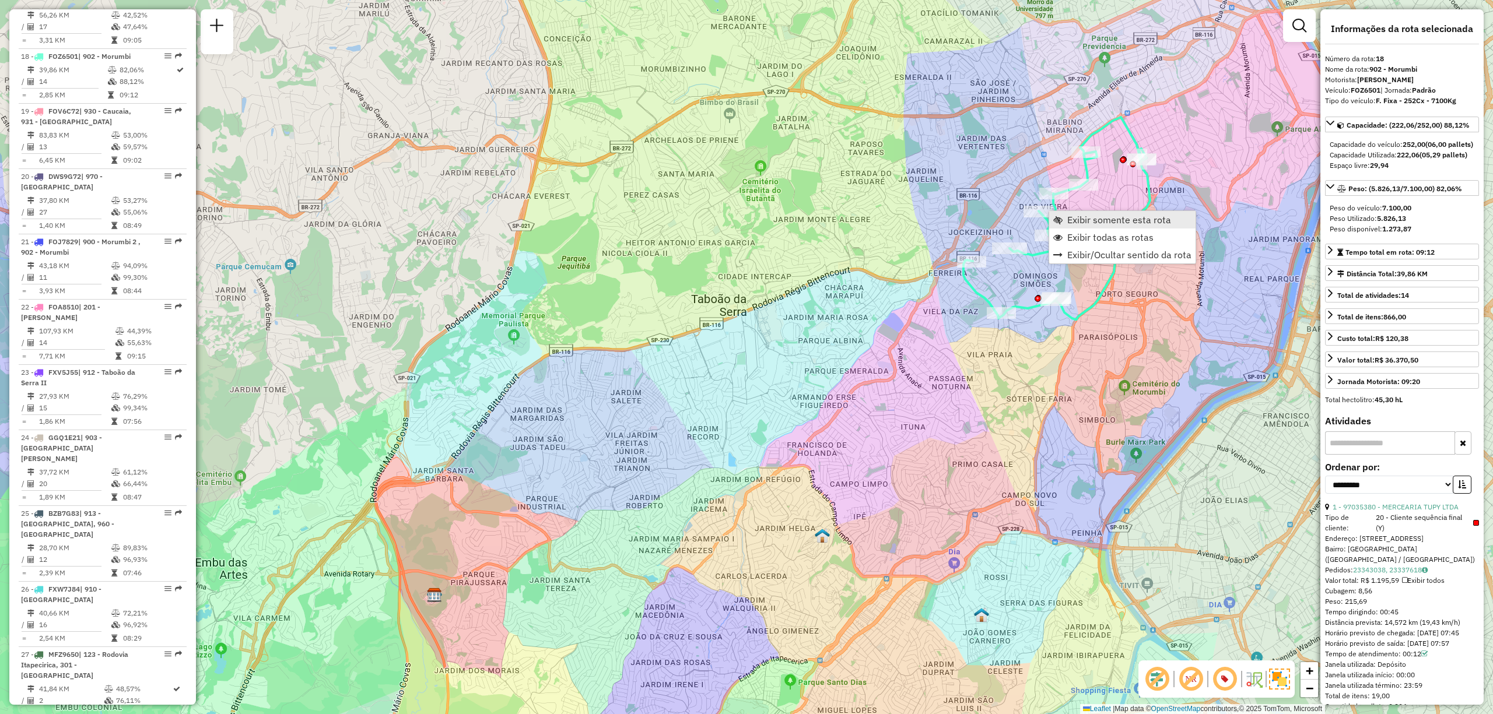
click at [1088, 225] on span "Exibir somente esta rota" at bounding box center [1119, 219] width 104 height 9
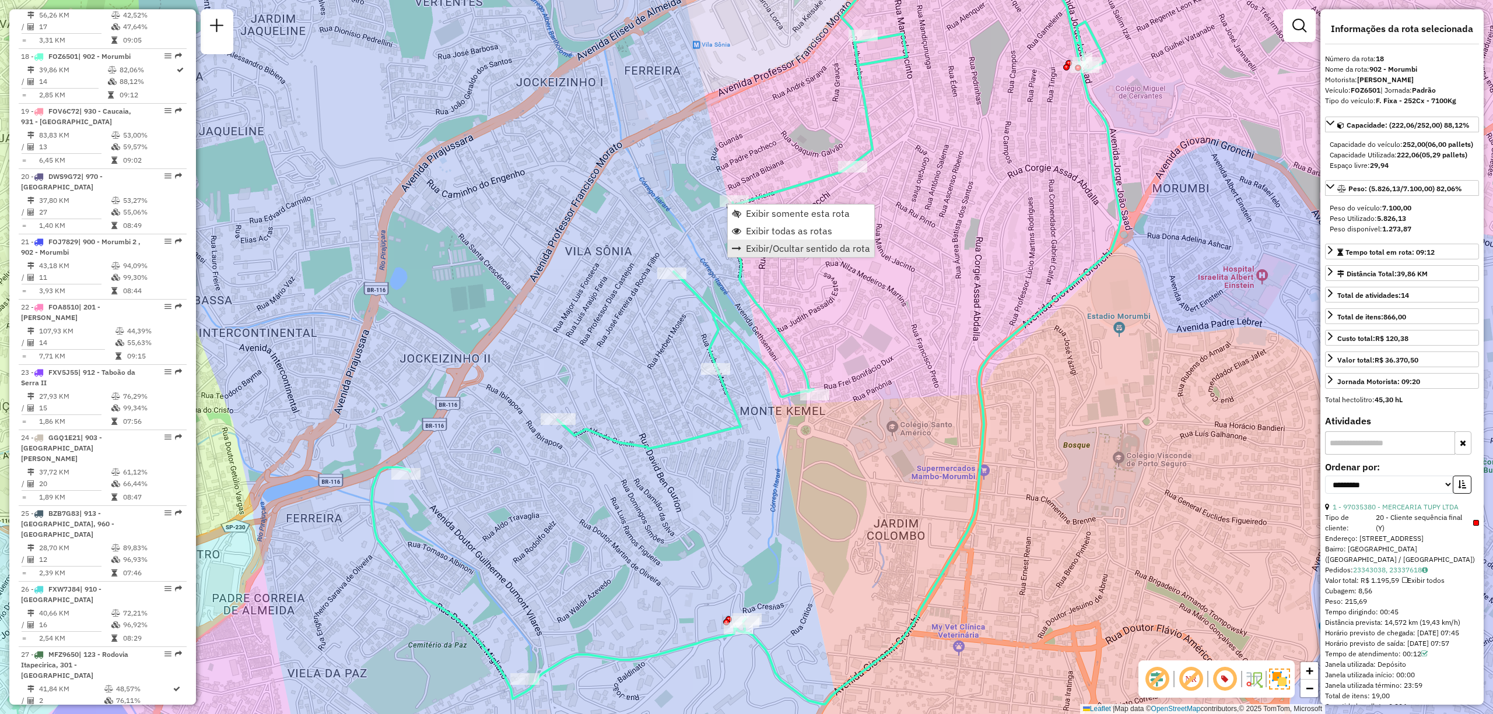
click at [835, 241] on link "Exibir/Ocultar sentido da rota" at bounding box center [801, 248] width 146 height 17
click at [792, 237] on span "Exibir todas as rotas" at bounding box center [794, 237] width 86 height 9
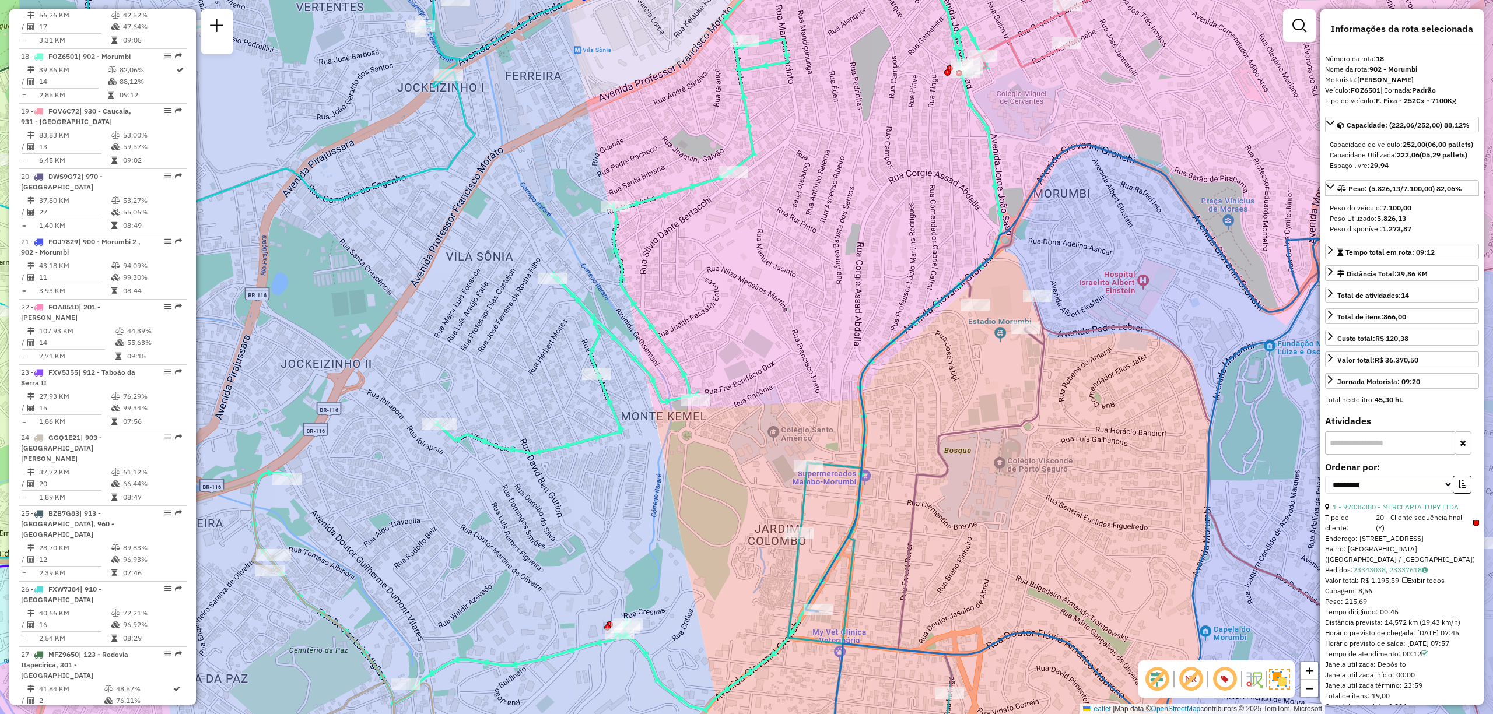
drag, startPoint x: 1086, startPoint y: 224, endPoint x: 978, endPoint y: 227, distance: 107.9
click at [978, 227] on div "Janela de atendimento Grade de atendimento Capacidade Transportadoras Veículos …" at bounding box center [746, 357] width 1493 height 714
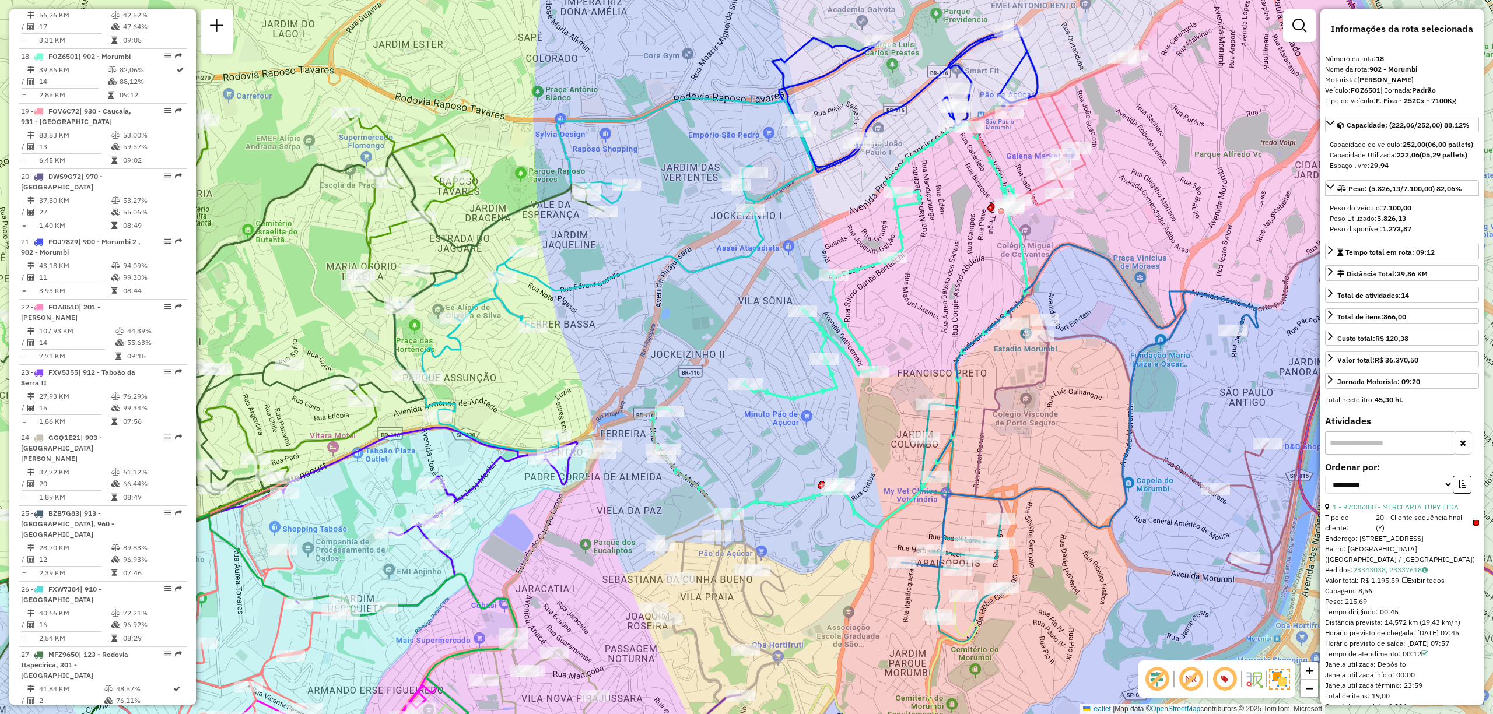
drag, startPoint x: 1053, startPoint y: 353, endPoint x: 1059, endPoint y: 386, distance: 32.6
click at [1059, 386] on div "Janela de atendimento Grade de atendimento Capacidade Transportadoras Veículos …" at bounding box center [746, 357] width 1493 height 714
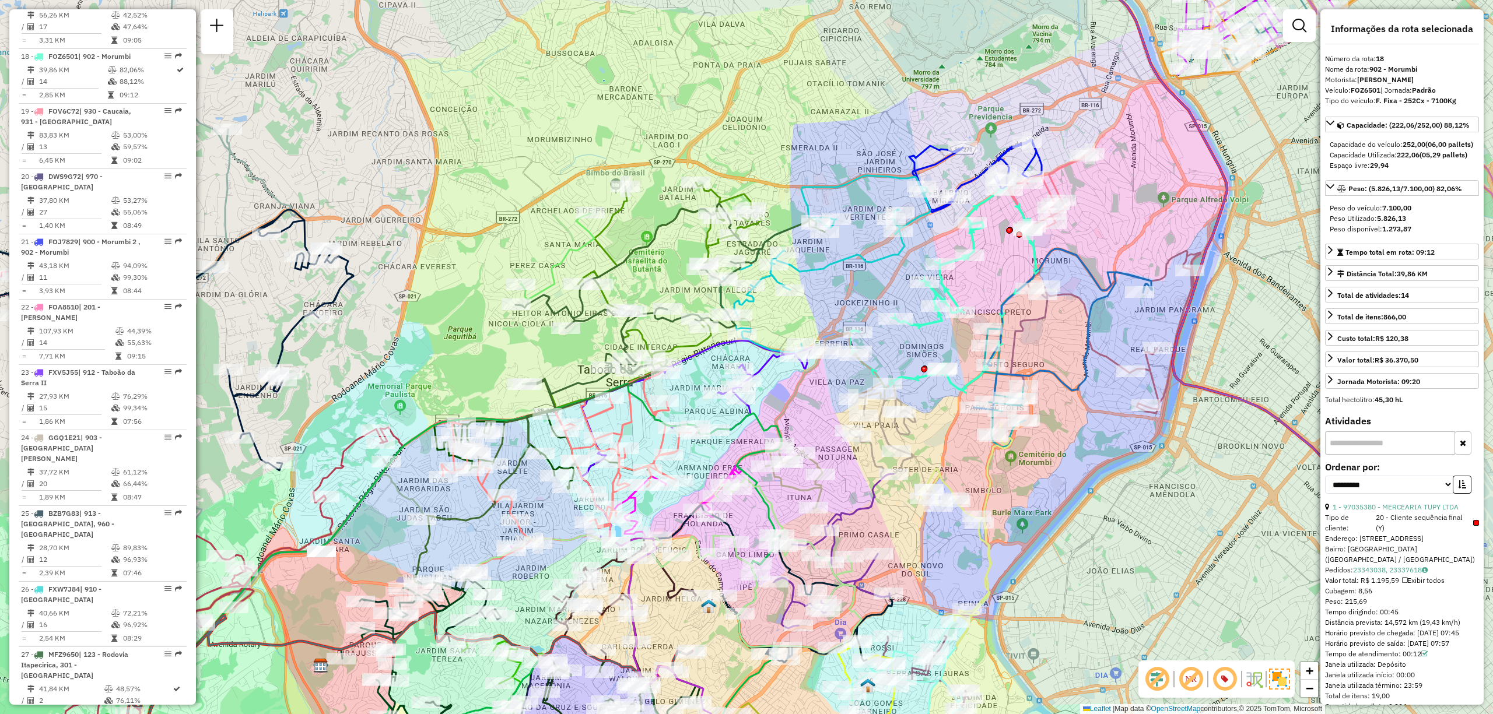
drag, startPoint x: 1052, startPoint y: 380, endPoint x: 1048, endPoint y: 318, distance: 62.0
click at [1048, 318] on icon at bounding box center [1106, 331] width 190 height 164
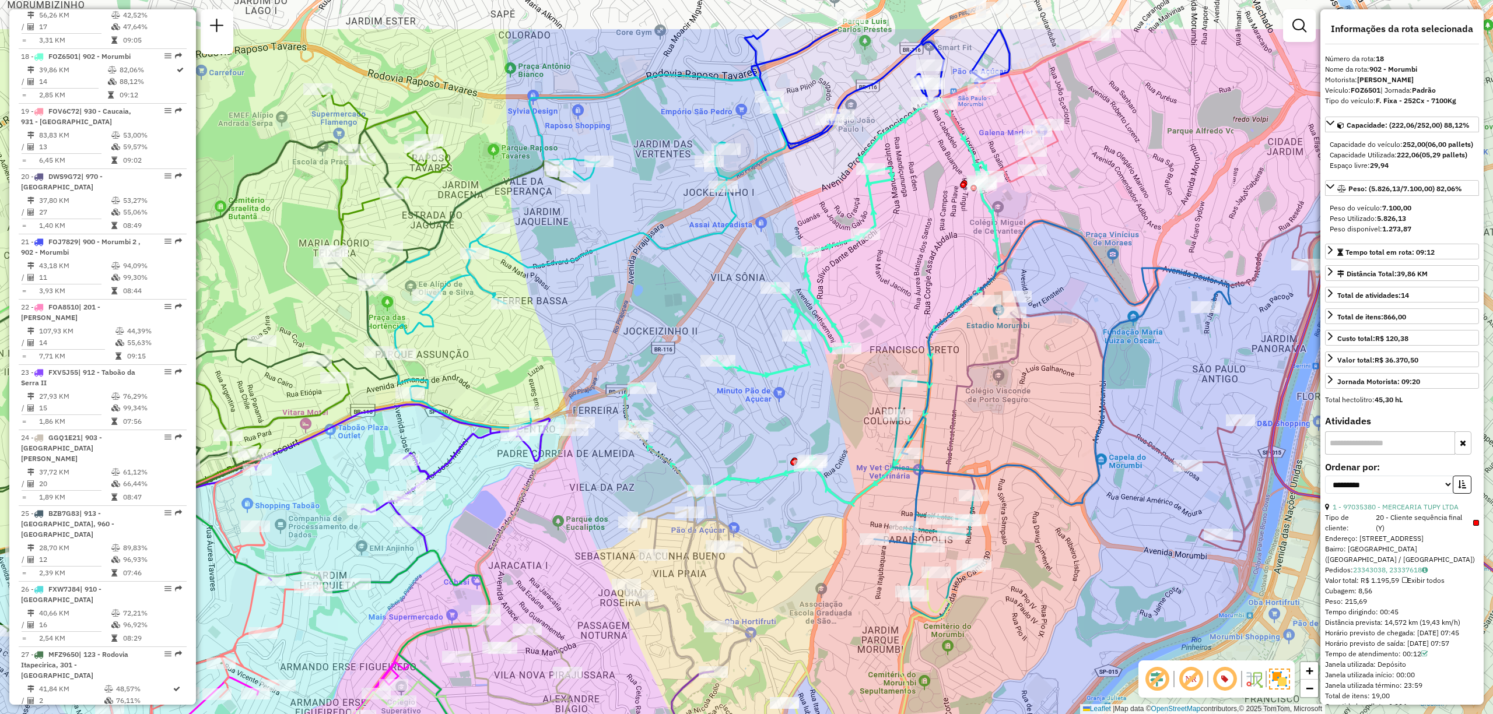
drag, startPoint x: 1085, startPoint y: 82, endPoint x: 1043, endPoint y: 183, distance: 108.5
click at [1043, 183] on div "Janela de atendimento Grade de atendimento Capacidade Transportadoras Veículos …" at bounding box center [746, 357] width 1493 height 714
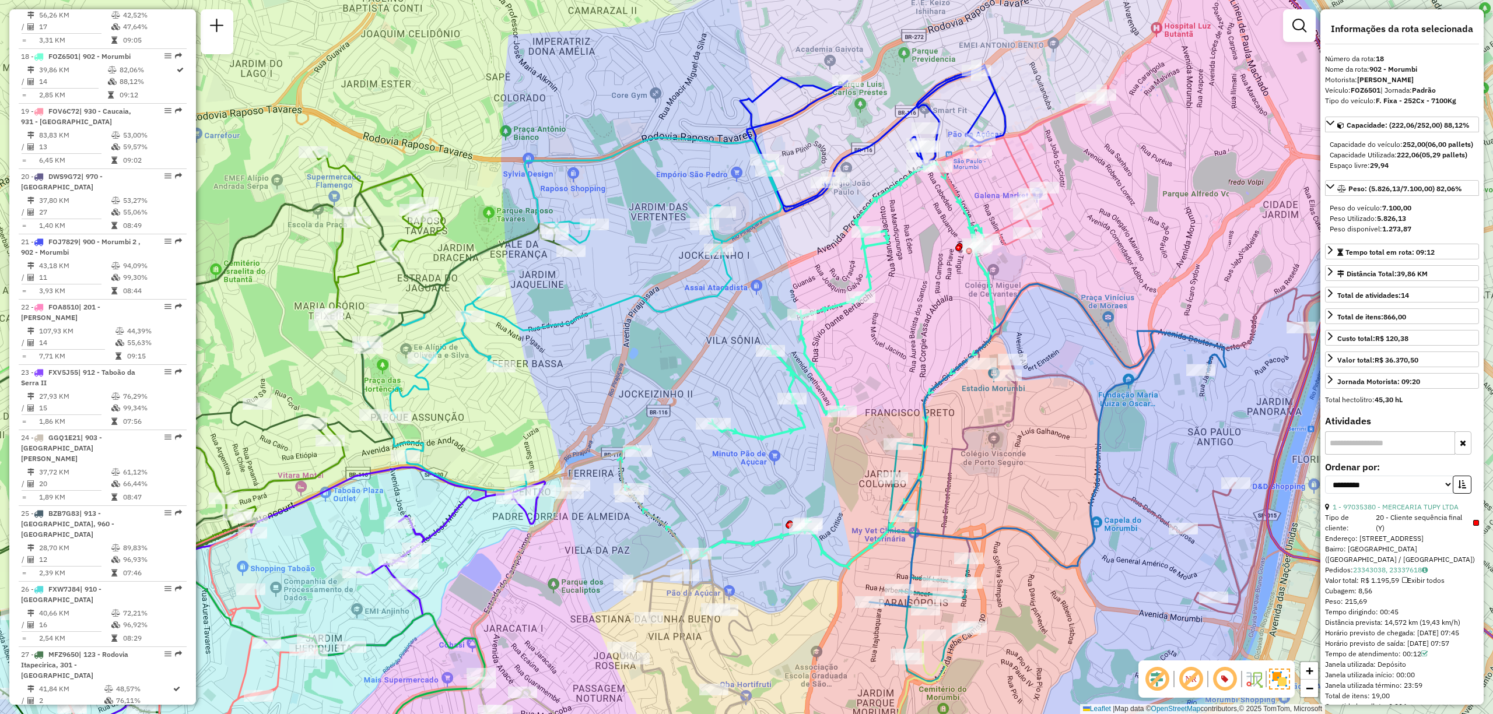
drag, startPoint x: 1123, startPoint y: 152, endPoint x: 1119, endPoint y: 215, distance: 63.2
click at [1119, 215] on div "Janela de atendimento Grade de atendimento Capacidade Transportadoras Veículos …" at bounding box center [746, 357] width 1493 height 714
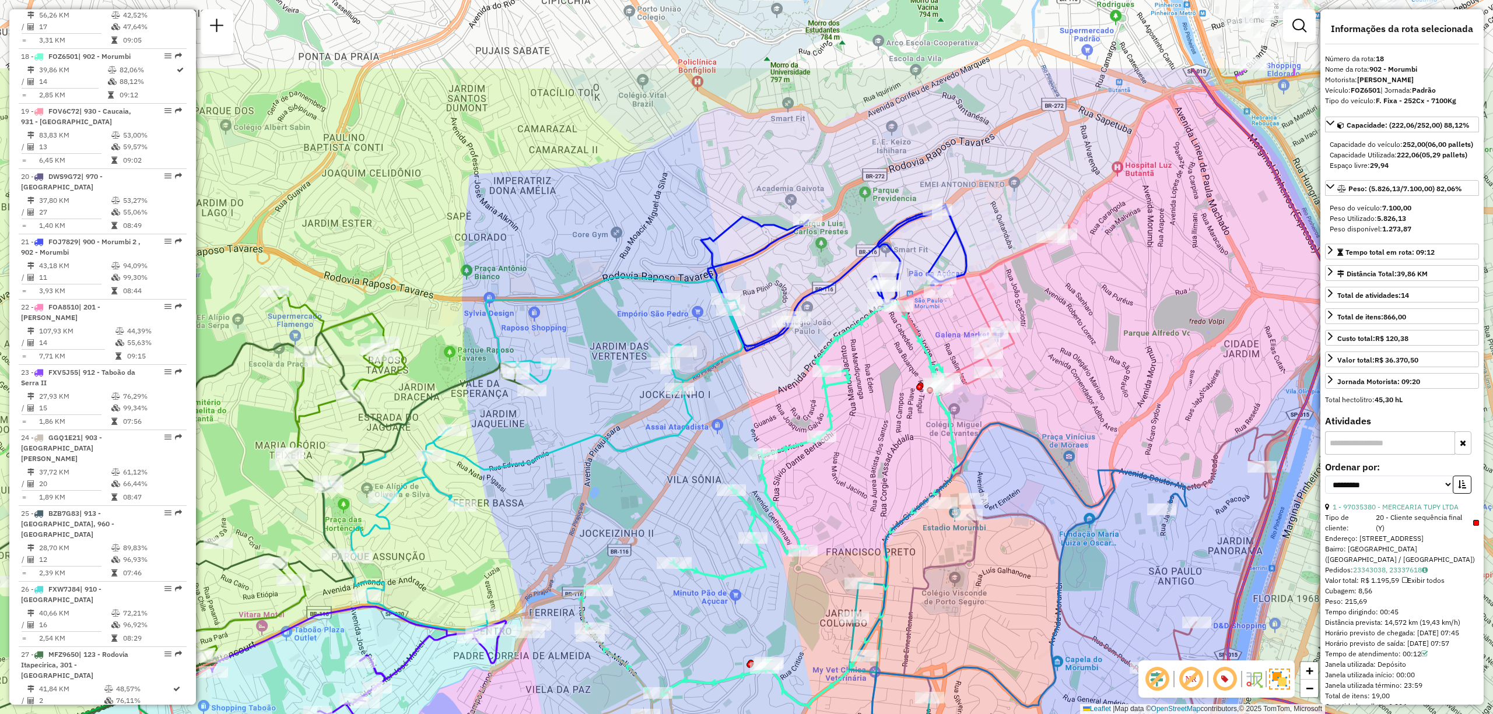
drag, startPoint x: 966, startPoint y: 320, endPoint x: 927, endPoint y: 460, distance: 144.8
click at [927, 460] on div "Janela de atendimento Grade de atendimento Capacidade Transportadoras Veículos …" at bounding box center [746, 357] width 1493 height 714
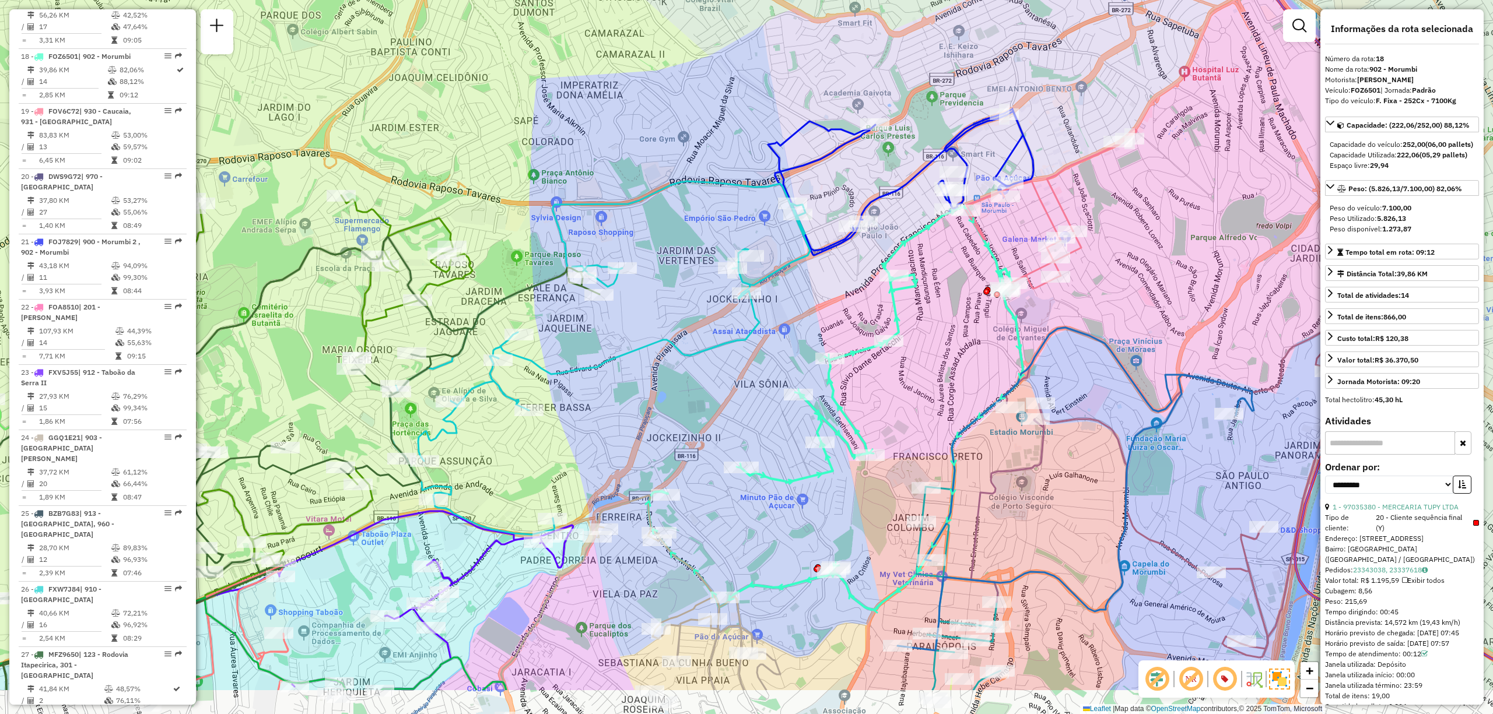
drag, startPoint x: 833, startPoint y: 491, endPoint x: 920, endPoint y: 367, distance: 151.1
click at [910, 374] on div "Janela de atendimento Grade de atendimento Capacidade Transportadoras Veículos …" at bounding box center [746, 357] width 1493 height 714
